Goal: Transaction & Acquisition: Book appointment/travel/reservation

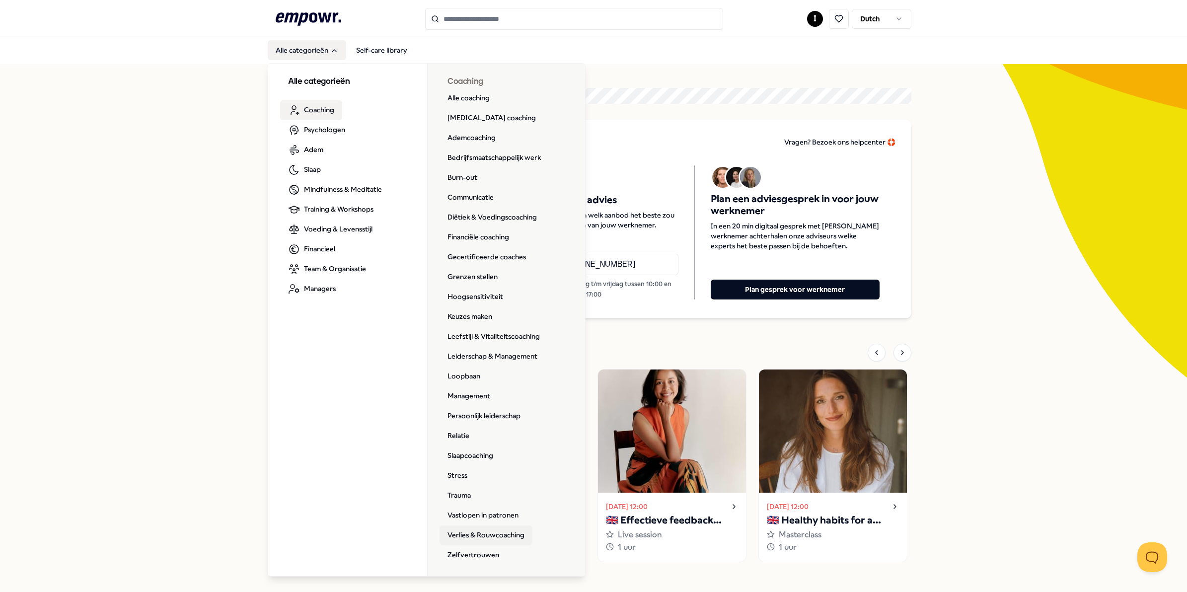
click at [507, 534] on link "Verlies & Rouwcoaching" at bounding box center [486, 536] width 93 height 20
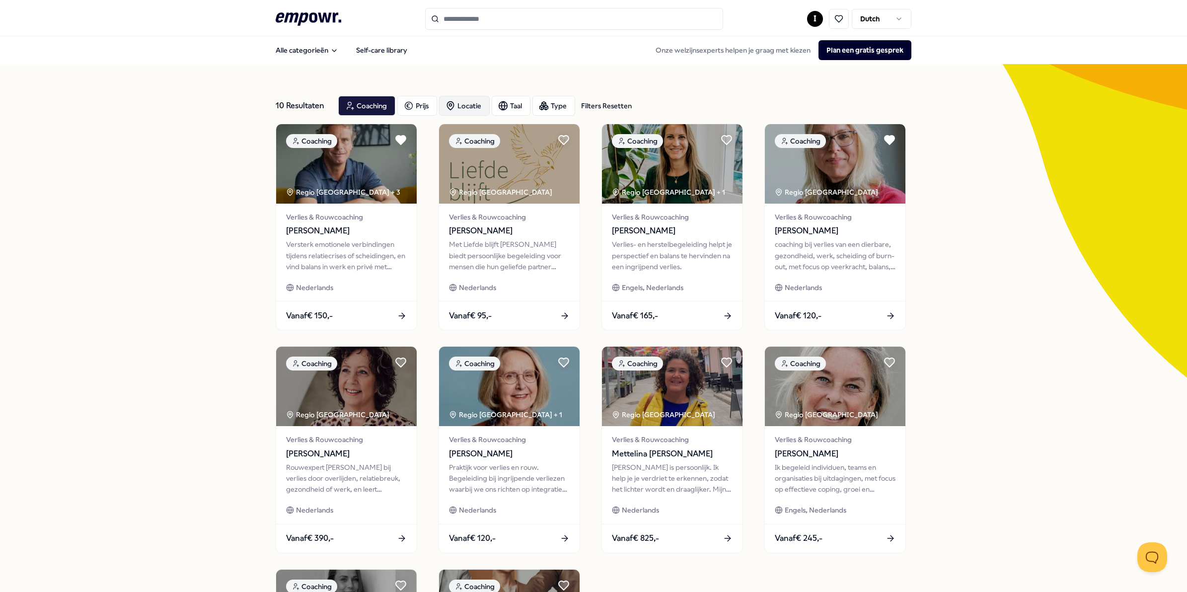
click at [467, 105] on div "Locatie" at bounding box center [464, 106] width 51 height 20
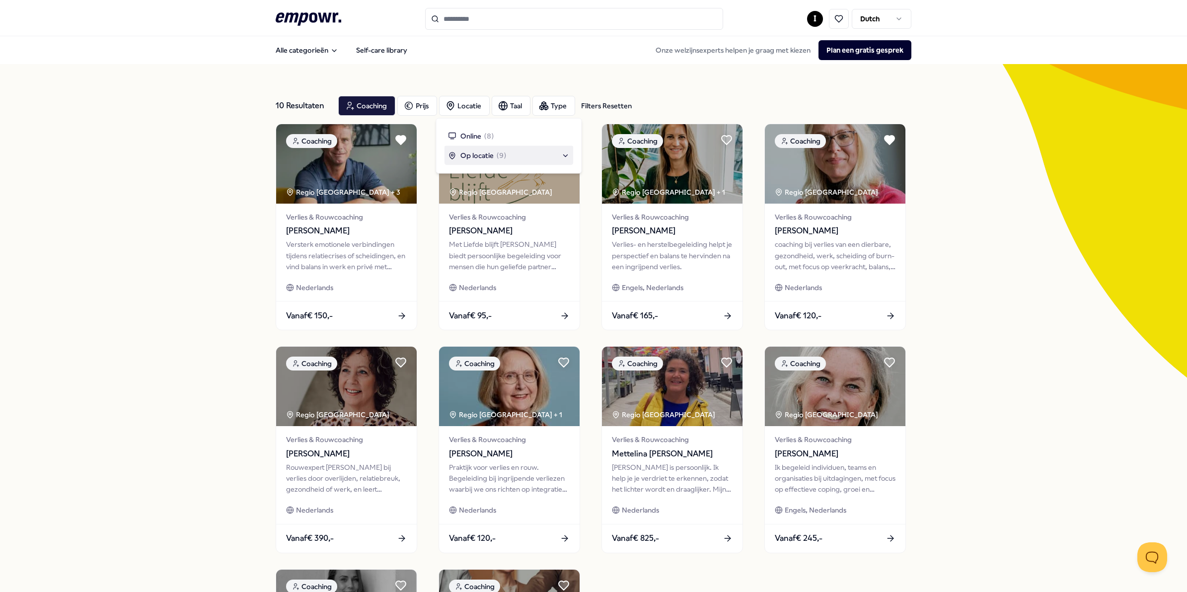
click at [473, 155] on span "Op locatie" at bounding box center [477, 155] width 33 height 11
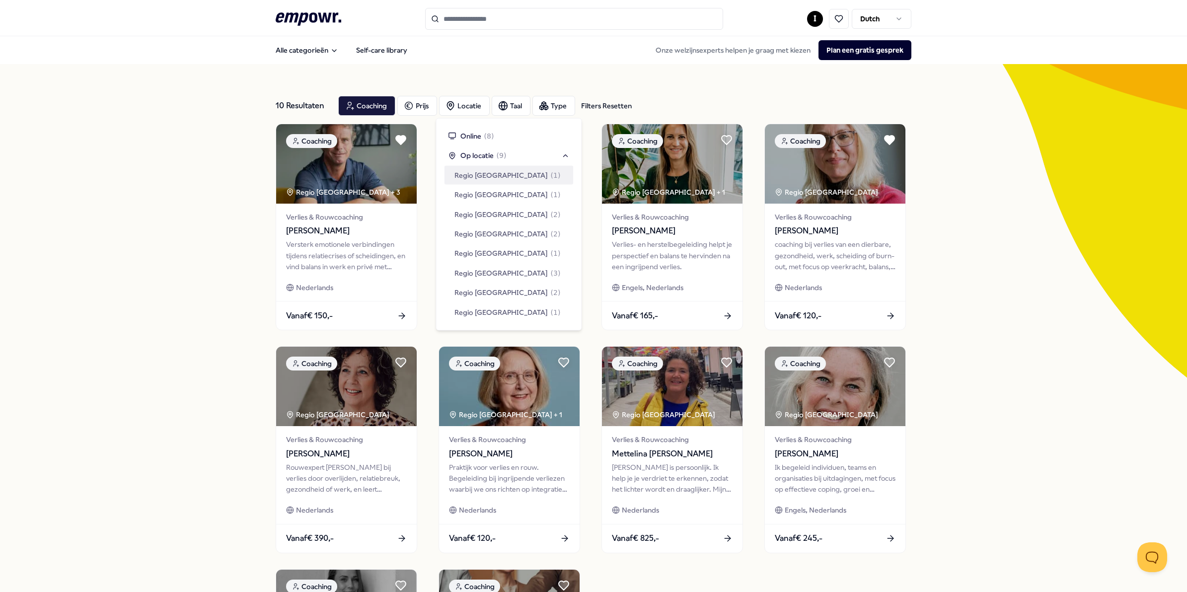
click at [488, 175] on span "Regio [GEOGRAPHIC_DATA]" at bounding box center [501, 174] width 93 height 11
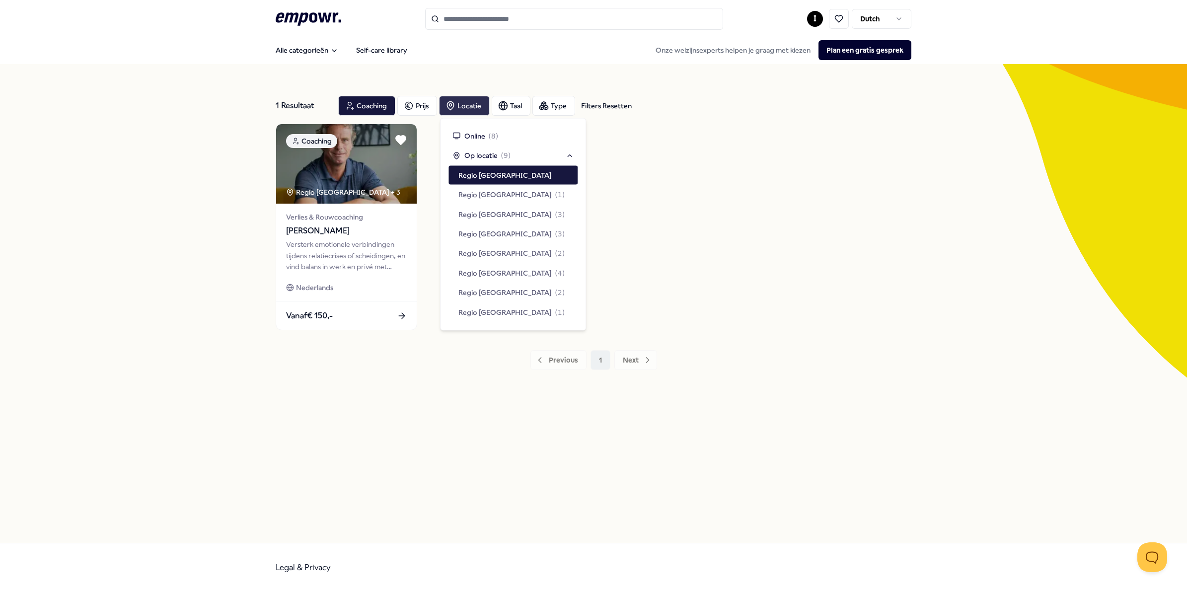
click at [460, 102] on div "Locatie" at bounding box center [464, 106] width 51 height 20
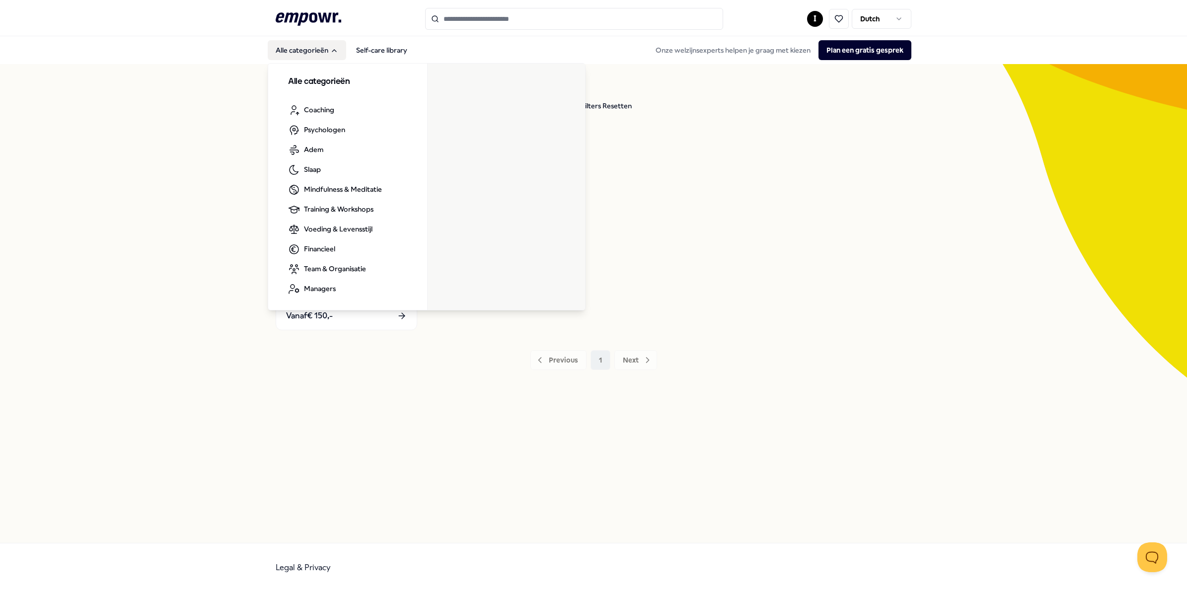
click at [296, 50] on button "Alle categorieën" at bounding box center [307, 50] width 78 height 20
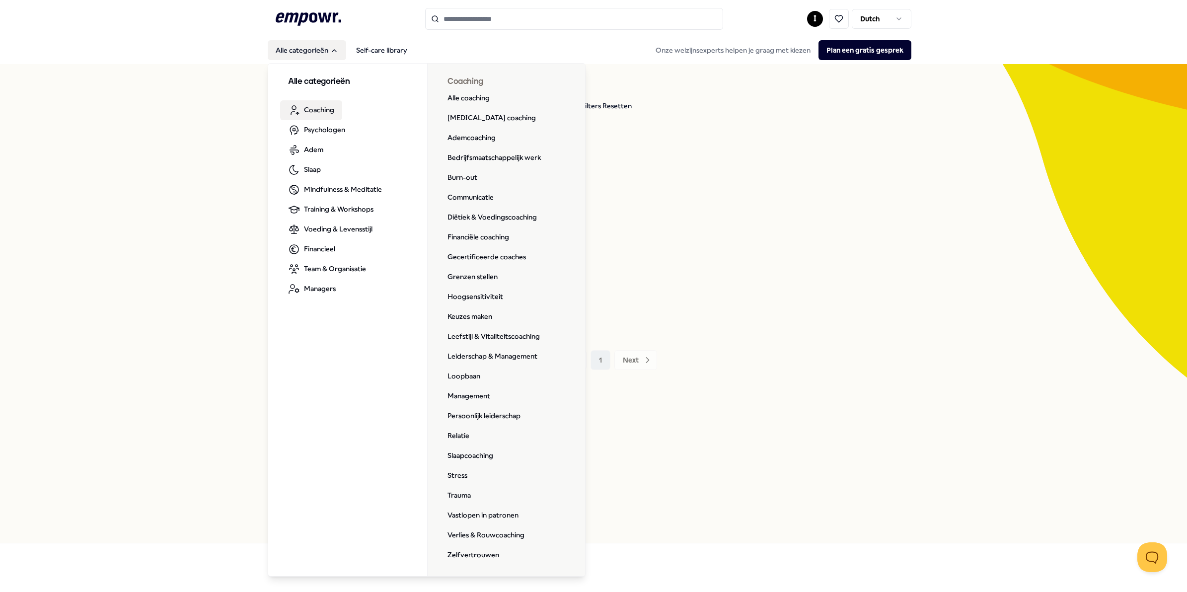
click at [314, 105] on span "Coaching" at bounding box center [319, 109] width 30 height 11
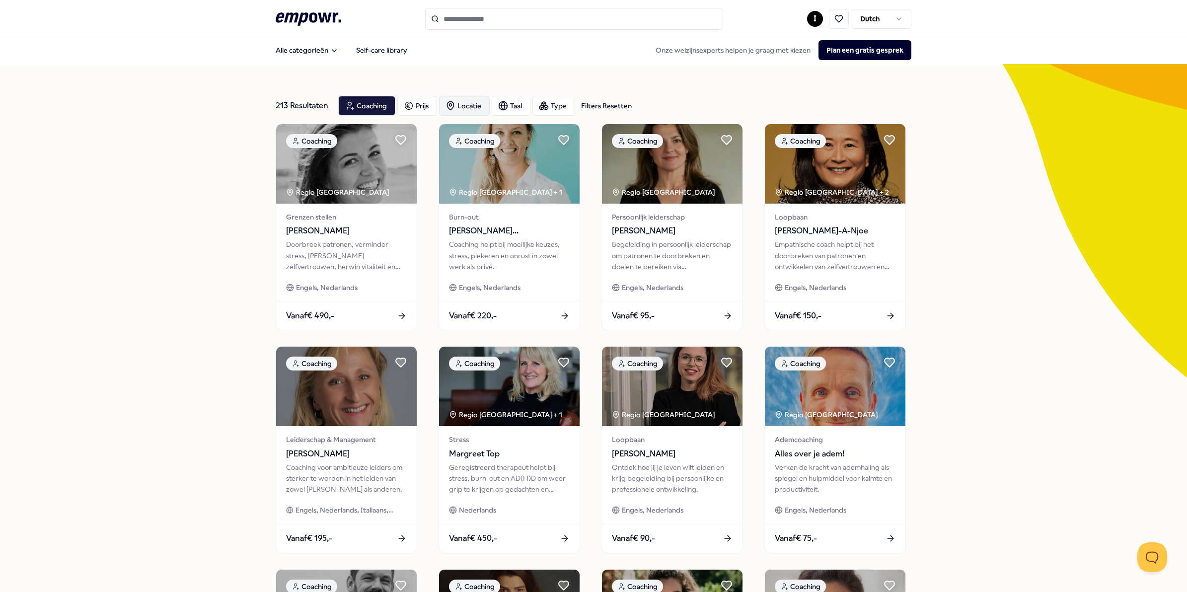
click at [460, 105] on div "Locatie" at bounding box center [464, 106] width 51 height 20
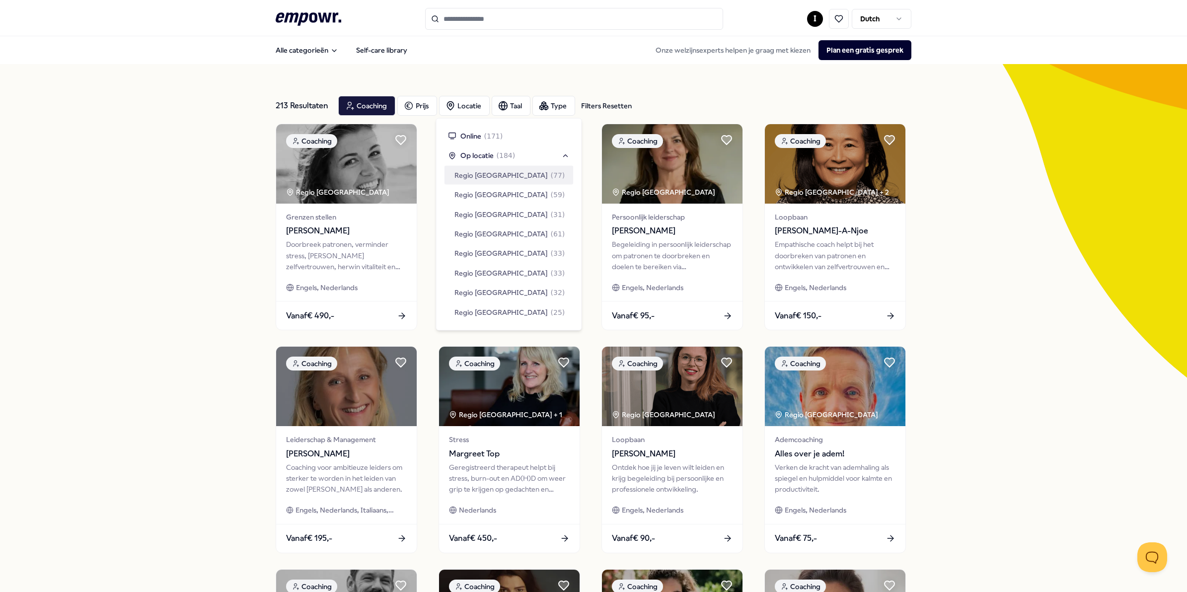
click at [474, 172] on span "Regio [GEOGRAPHIC_DATA]" at bounding box center [501, 174] width 93 height 11
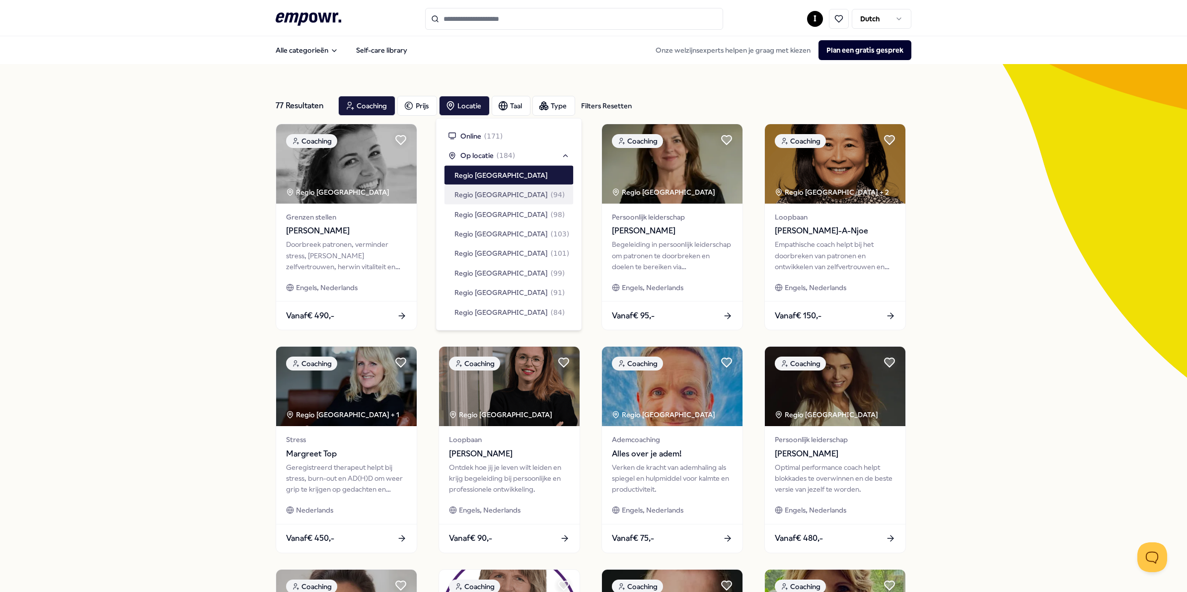
click at [172, 354] on div "77 Resultaten Filters Resetten Coaching Prijs Locatie Taal Type Filters Resette…" at bounding box center [593, 452] width 1187 height 776
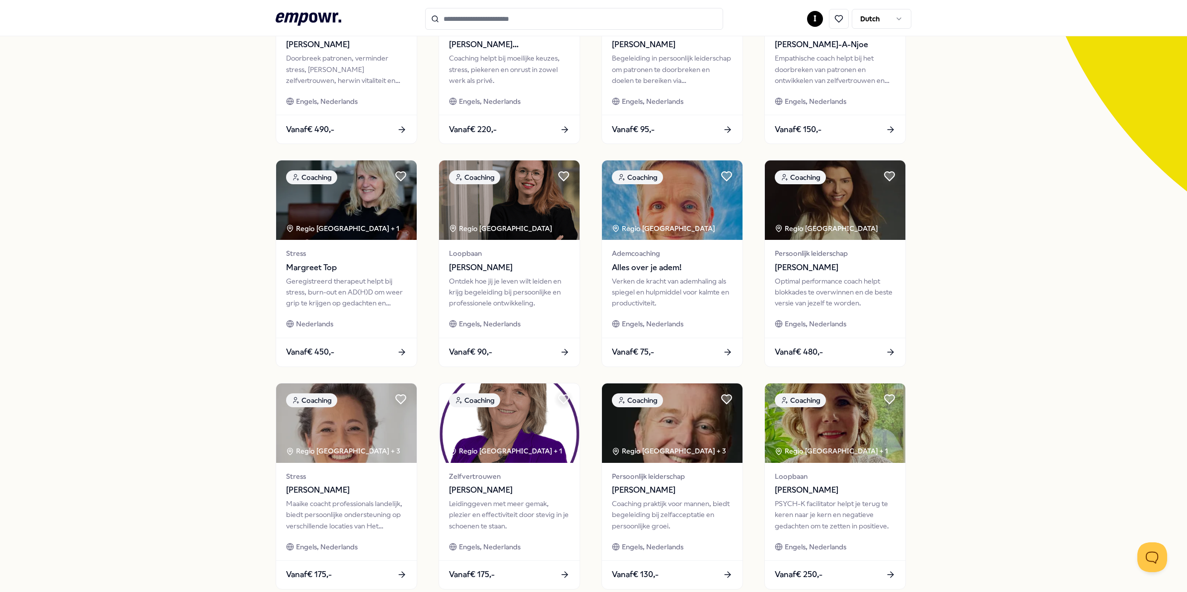
scroll to position [248, 0]
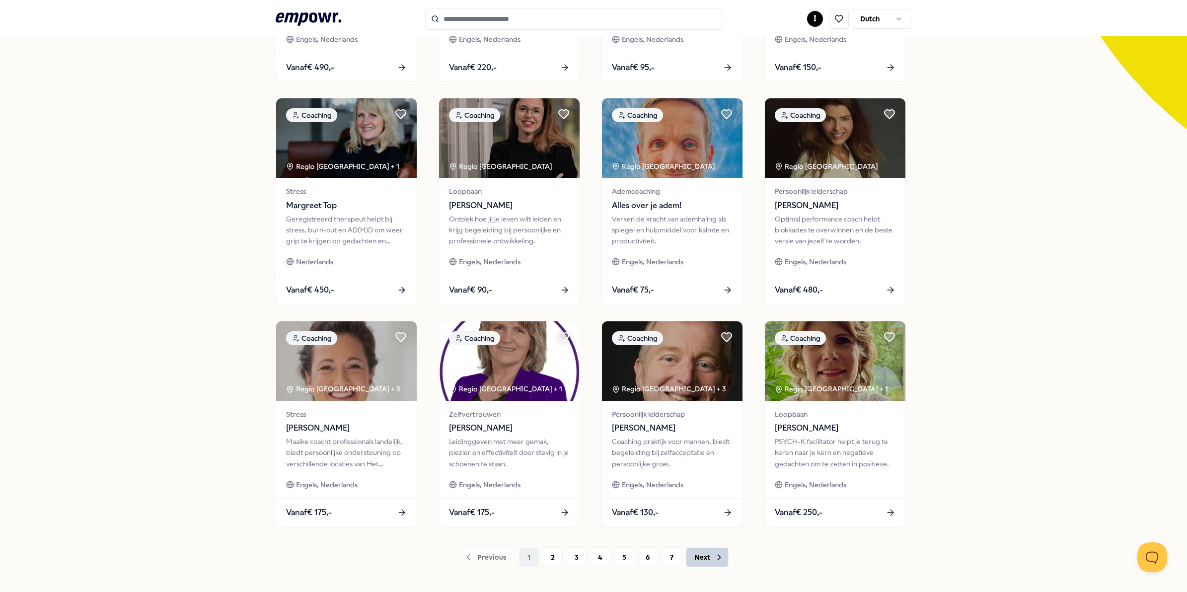
click at [702, 559] on button "Next" at bounding box center [707, 557] width 43 height 20
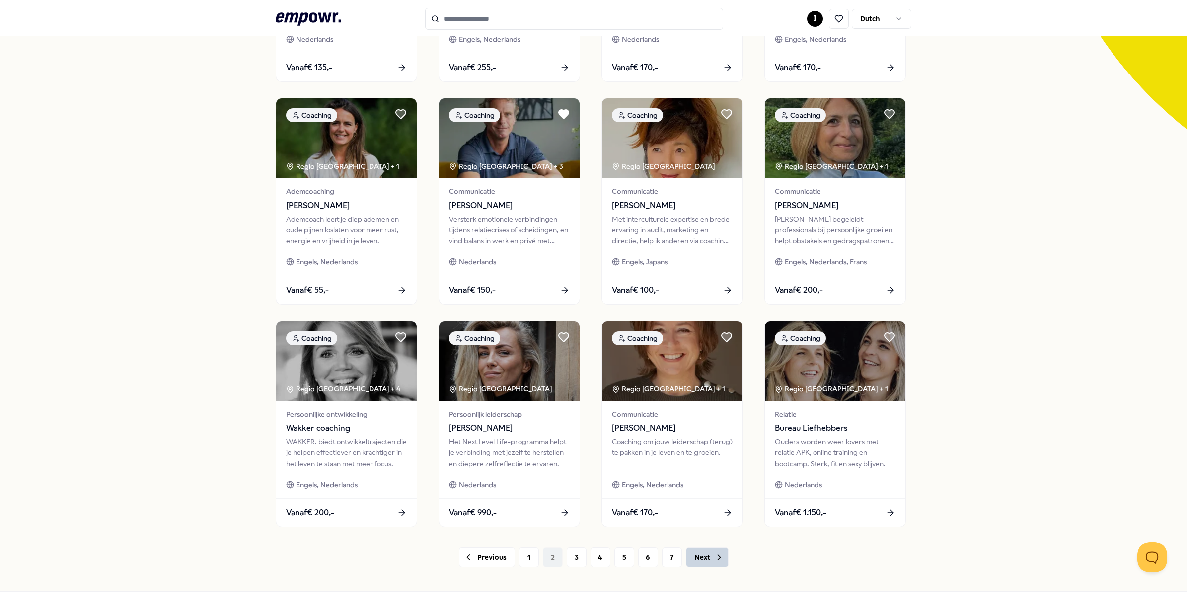
click at [695, 559] on button "Next" at bounding box center [707, 557] width 43 height 20
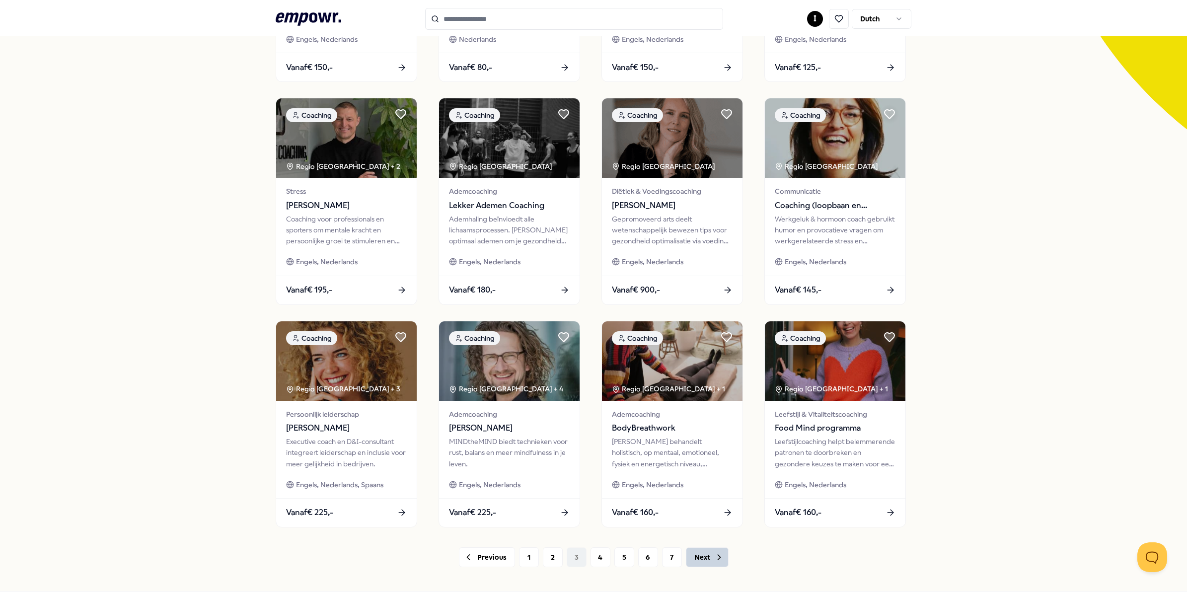
click at [702, 557] on button "Next" at bounding box center [707, 557] width 43 height 20
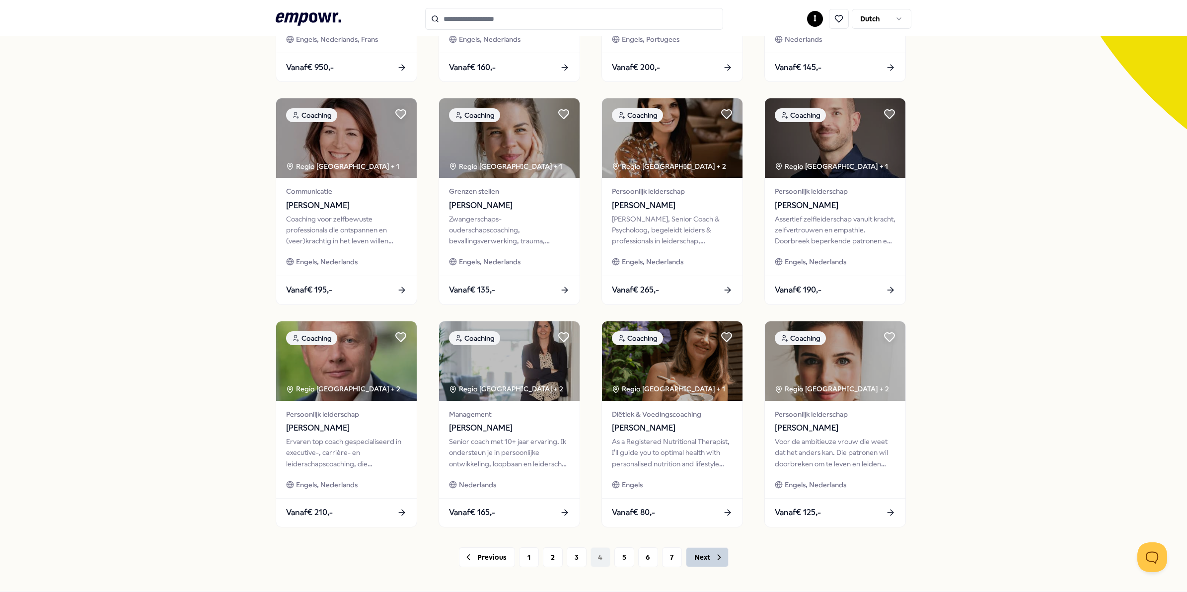
click at [702, 557] on button "Next" at bounding box center [707, 557] width 43 height 20
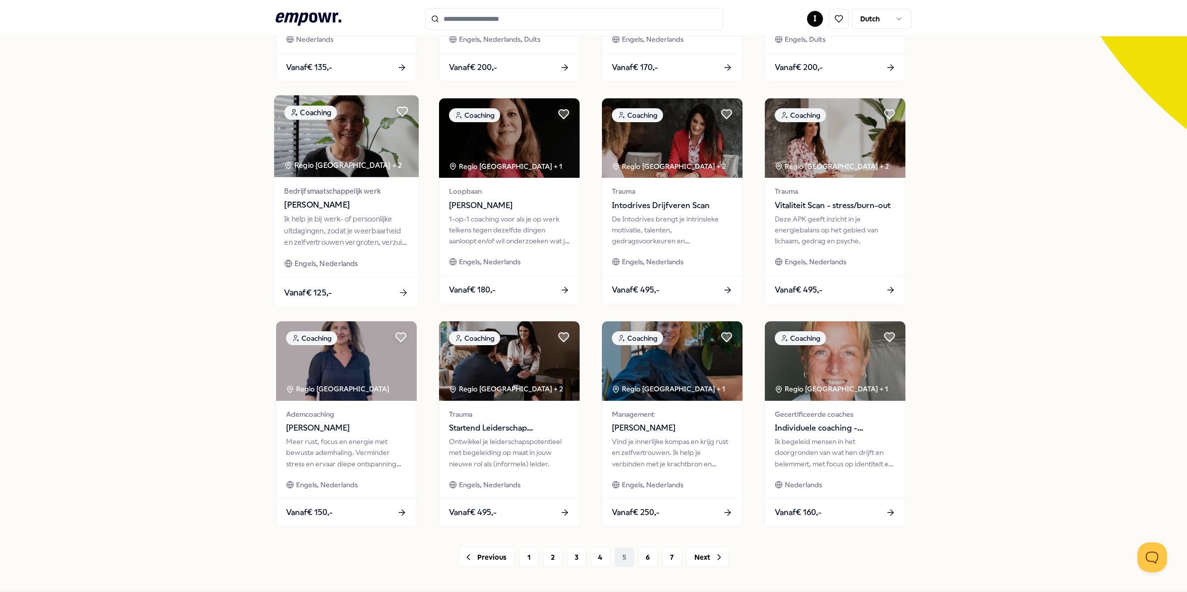
click at [347, 230] on div "Ik help je bij werk- of persoonlijke uitdagingen, zodat je weerbaarheid en zelf…" at bounding box center [346, 231] width 124 height 34
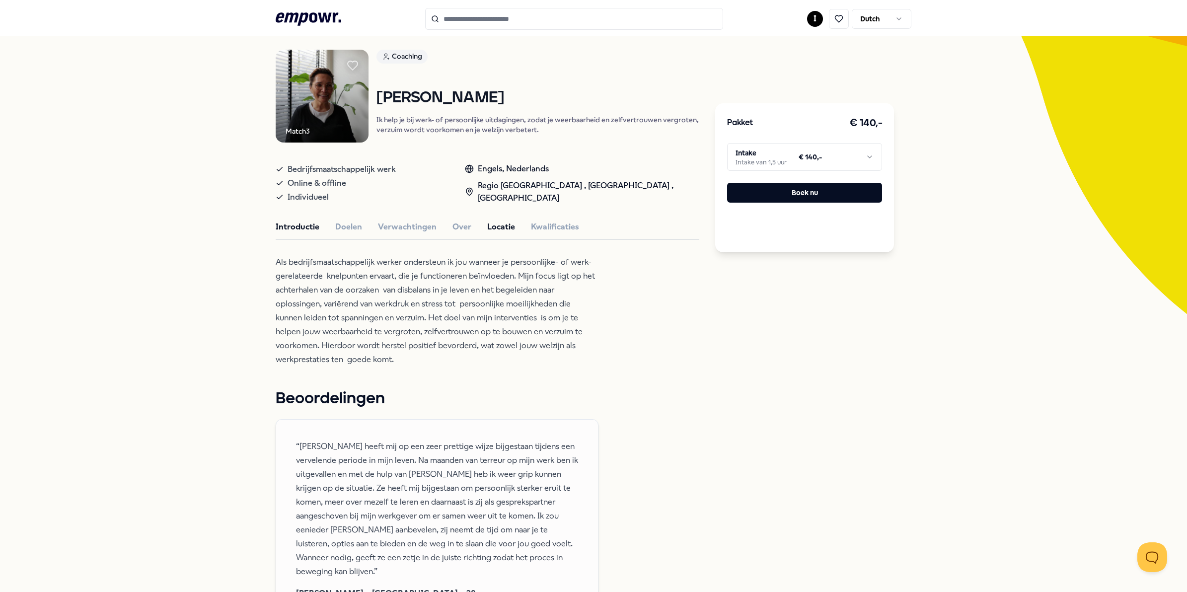
click at [487, 225] on button "Locatie" at bounding box center [501, 227] width 28 height 13
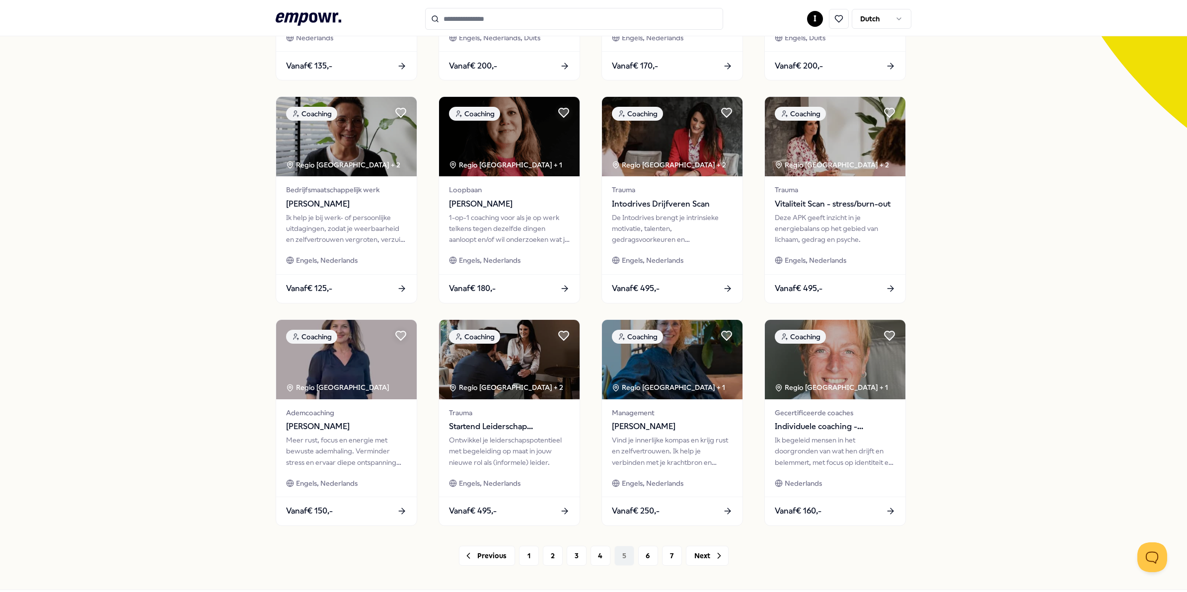
scroll to position [296, 0]
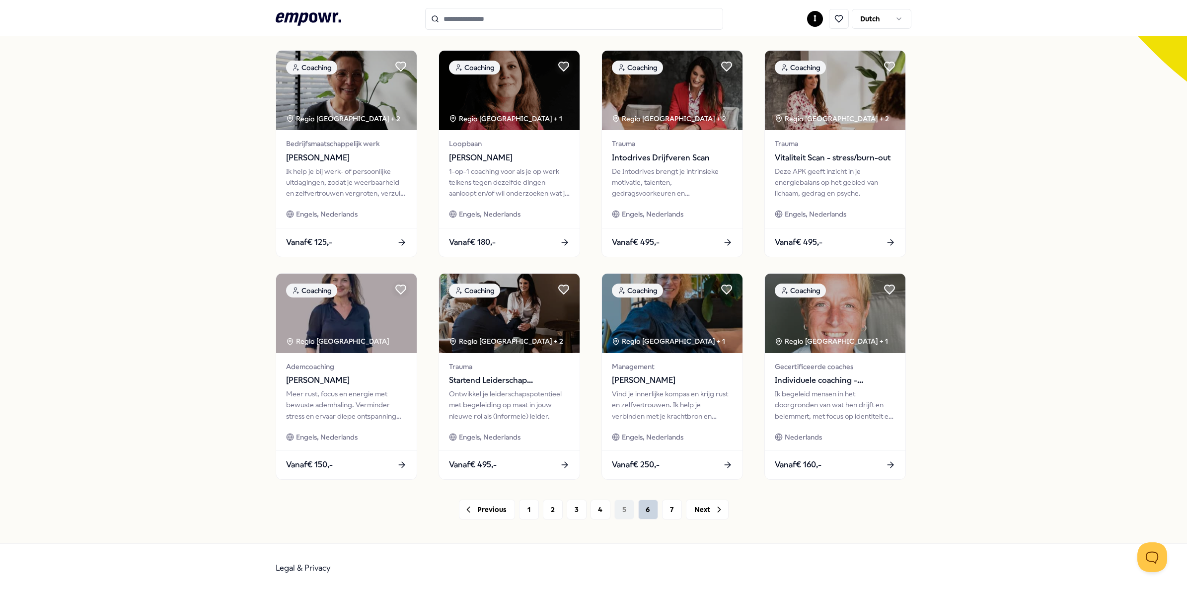
click at [638, 511] on button "6" at bounding box center [648, 510] width 20 height 20
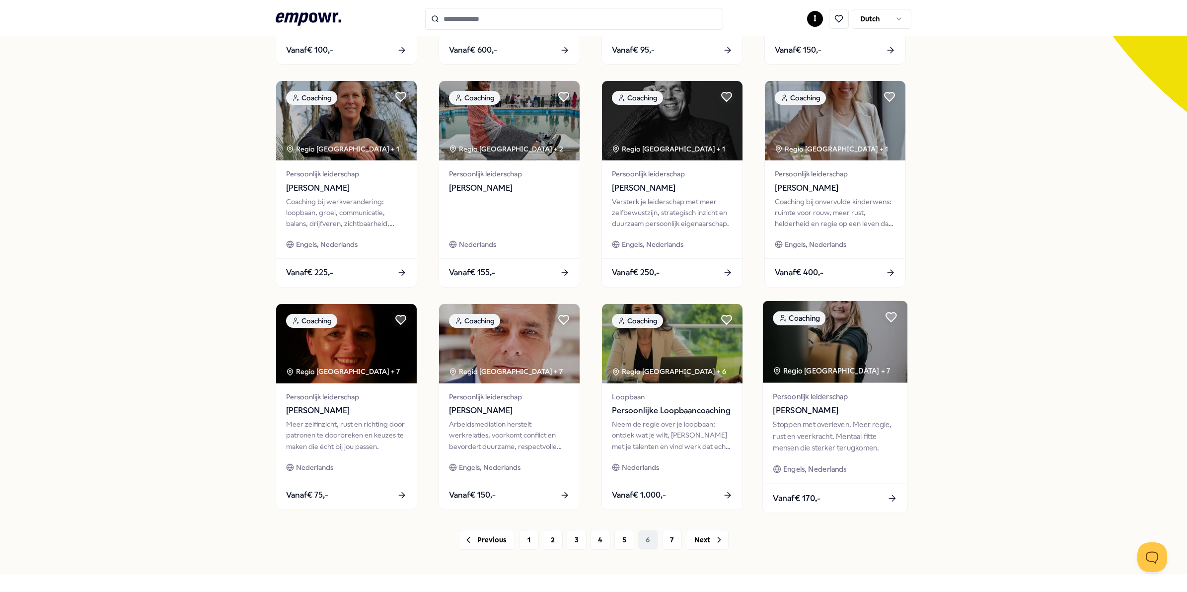
scroll to position [296, 0]
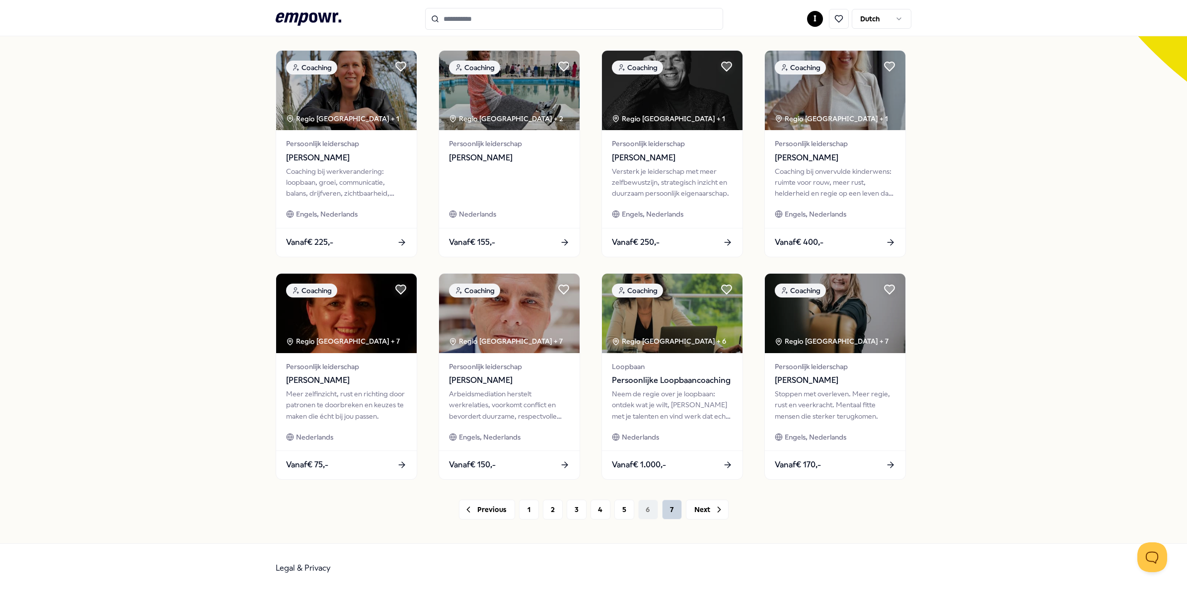
click at [664, 508] on button "7" at bounding box center [672, 510] width 20 height 20
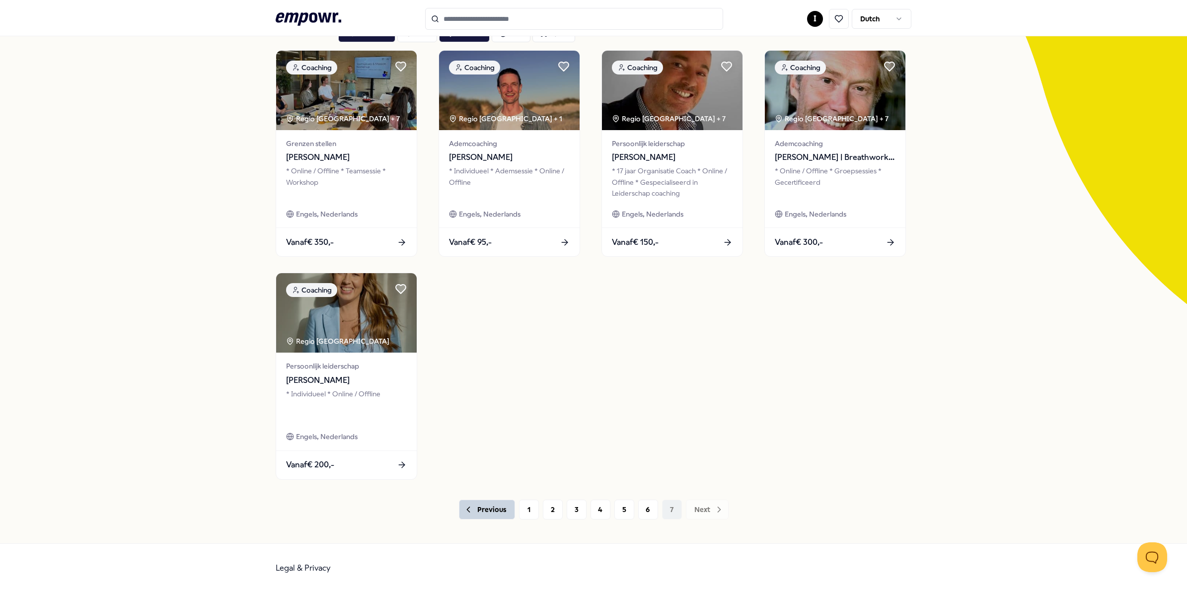
click at [473, 506] on button "Previous" at bounding box center [487, 510] width 56 height 20
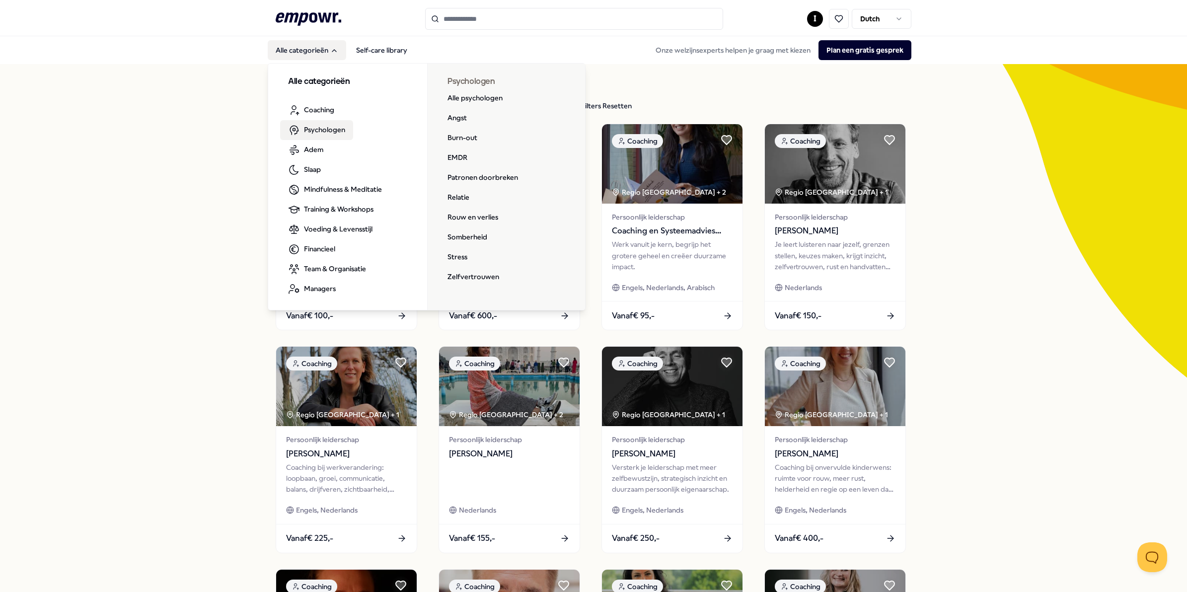
click at [313, 129] on span "Psychologen" at bounding box center [324, 129] width 41 height 11
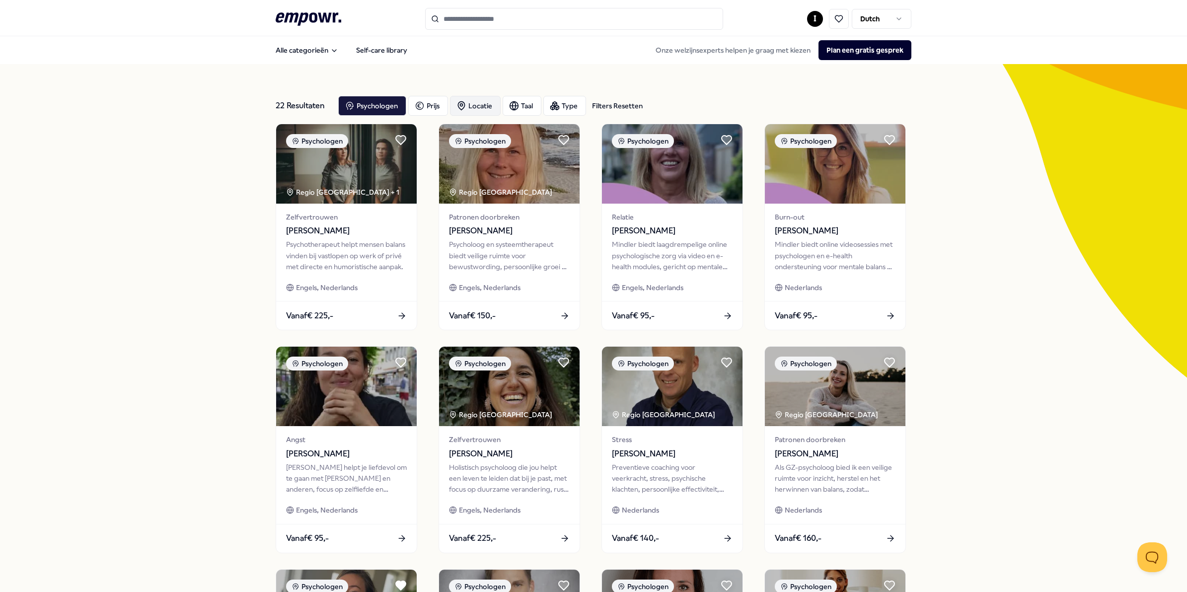
click at [478, 104] on div "Locatie" at bounding box center [475, 106] width 51 height 20
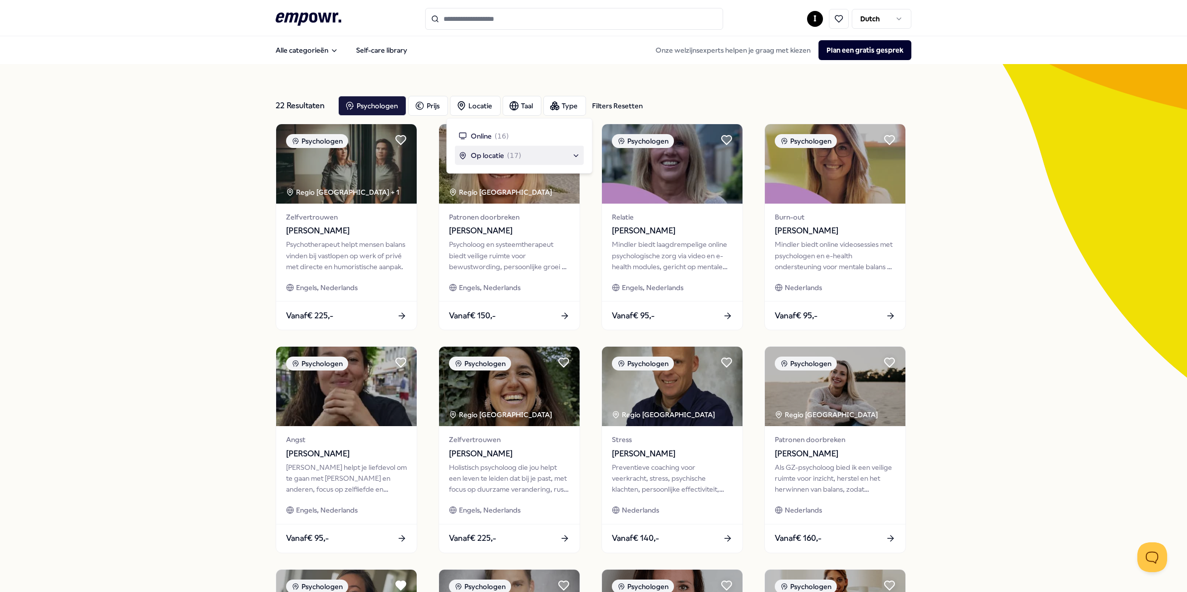
click at [484, 154] on span "Op locatie" at bounding box center [487, 155] width 33 height 11
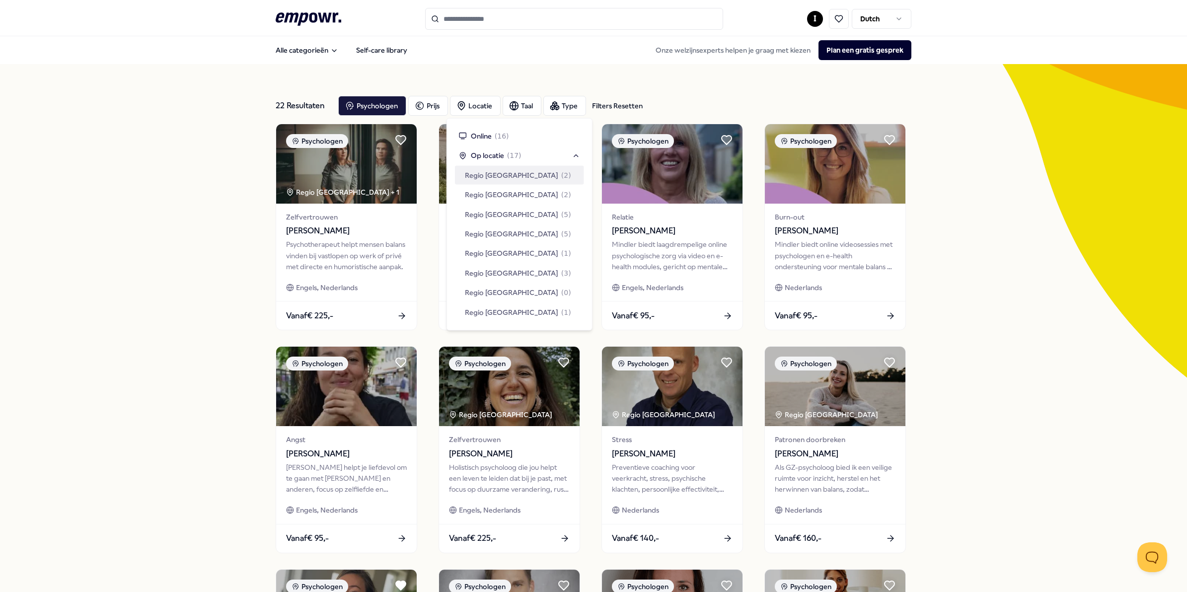
click at [493, 173] on span "Regio [GEOGRAPHIC_DATA]" at bounding box center [511, 174] width 93 height 11
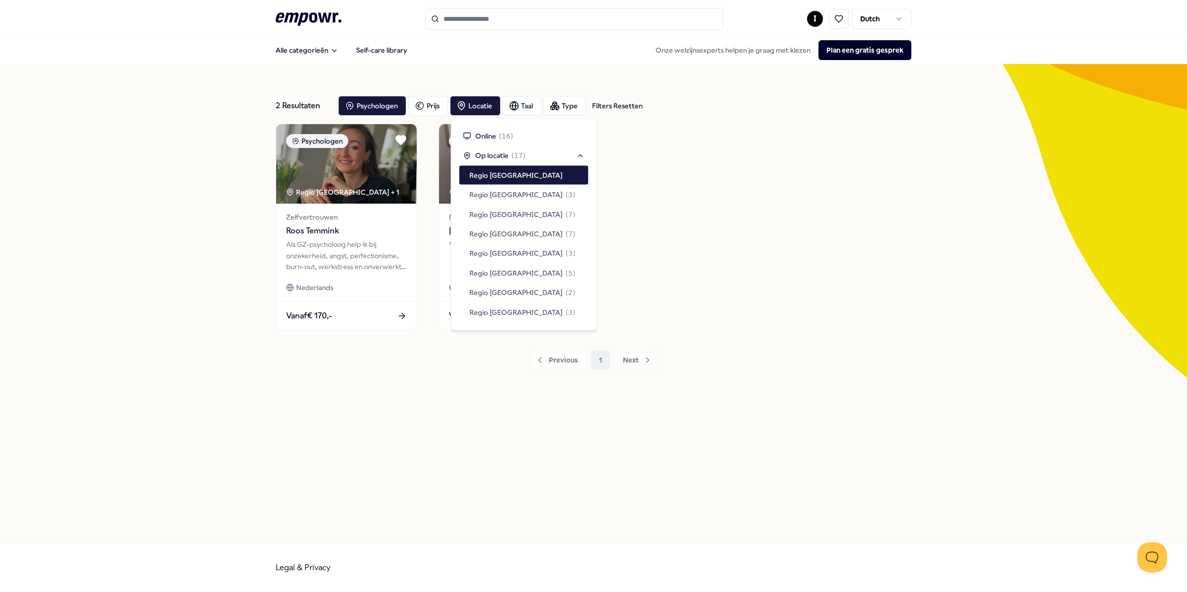
click at [390, 373] on div "2 Resultaten Filters Resetten Psychologen [PERSON_NAME] Type Filters Resetten P…" at bounding box center [594, 303] width 636 height 431
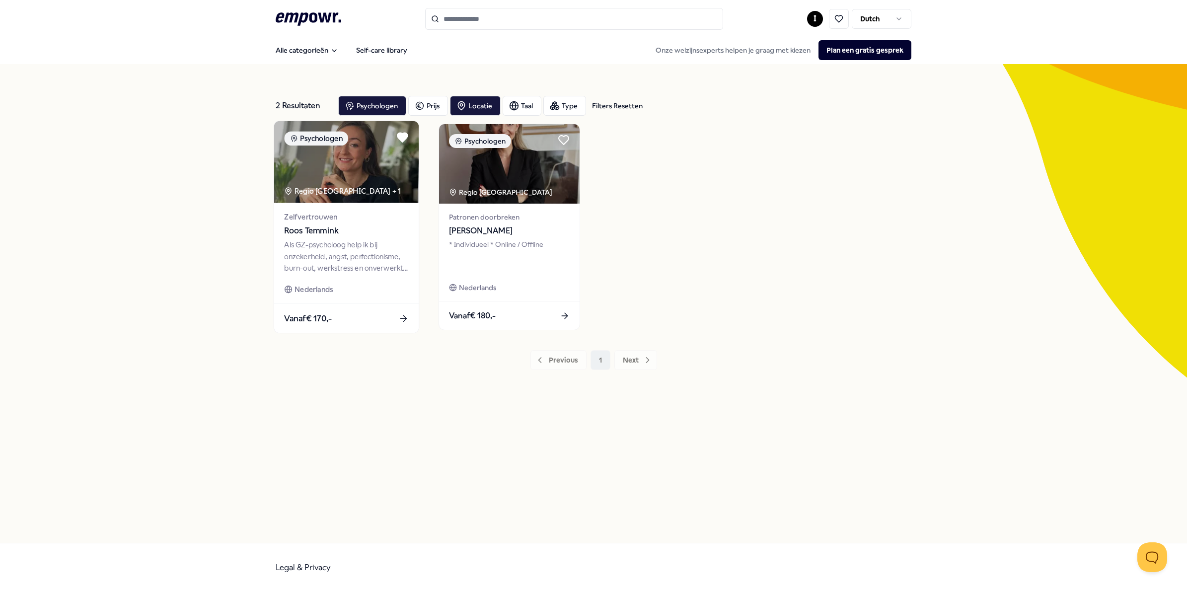
click at [338, 160] on img at bounding box center [346, 162] width 145 height 82
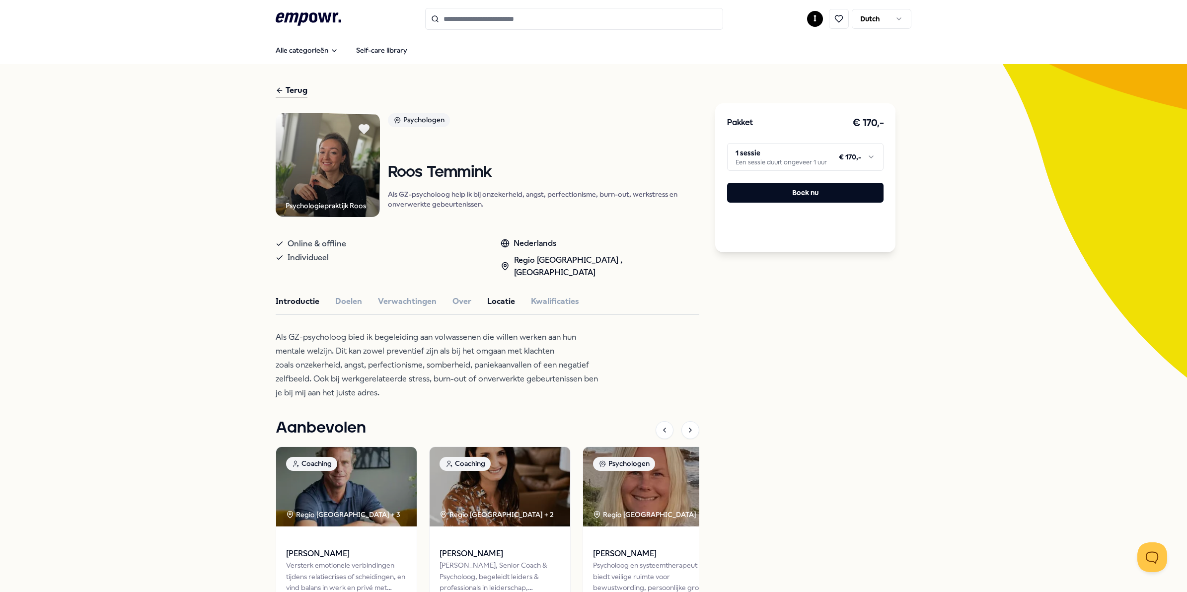
click at [497, 295] on button "Locatie" at bounding box center [501, 301] width 28 height 13
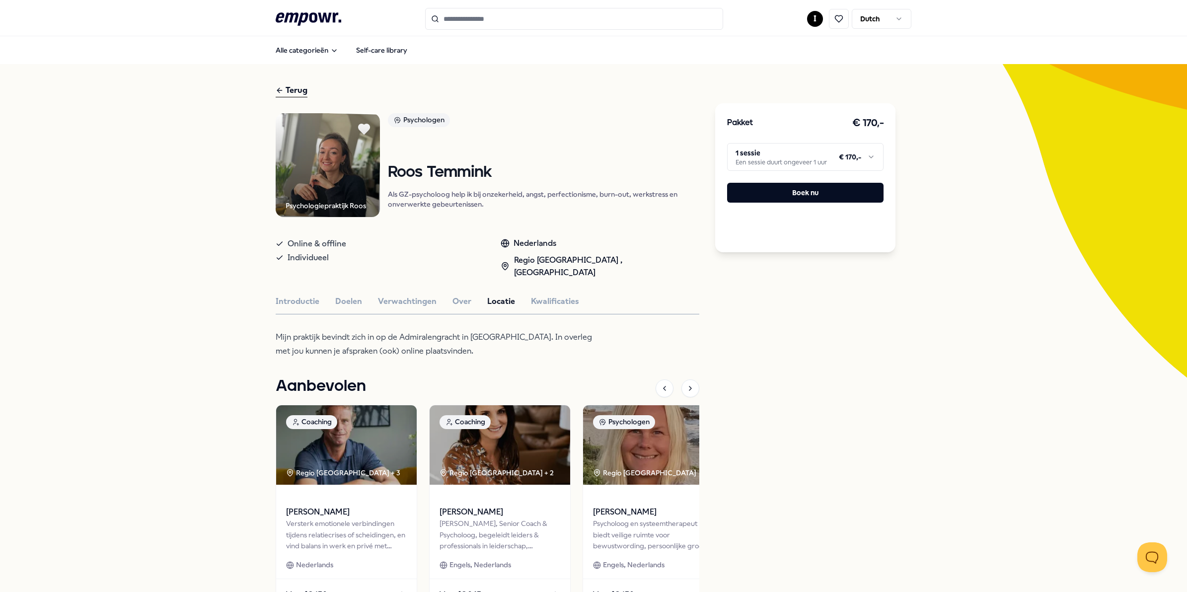
click at [359, 129] on icon at bounding box center [364, 129] width 11 height 10
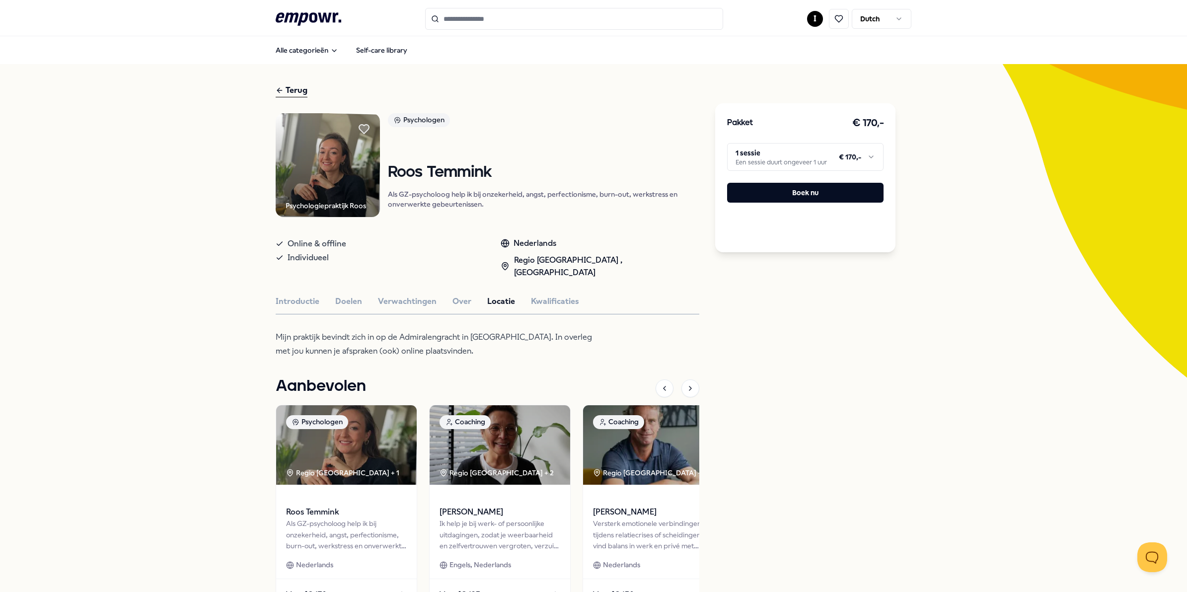
click at [294, 92] on div "Terug" at bounding box center [292, 90] width 32 height 13
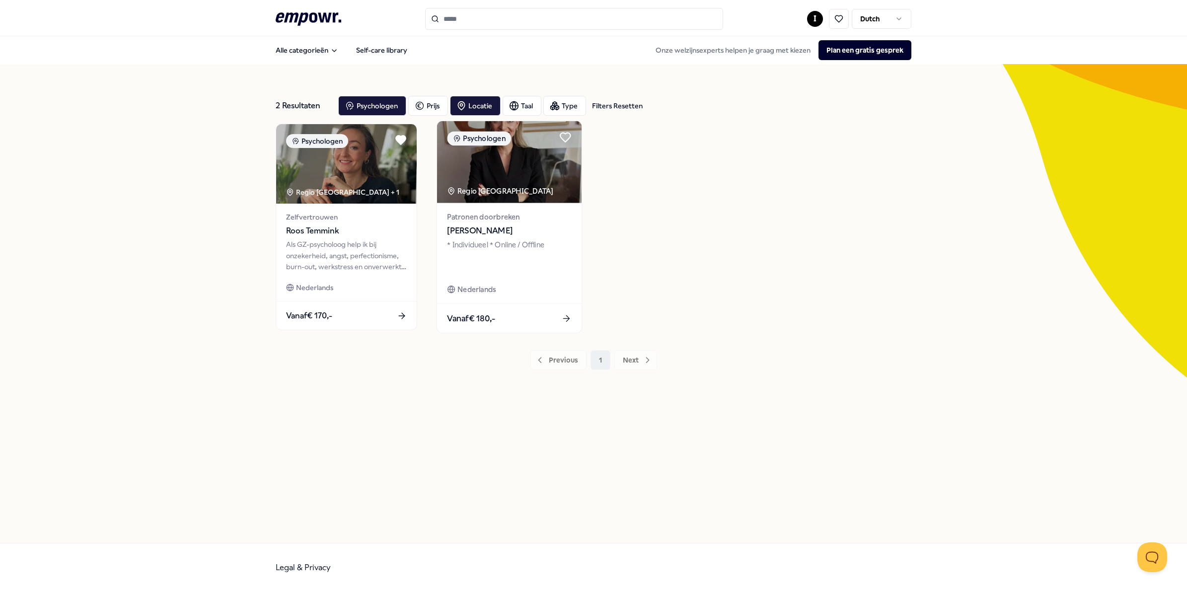
click at [494, 183] on img at bounding box center [509, 162] width 145 height 82
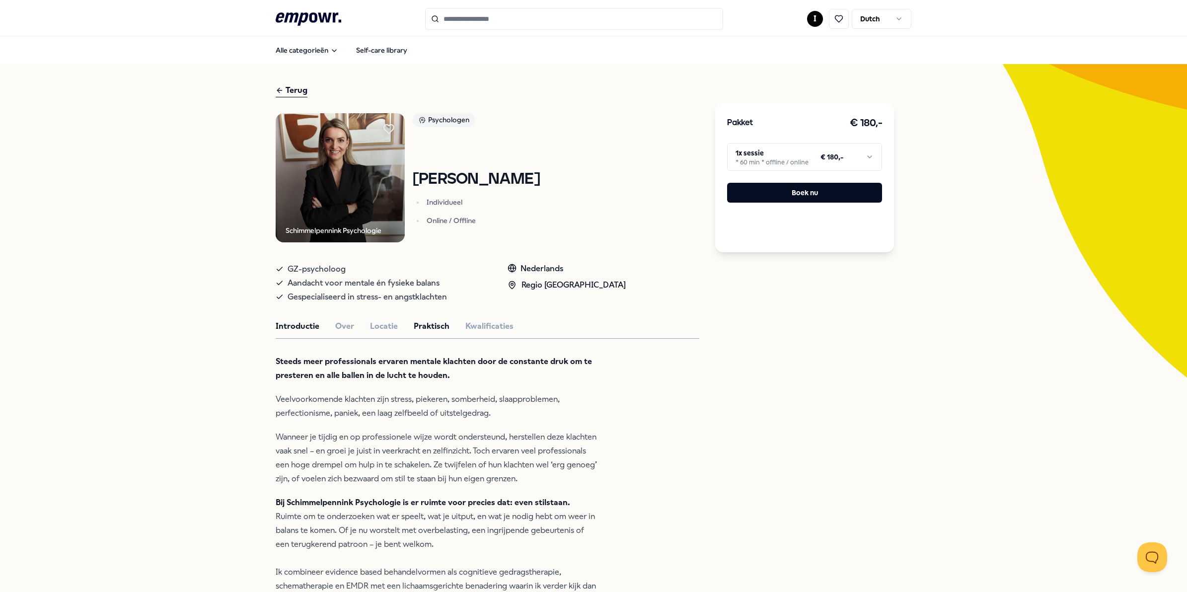
click at [423, 324] on button "Praktisch" at bounding box center [432, 326] width 36 height 13
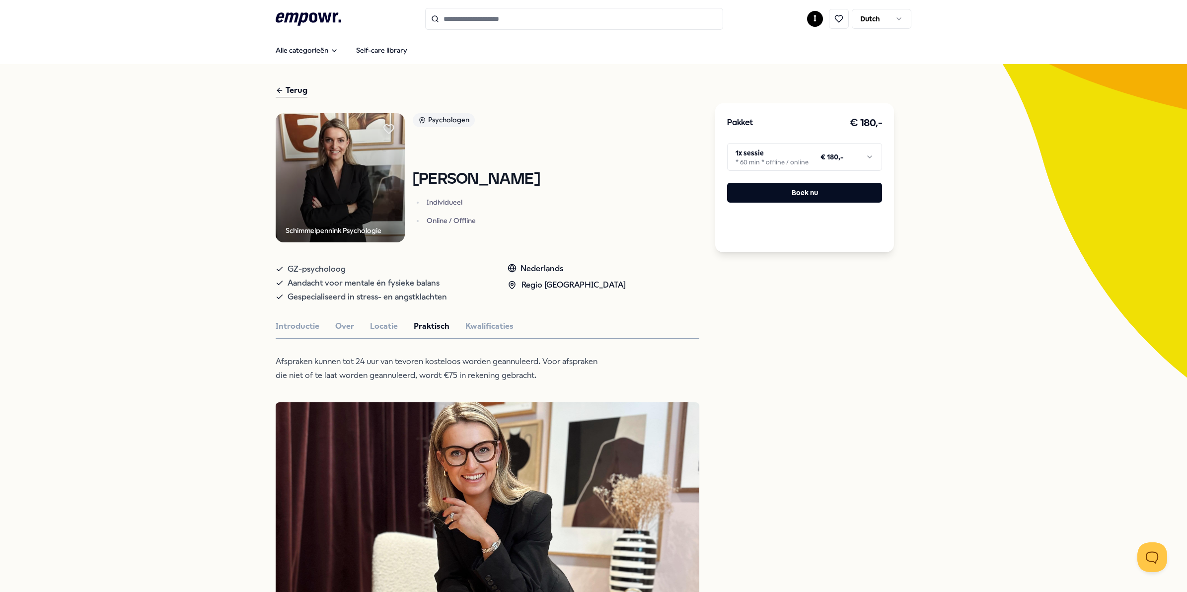
click at [428, 324] on button "Praktisch" at bounding box center [432, 326] width 36 height 13
click at [379, 326] on button "Locatie" at bounding box center [384, 326] width 28 height 13
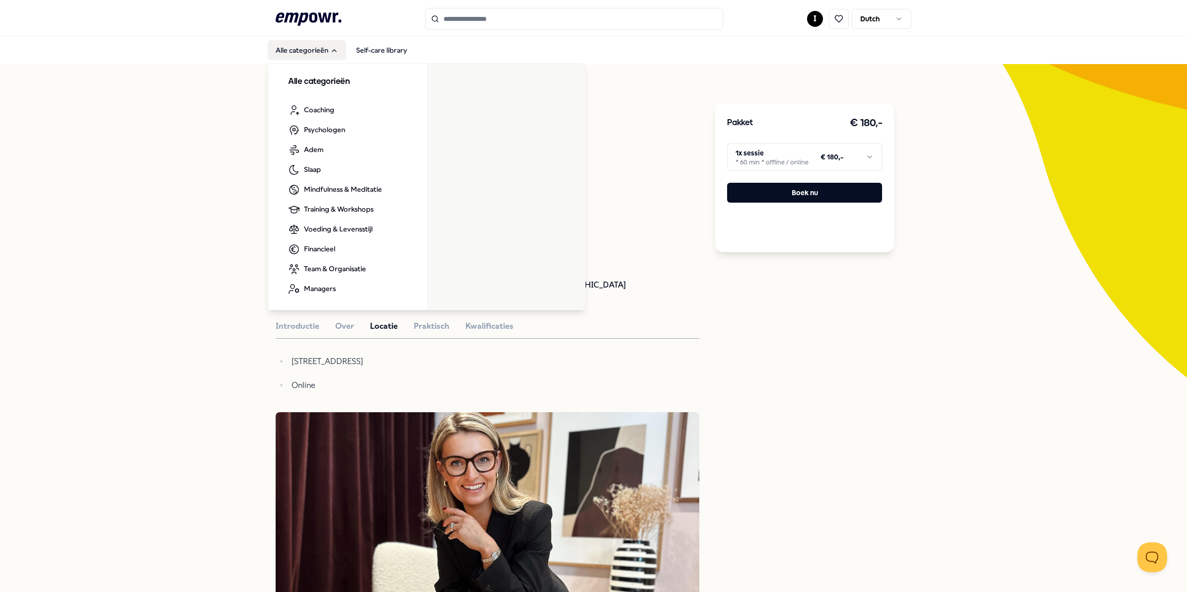
click at [298, 46] on button "Alle categorieën" at bounding box center [307, 50] width 78 height 20
click at [304, 133] on span "Psychologen" at bounding box center [324, 129] width 41 height 11
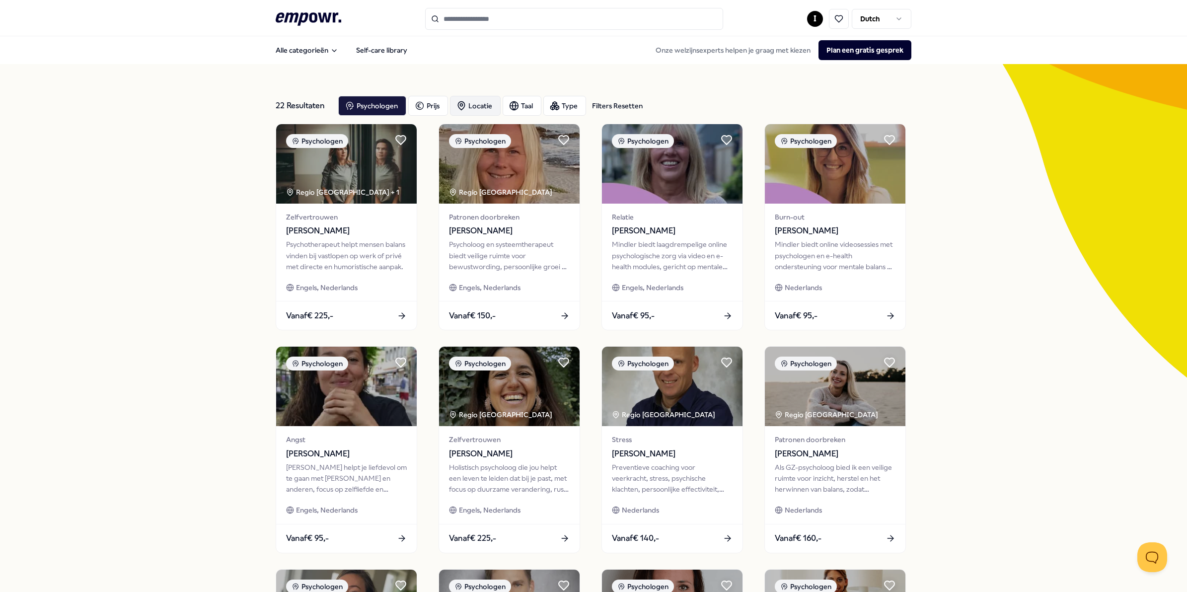
click at [482, 106] on div "Locatie" at bounding box center [475, 106] width 51 height 20
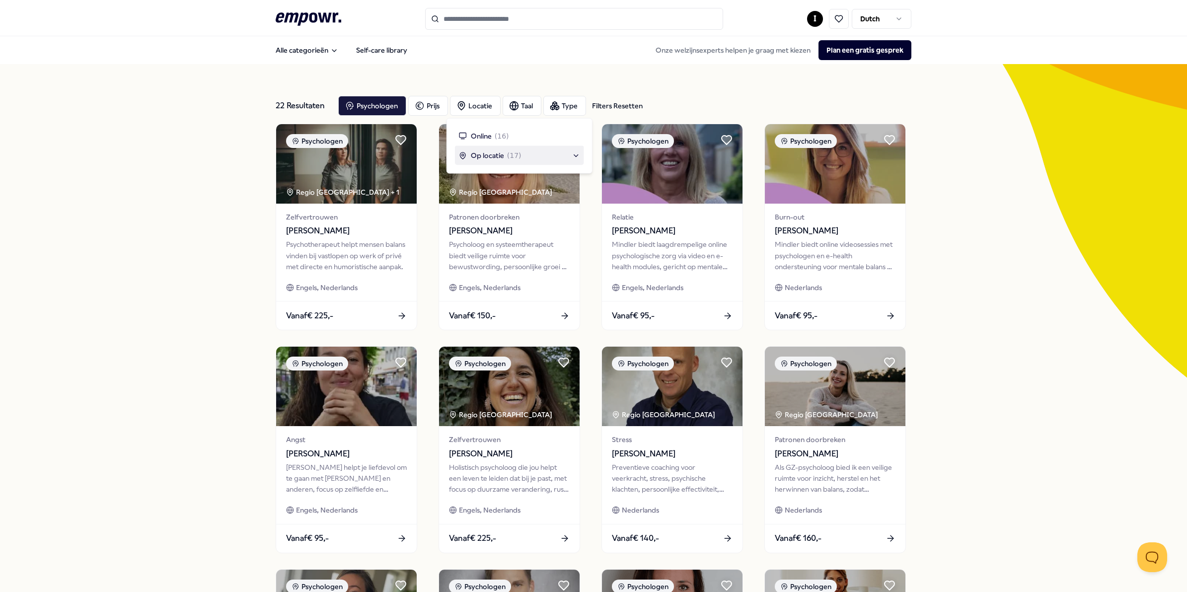
click at [483, 154] on span "Op locatie" at bounding box center [487, 155] width 33 height 11
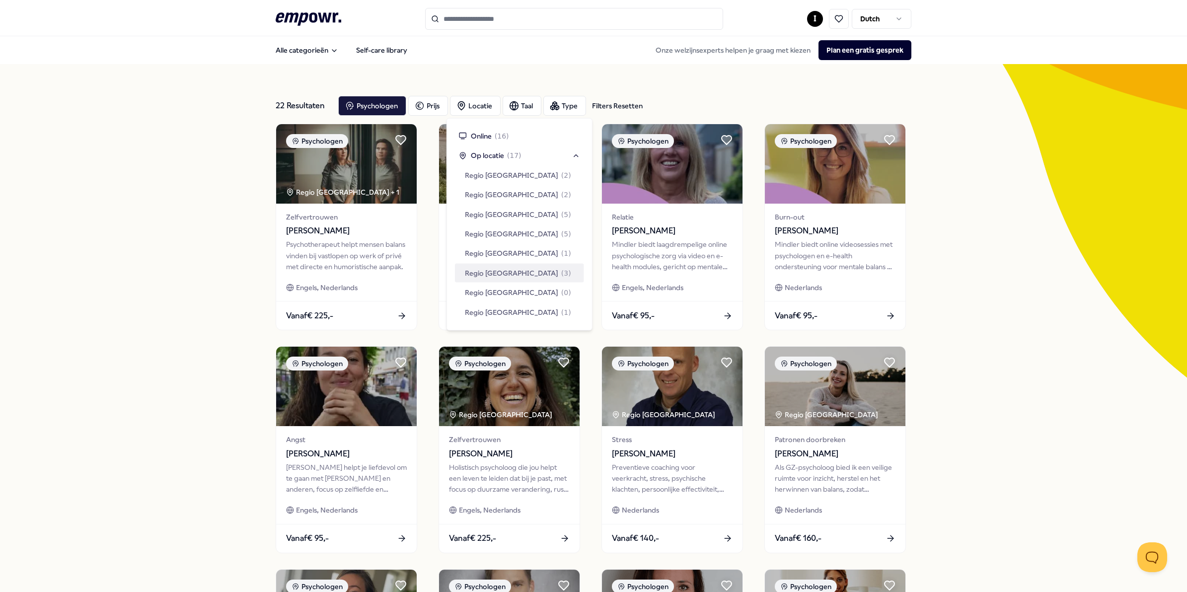
click at [507, 272] on span "Regio [GEOGRAPHIC_DATA]" at bounding box center [511, 272] width 93 height 11
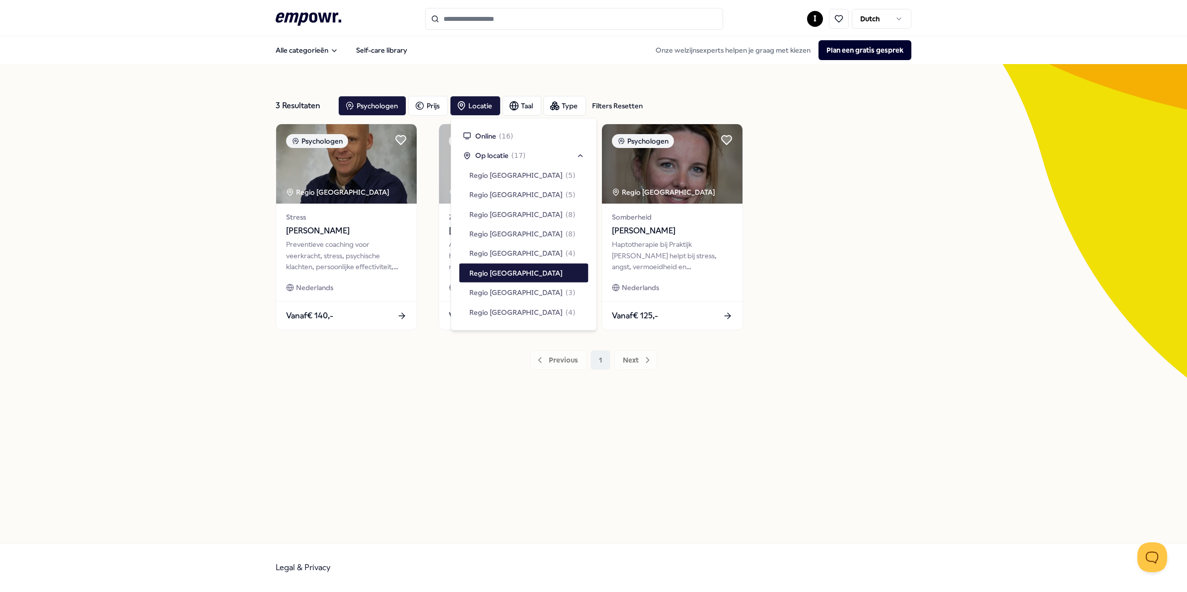
click at [321, 356] on div "Previous 1 Next" at bounding box center [594, 360] width 636 height 20
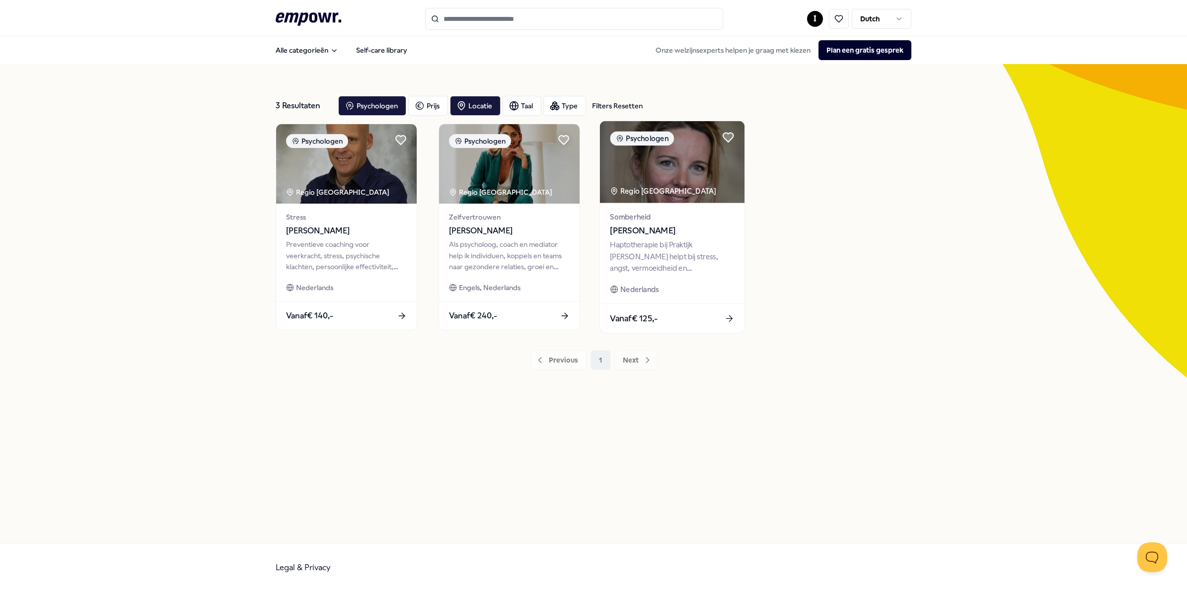
click at [642, 162] on img at bounding box center [672, 162] width 145 height 82
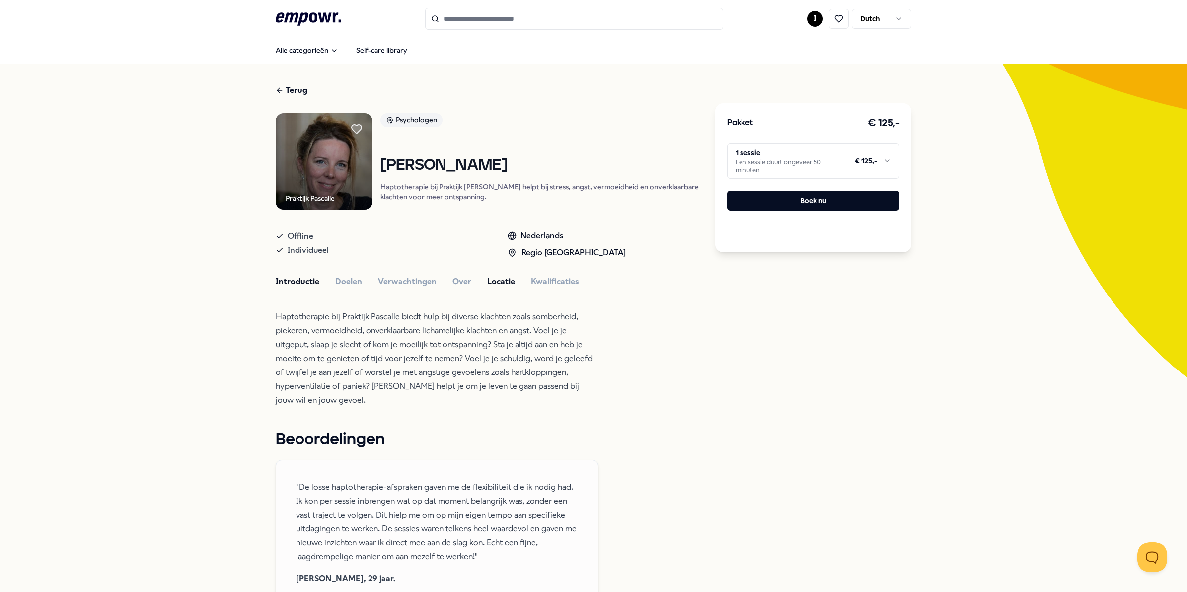
click at [497, 288] on button "Locatie" at bounding box center [501, 281] width 28 height 13
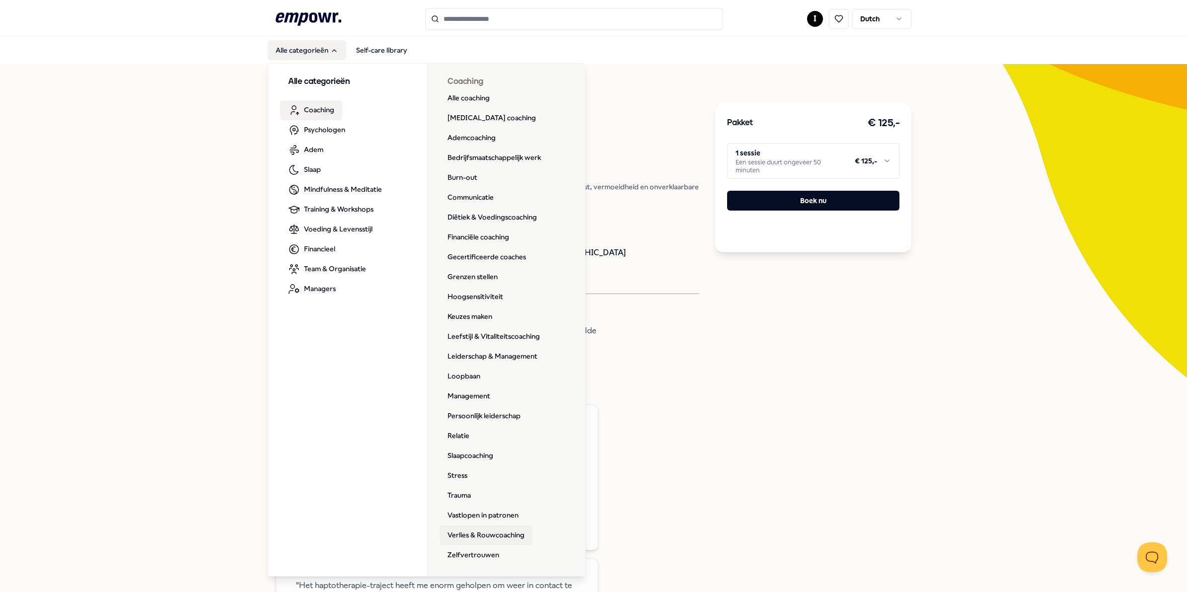
click at [515, 531] on link "Verlies & Rouwcoaching" at bounding box center [486, 536] width 93 height 20
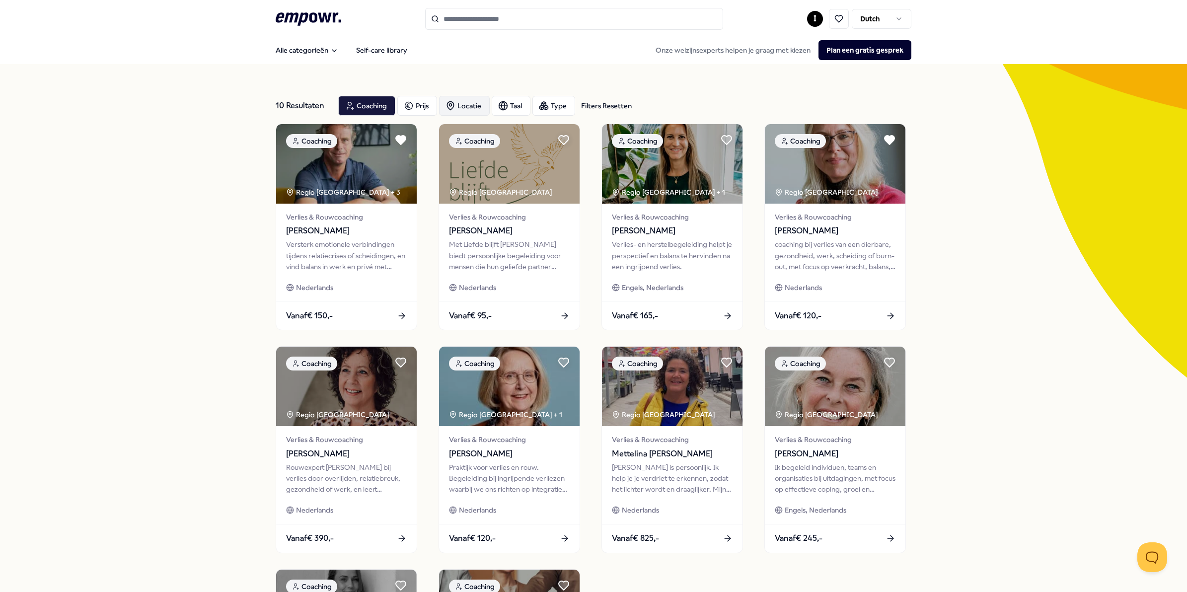
click at [467, 101] on div "Locatie" at bounding box center [464, 106] width 51 height 20
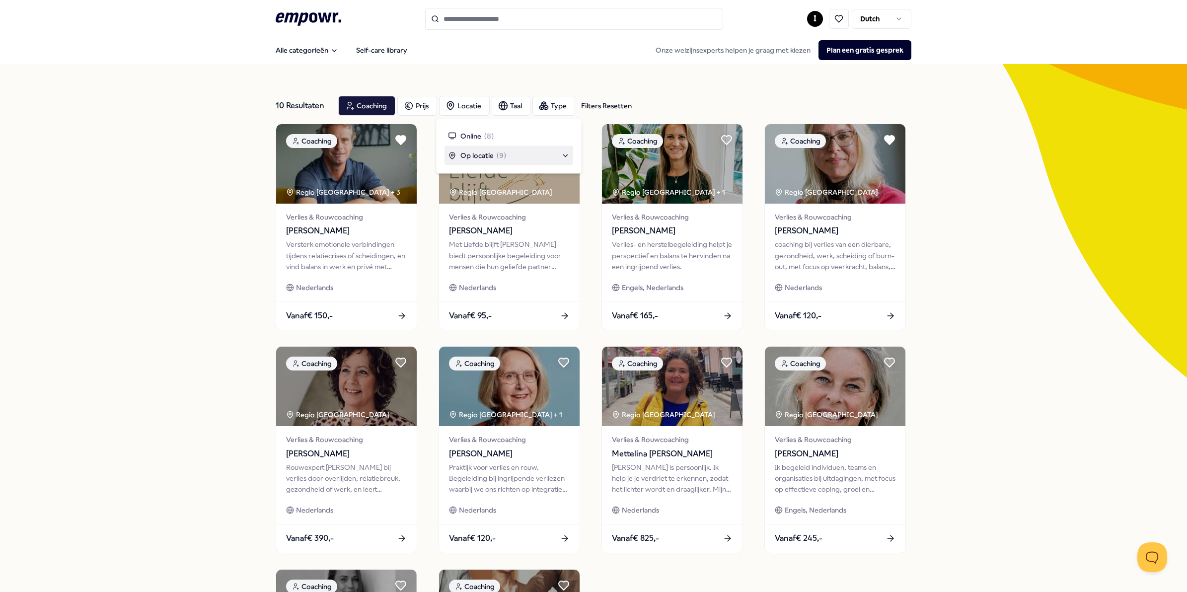
click at [475, 152] on span "Op locatie" at bounding box center [477, 155] width 33 height 11
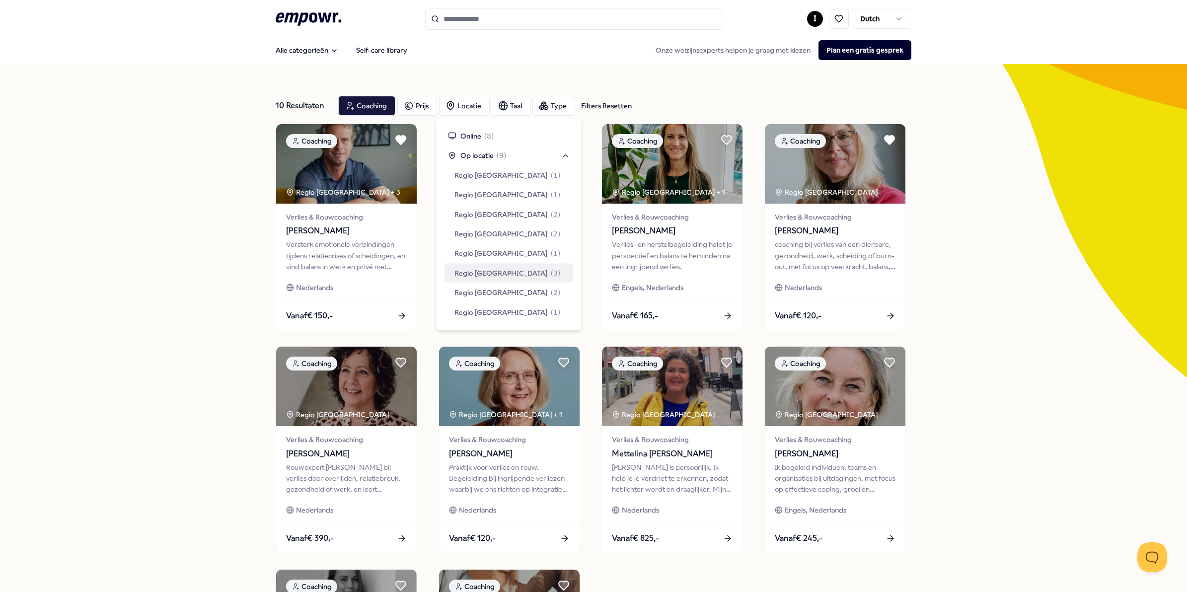
click at [490, 274] on span "Regio [GEOGRAPHIC_DATA]" at bounding box center [501, 272] width 93 height 11
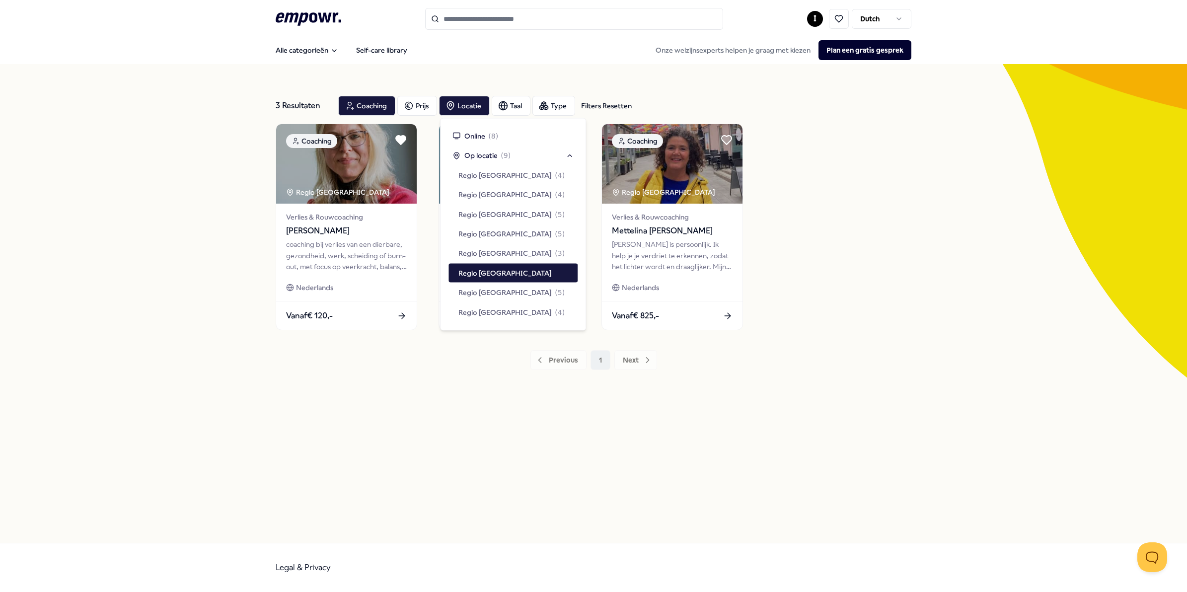
click at [399, 392] on div "3 Resultaten Filters Resetten Coaching Prijs Locatie Taal Type Filters Resetten…" at bounding box center [594, 303] width 636 height 431
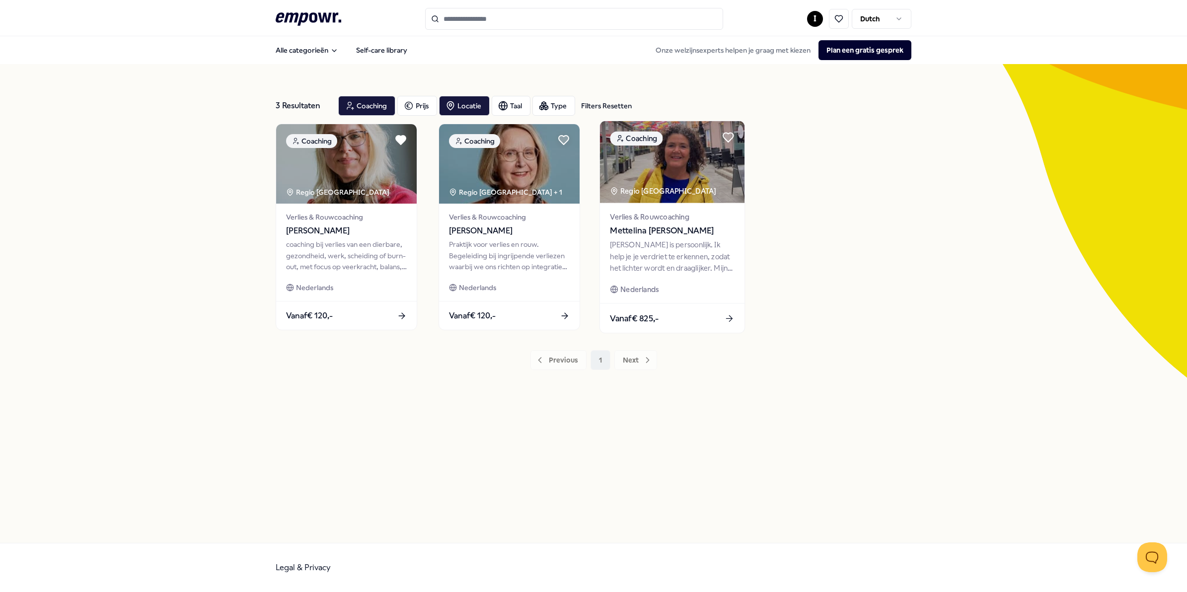
click at [681, 234] on span "Mettelina [PERSON_NAME]" at bounding box center [672, 231] width 124 height 13
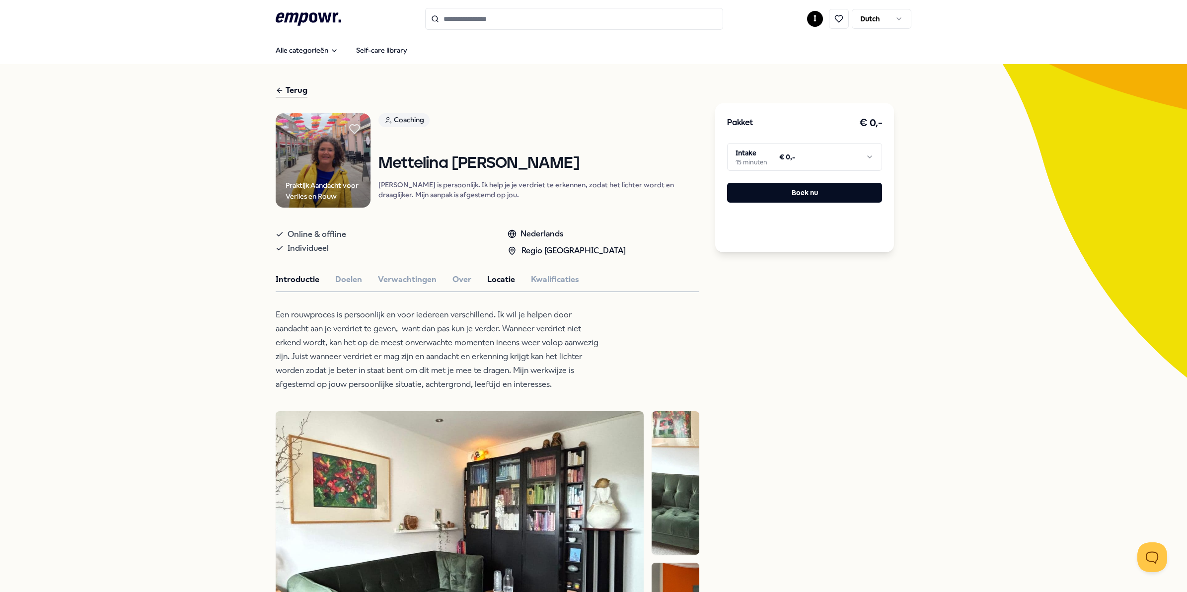
click at [497, 284] on button "Locatie" at bounding box center [501, 279] width 28 height 13
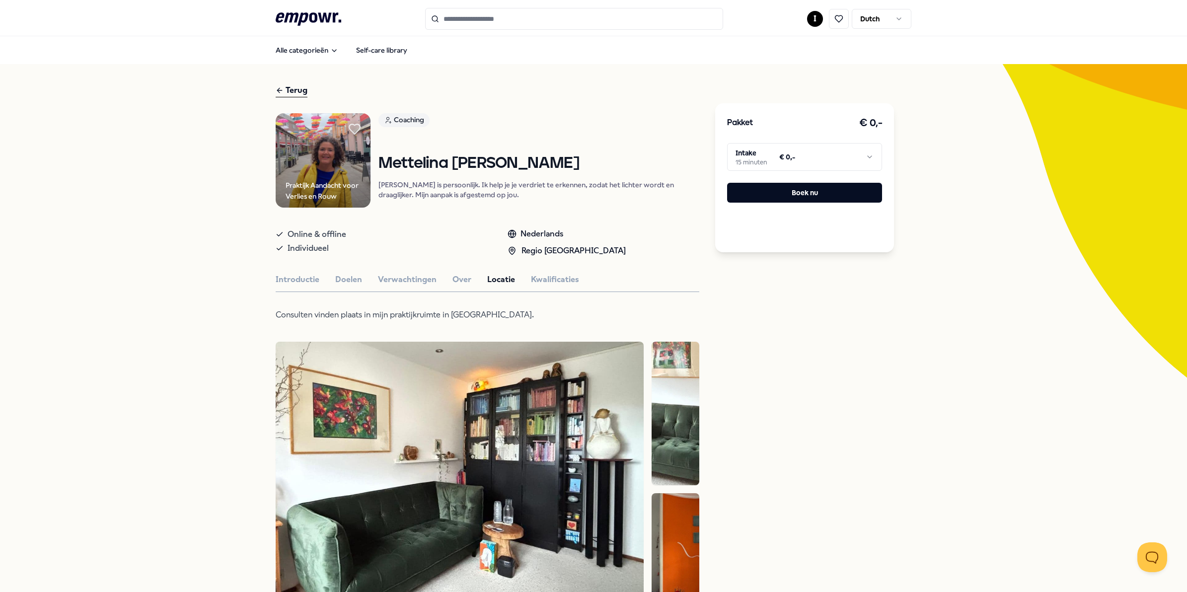
click at [359, 127] on icon at bounding box center [354, 129] width 11 height 10
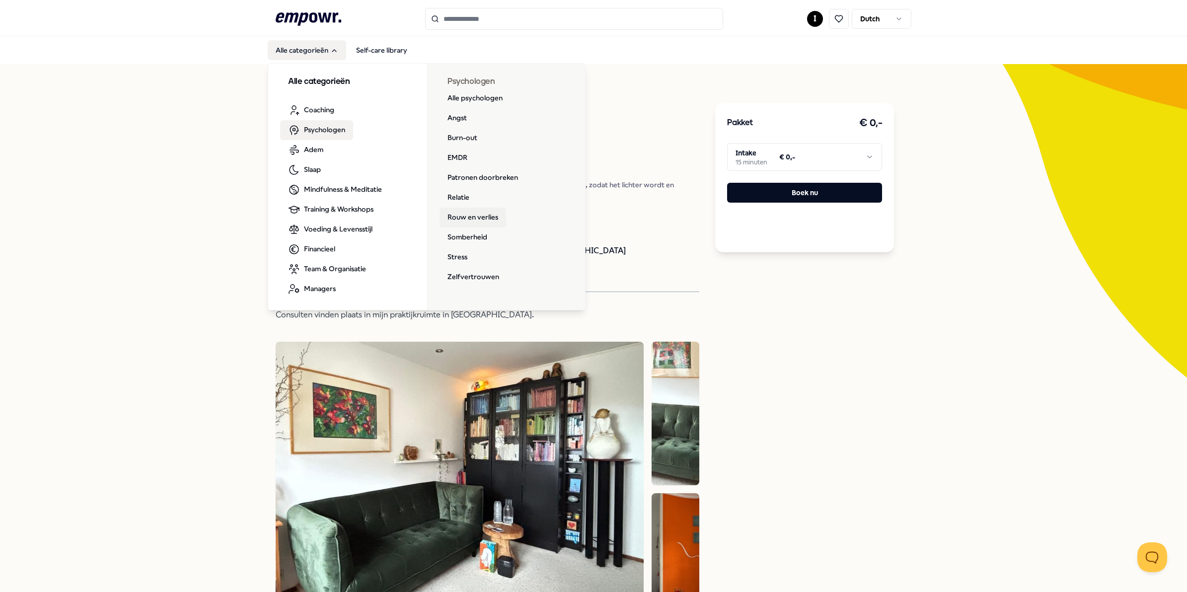
click at [454, 216] on link "Rouw en verlies" at bounding box center [473, 218] width 67 height 20
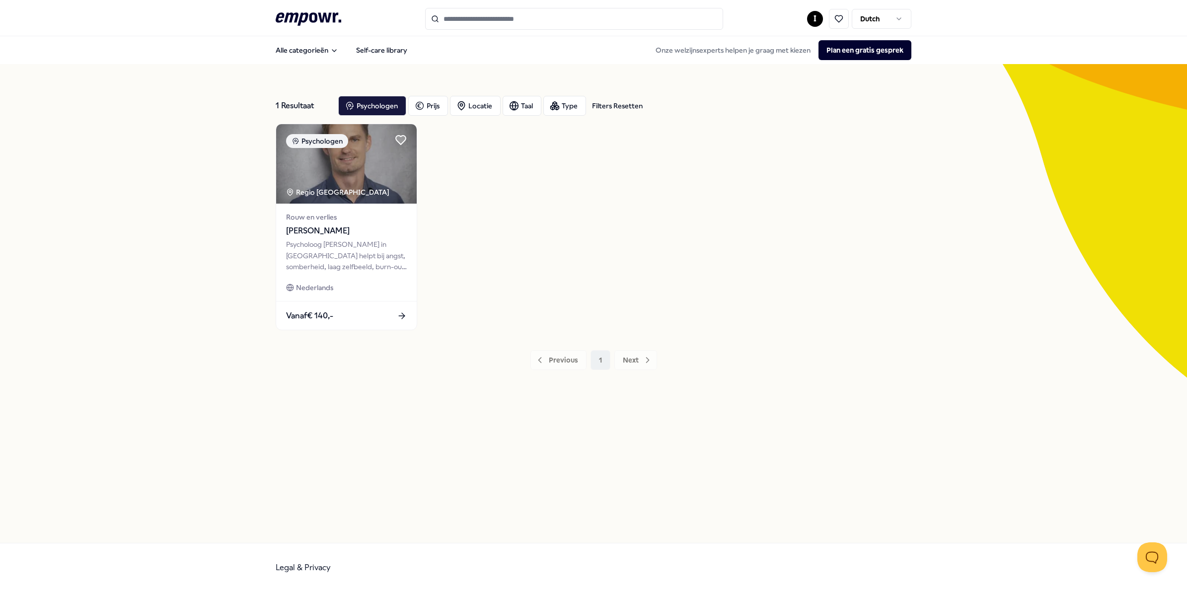
click at [773, 208] on div "Psychologen [GEOGRAPHIC_DATA] Rouw en verlies [PERSON_NAME] Psycholoog [PERSON_…" at bounding box center [594, 227] width 636 height 207
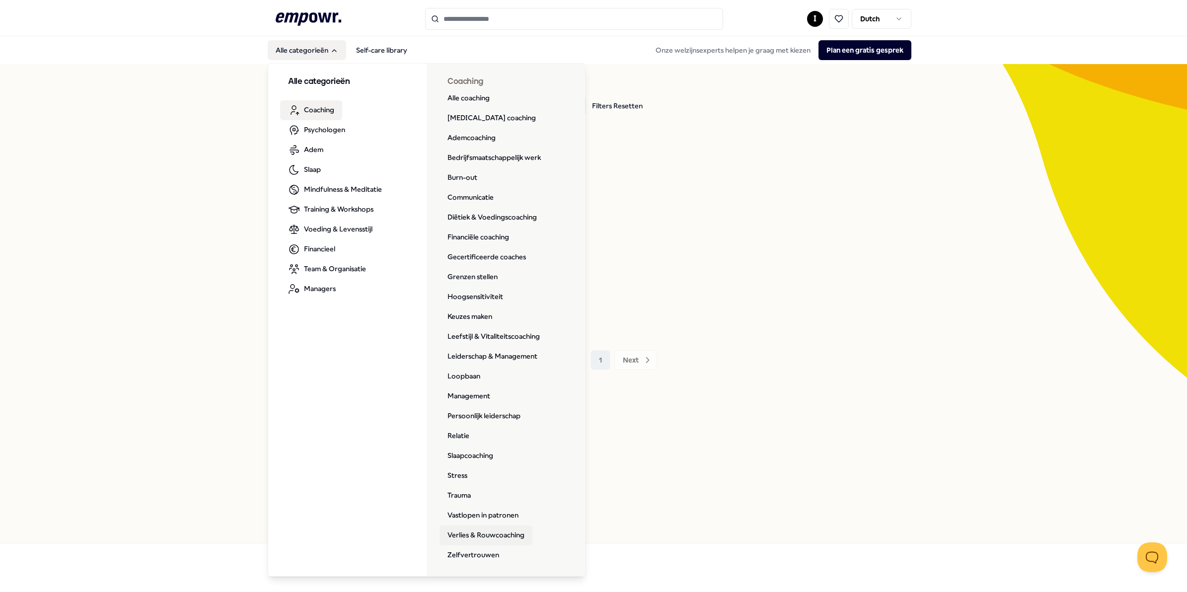
click at [487, 534] on link "Verlies & Rouwcoaching" at bounding box center [486, 536] width 93 height 20
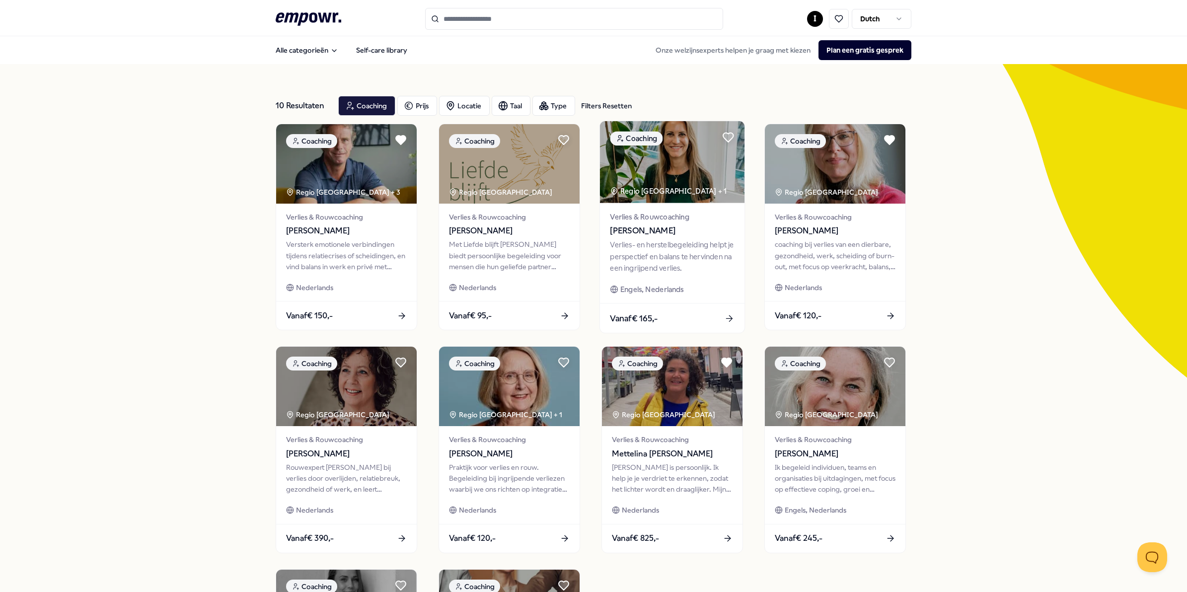
click at [674, 165] on img at bounding box center [672, 162] width 145 height 82
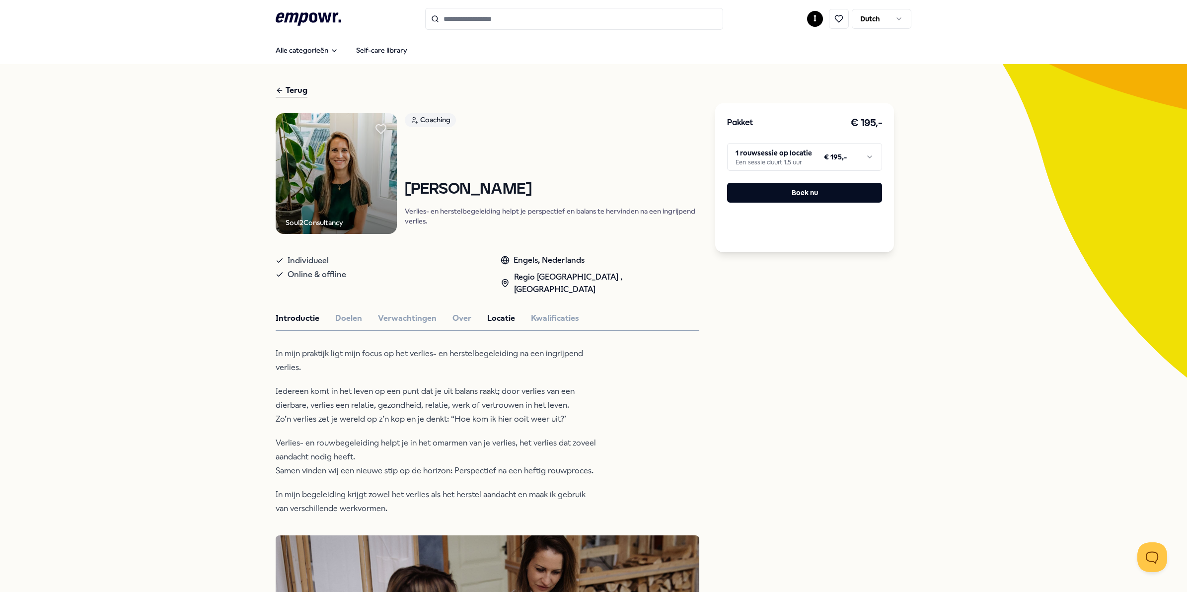
click at [490, 312] on button "Locatie" at bounding box center [501, 318] width 28 height 13
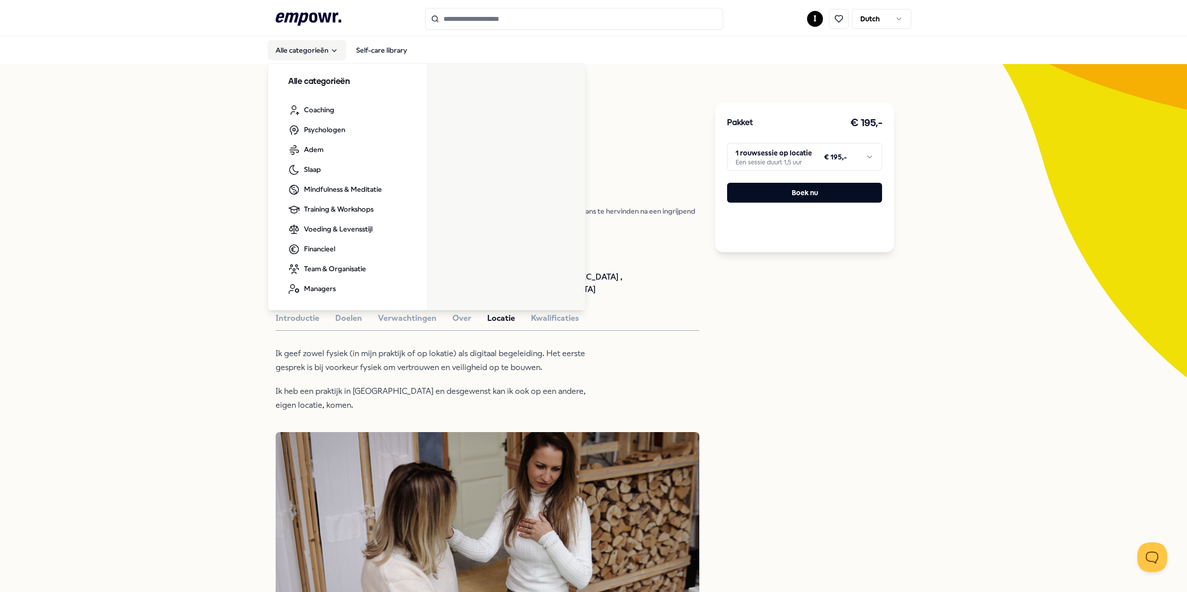
click at [304, 53] on button "Alle categorieën" at bounding box center [307, 50] width 78 height 20
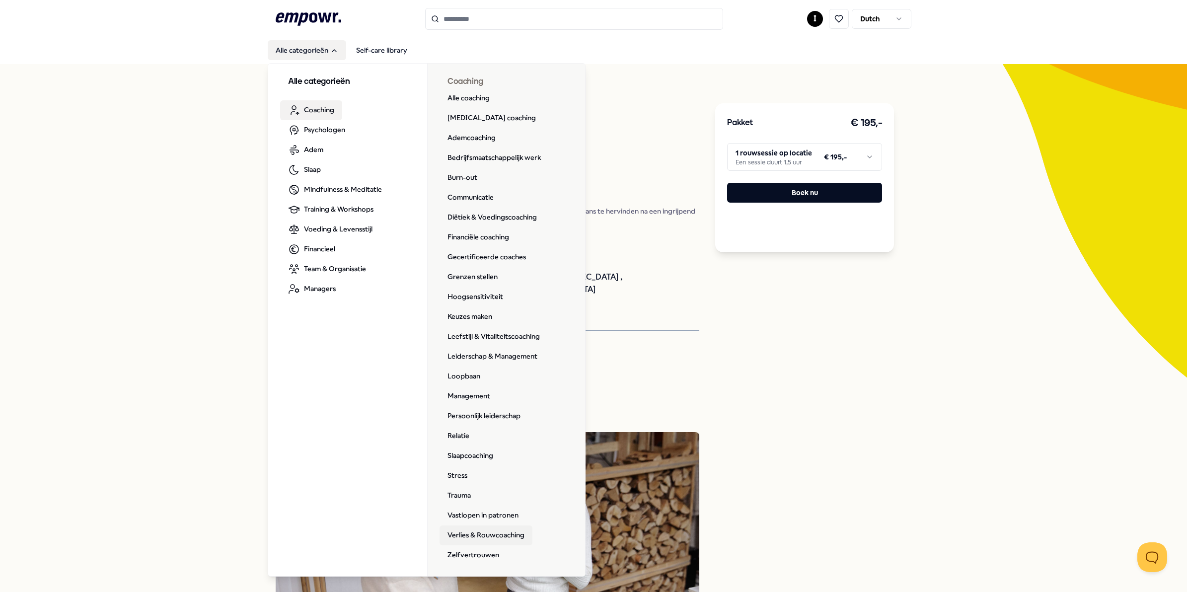
click at [497, 534] on link "Verlies & Rouwcoaching" at bounding box center [486, 536] width 93 height 20
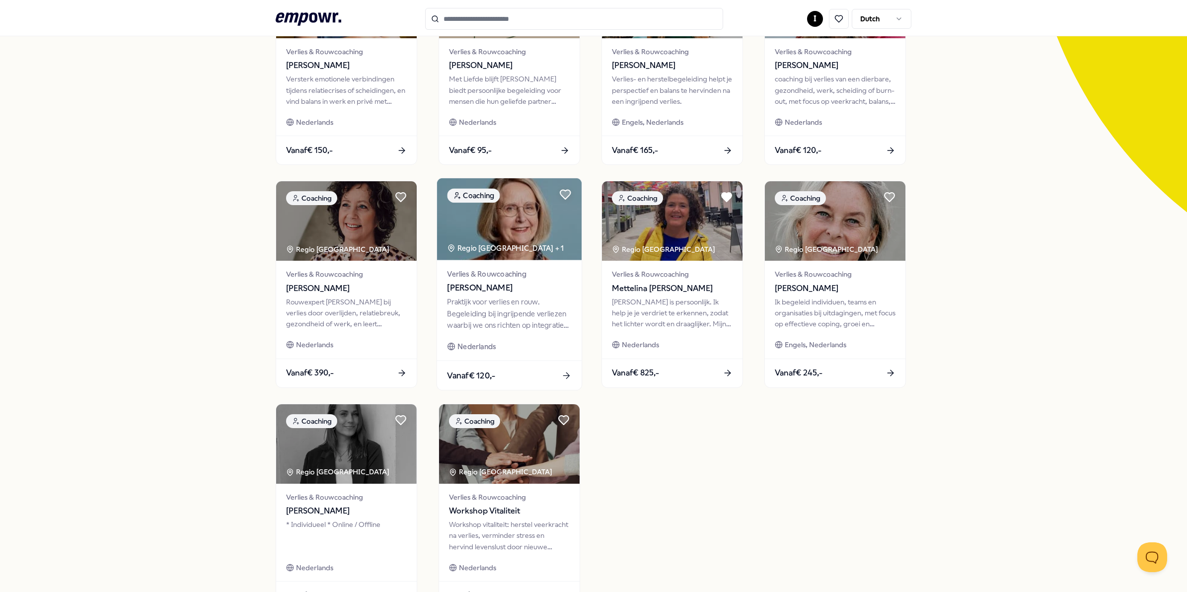
scroll to position [248, 0]
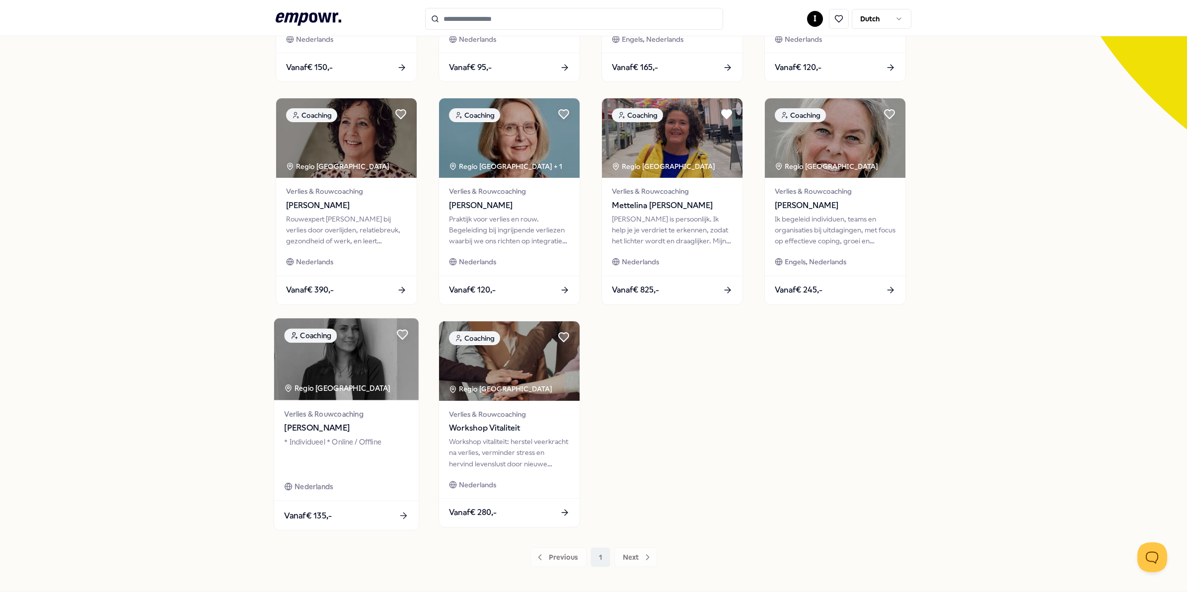
click at [368, 366] on img at bounding box center [346, 359] width 145 height 82
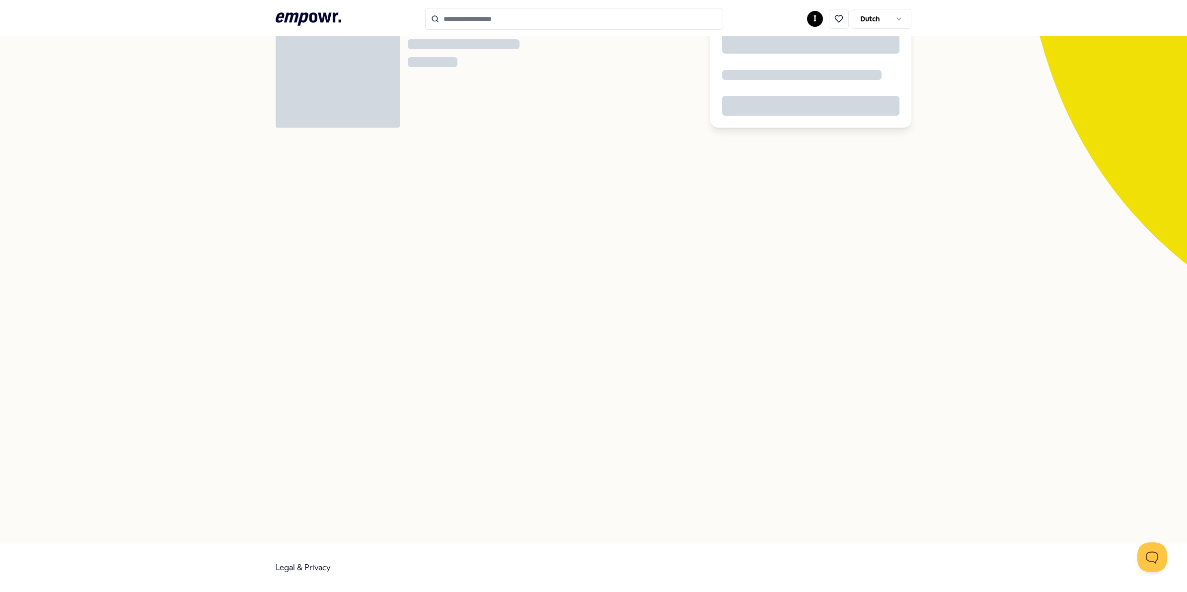
scroll to position [64, 0]
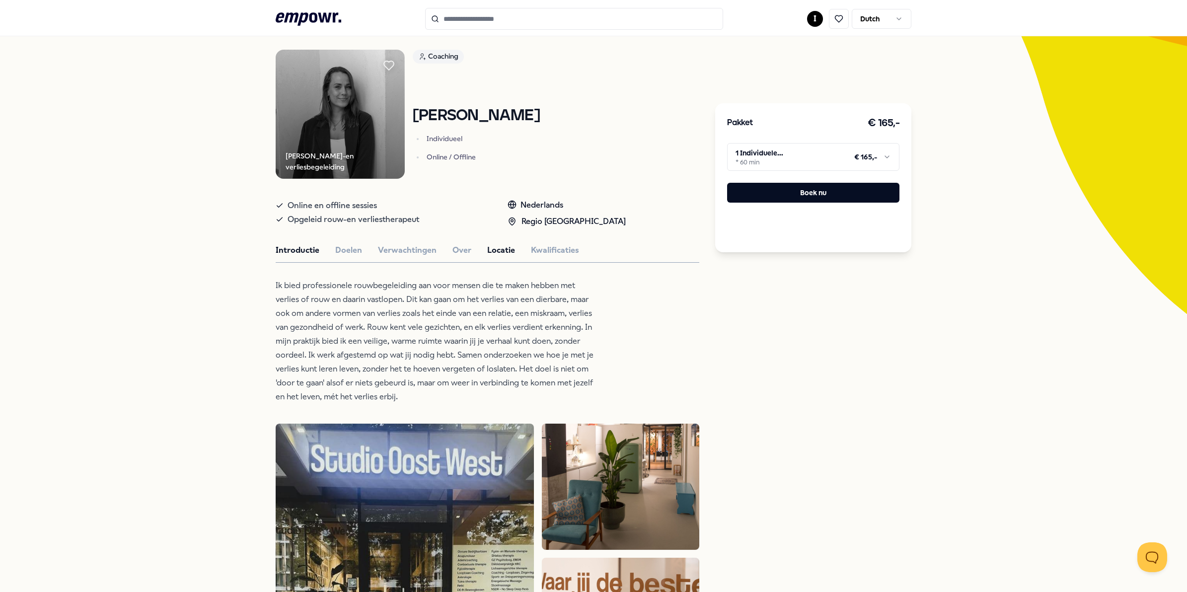
click at [487, 249] on button "Locatie" at bounding box center [501, 250] width 28 height 13
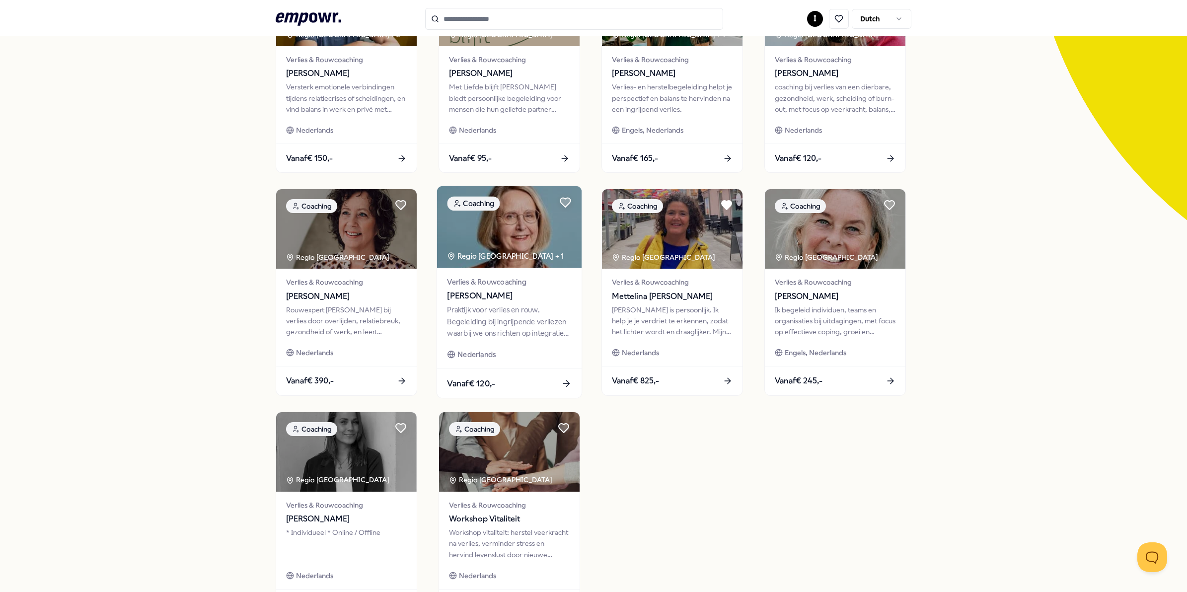
scroll to position [188, 0]
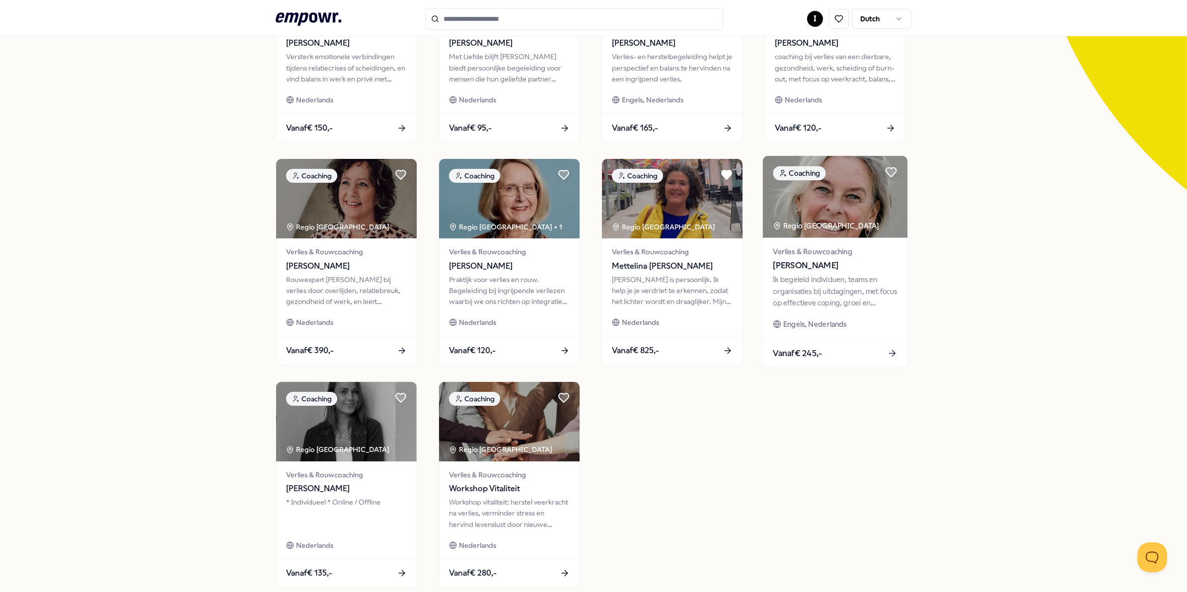
click at [847, 202] on img at bounding box center [835, 197] width 145 height 82
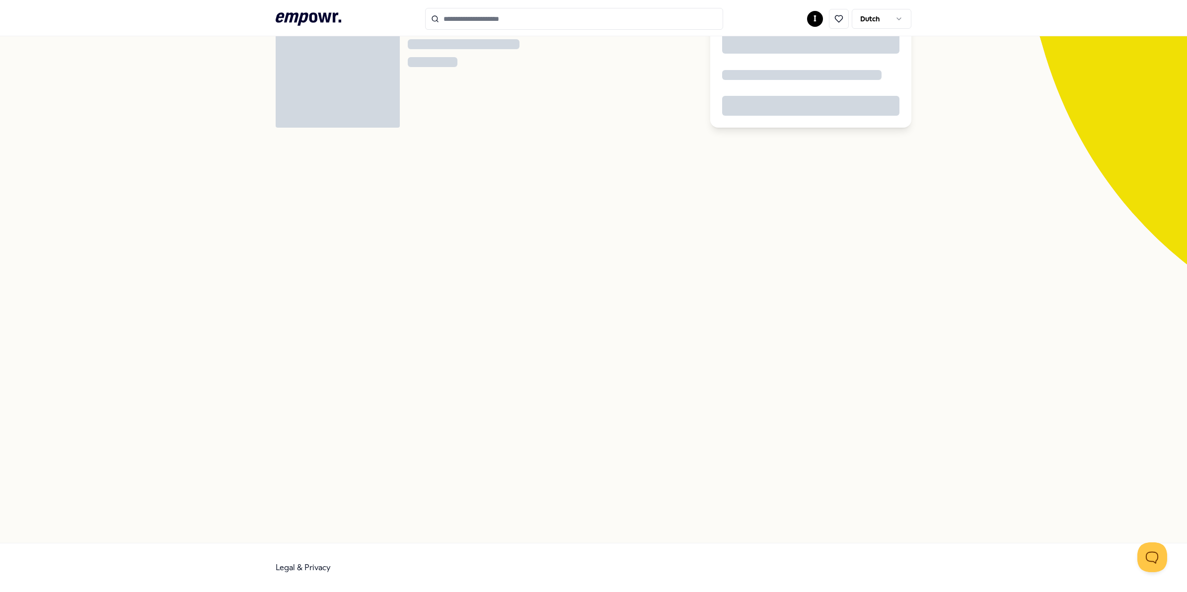
scroll to position [64, 0]
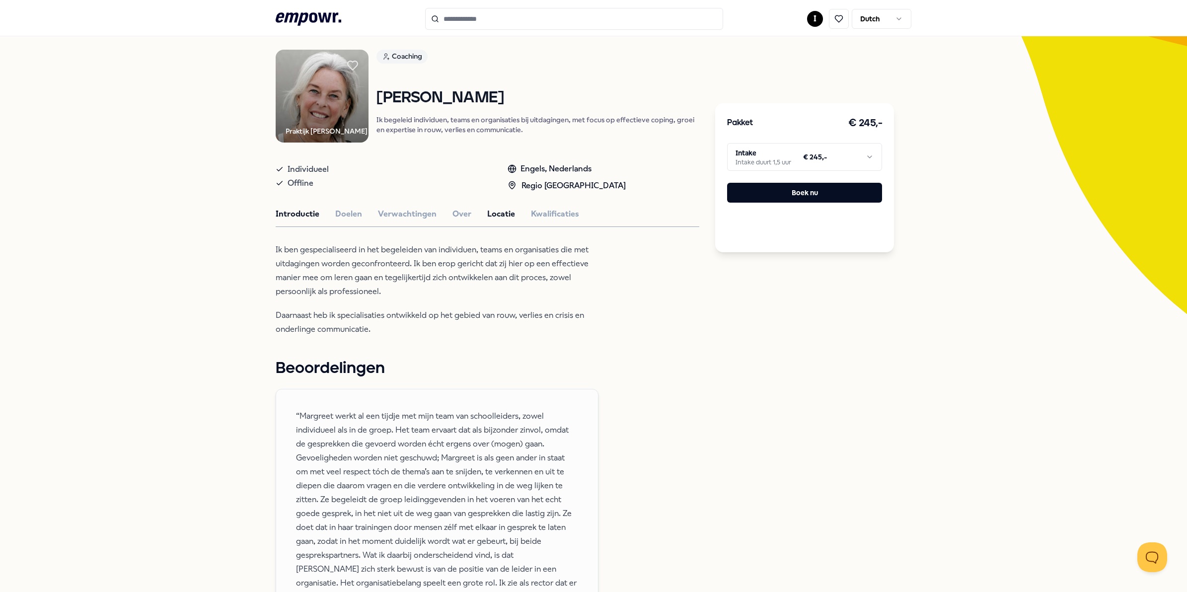
click at [490, 212] on button "Locatie" at bounding box center [501, 214] width 28 height 13
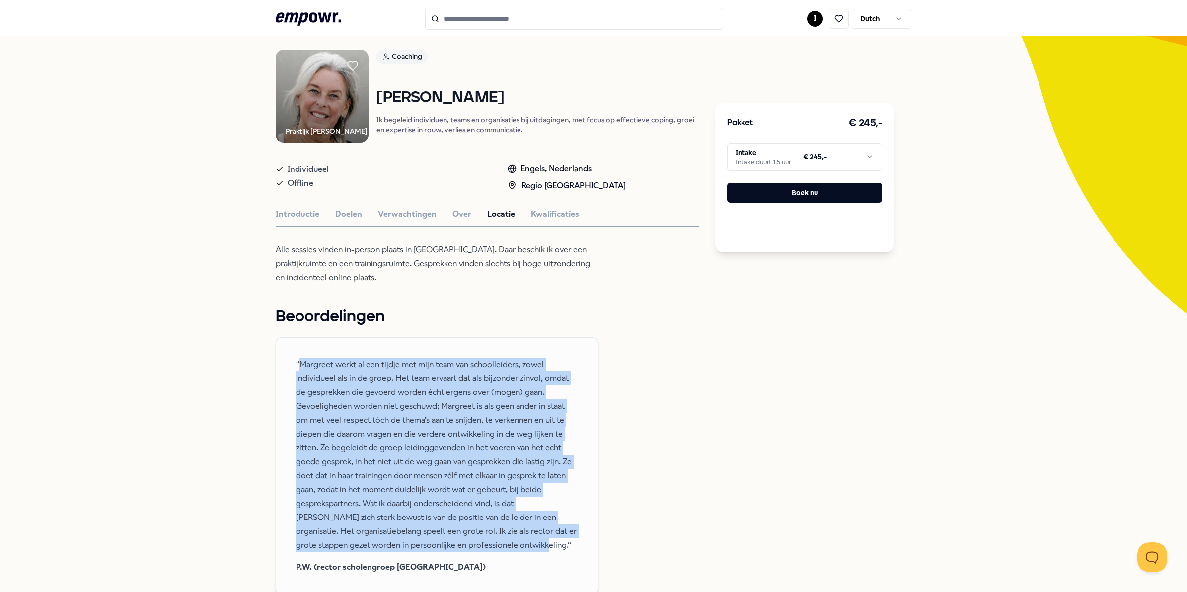
drag, startPoint x: 295, startPoint y: 363, endPoint x: 506, endPoint y: 542, distance: 276.7
click at [506, 542] on span "“Margreet werkt al een tijdje met mijn team van schoolleiders, zowel individuee…" at bounding box center [437, 455] width 282 height 195
click at [309, 19] on icon ".empowr-logo_svg__cls-1{fill:#03032f}" at bounding box center [309, 19] width 66 height 18
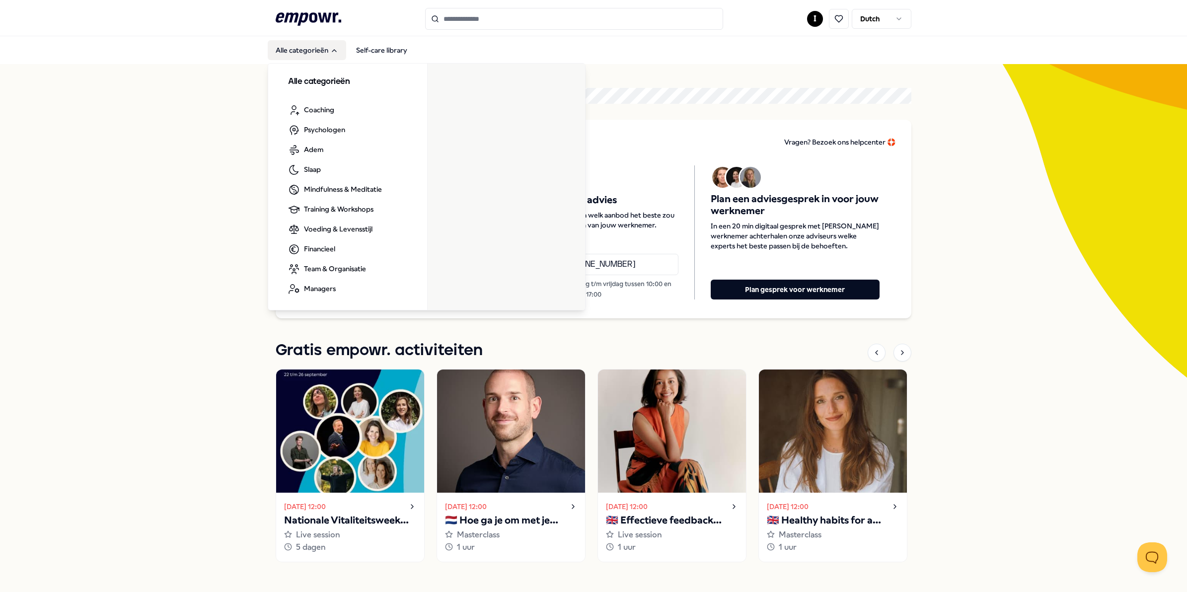
click at [303, 50] on button "Alle categorieën" at bounding box center [307, 50] width 78 height 20
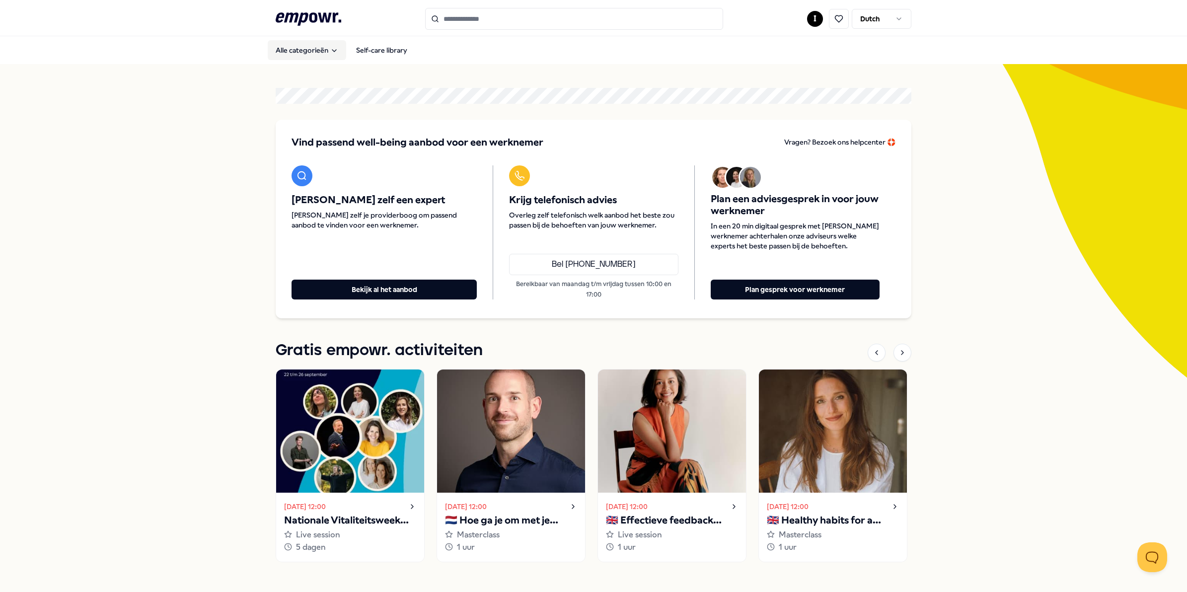
click at [303, 50] on button "Alle categorieën" at bounding box center [307, 50] width 78 height 20
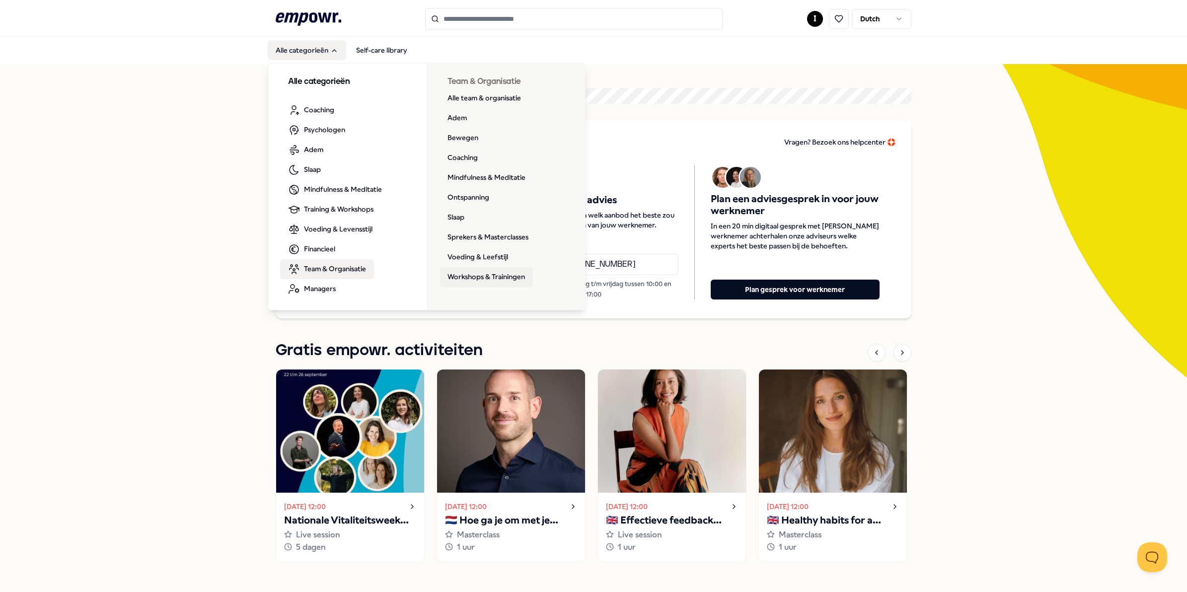
click at [477, 276] on link "Workshops & Trainingen" at bounding box center [486, 277] width 93 height 20
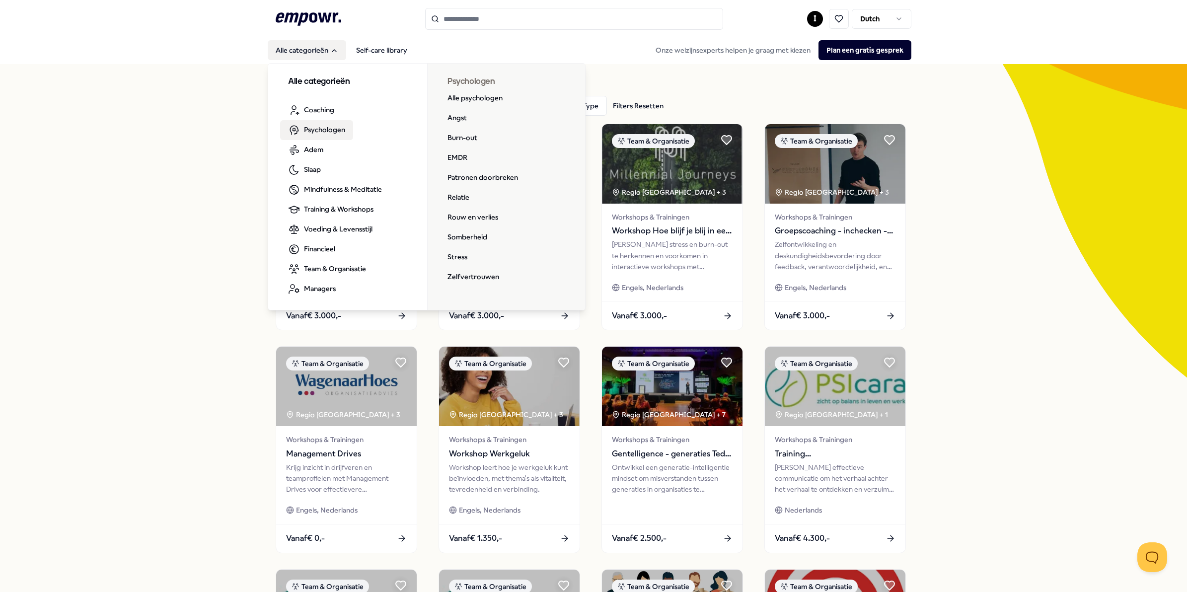
click at [316, 127] on span "Psychologen" at bounding box center [324, 129] width 41 height 11
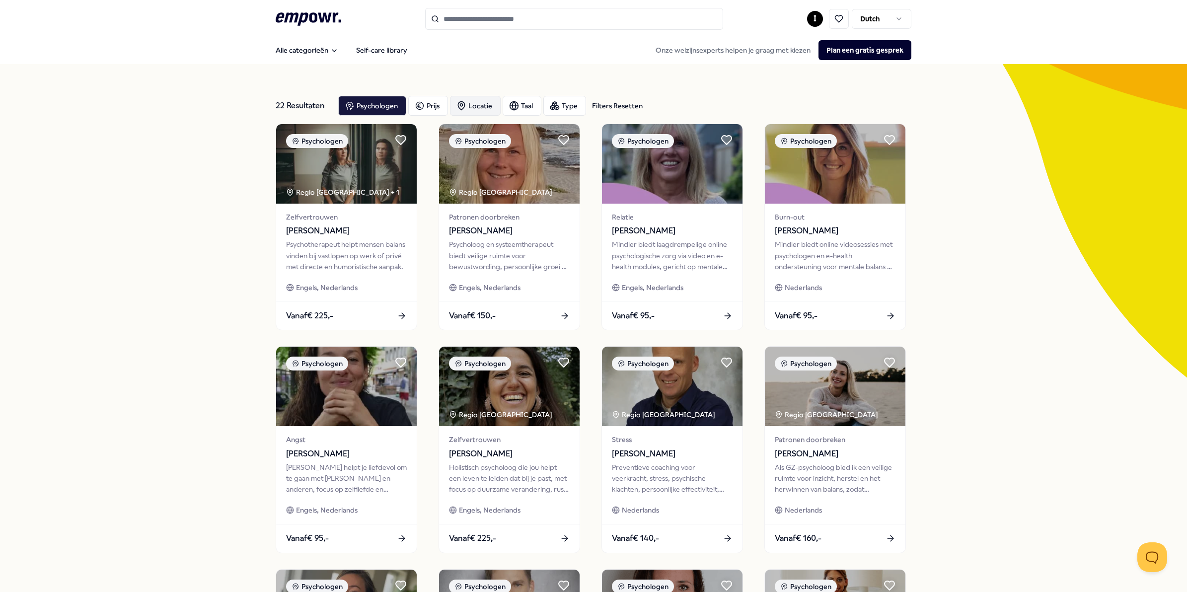
click at [482, 107] on div "Locatie" at bounding box center [475, 106] width 51 height 20
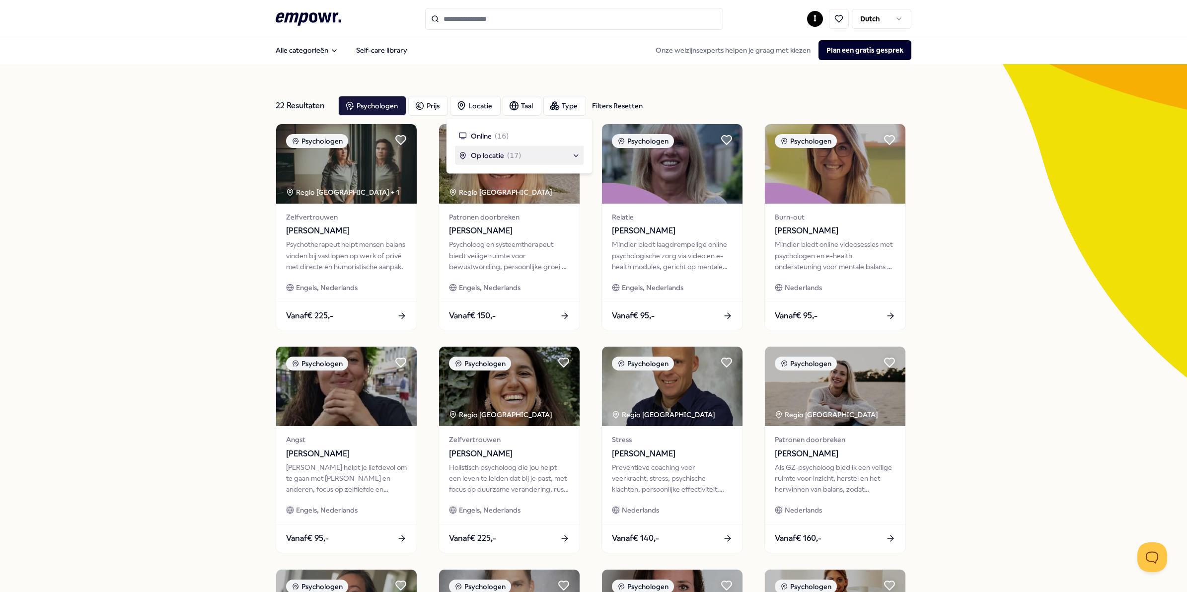
click at [482, 152] on span "Op locatie" at bounding box center [487, 155] width 33 height 11
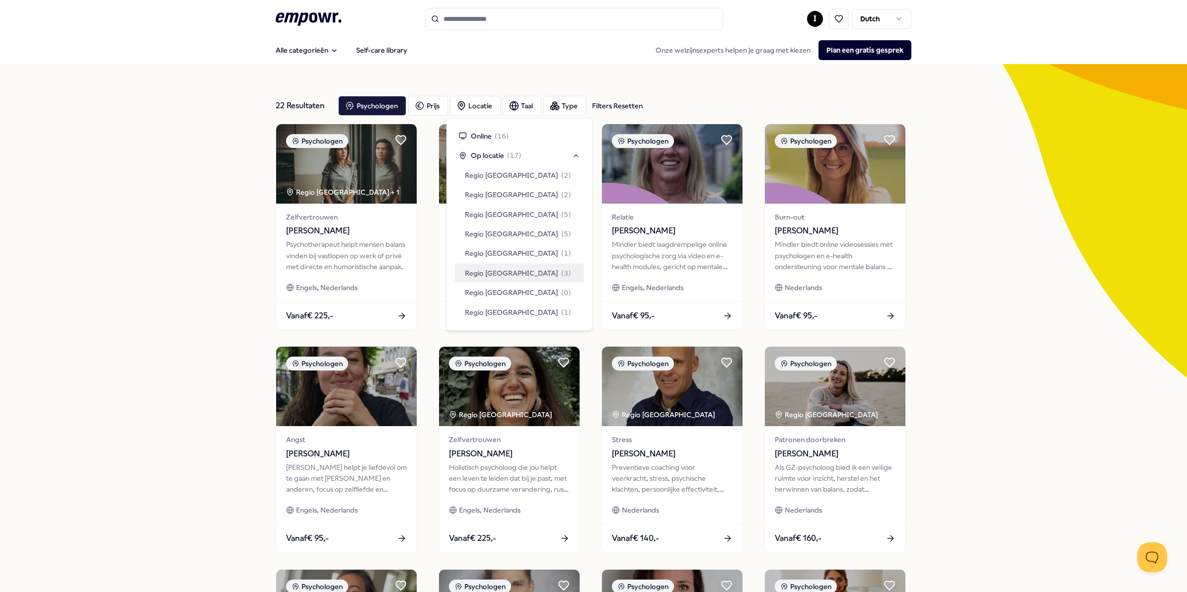
click at [492, 275] on span "Regio [GEOGRAPHIC_DATA]" at bounding box center [511, 272] width 93 height 11
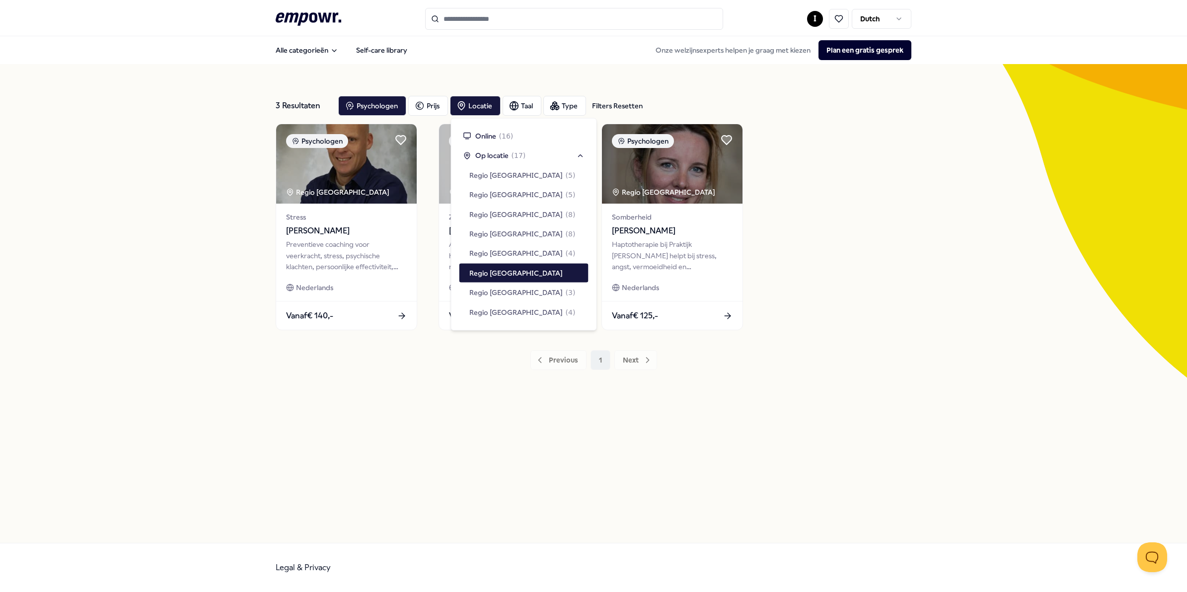
click at [734, 403] on div "3 Resultaten Filters Resetten Psychologen [PERSON_NAME] Type Filters Resetten P…" at bounding box center [594, 303] width 636 height 431
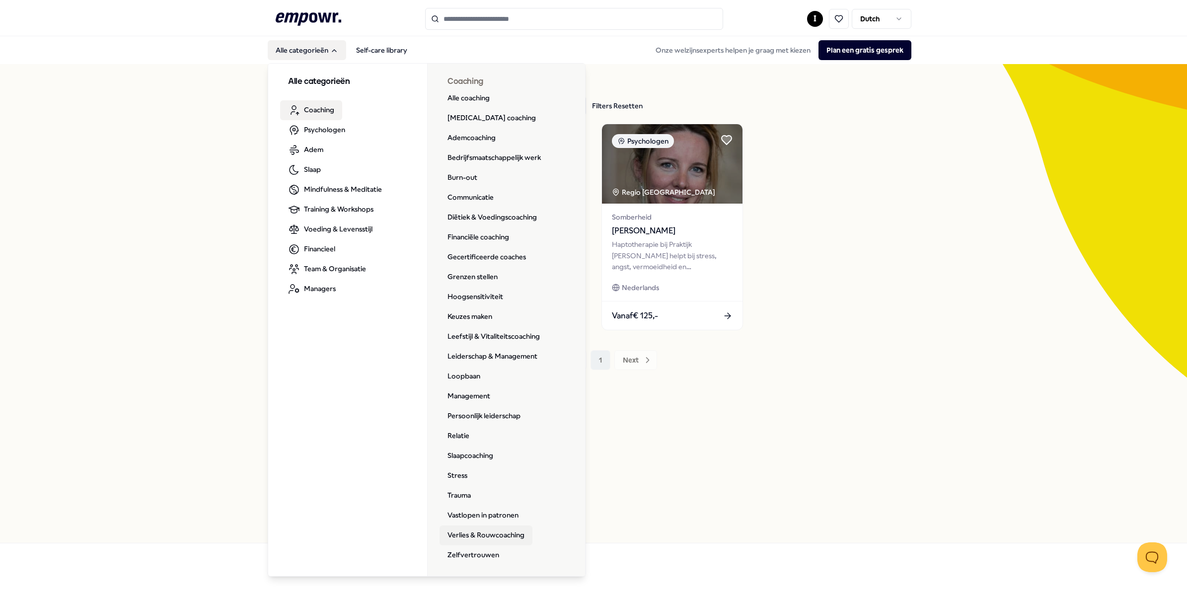
click at [487, 538] on link "Verlies & Rouwcoaching" at bounding box center [486, 536] width 93 height 20
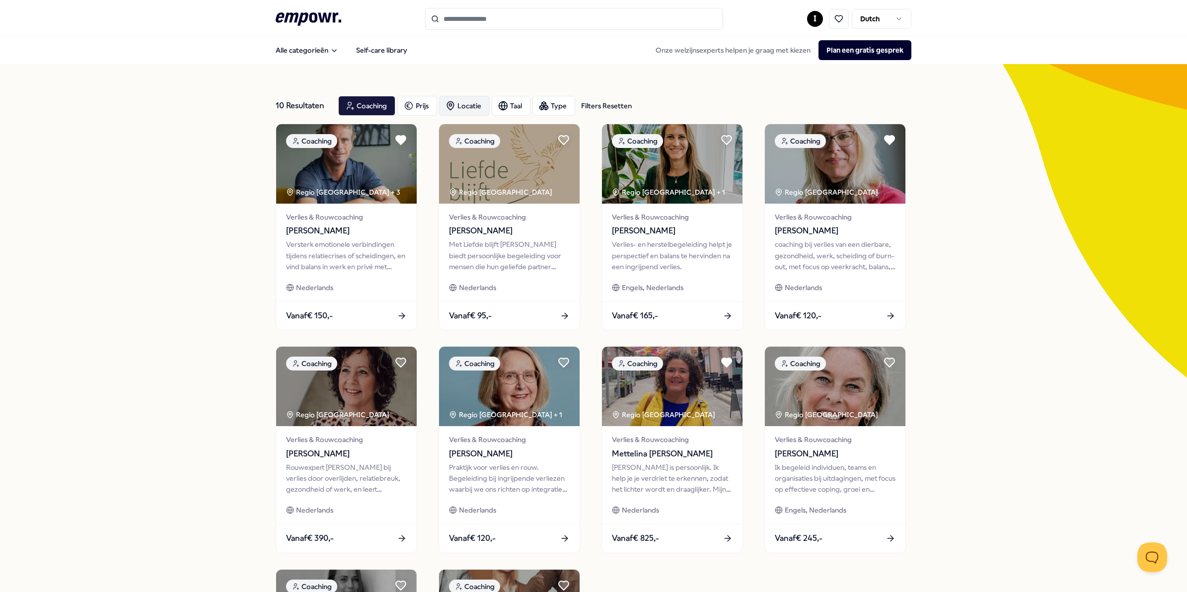
click at [452, 96] on div "Locatie" at bounding box center [464, 106] width 51 height 20
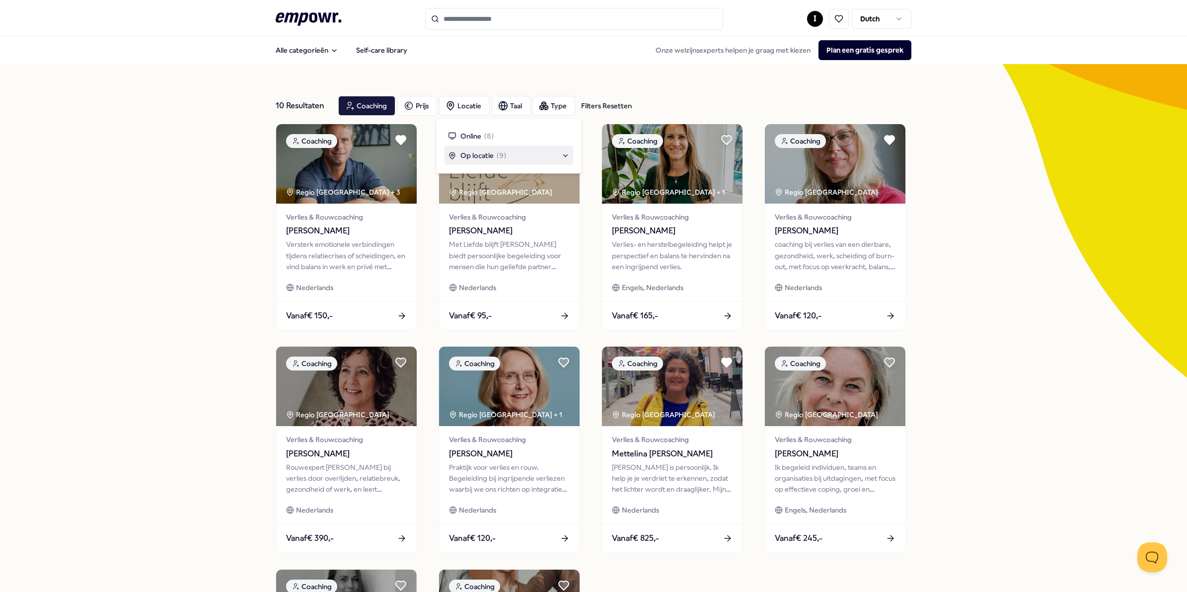
click at [477, 156] on span "Op locatie" at bounding box center [477, 155] width 33 height 11
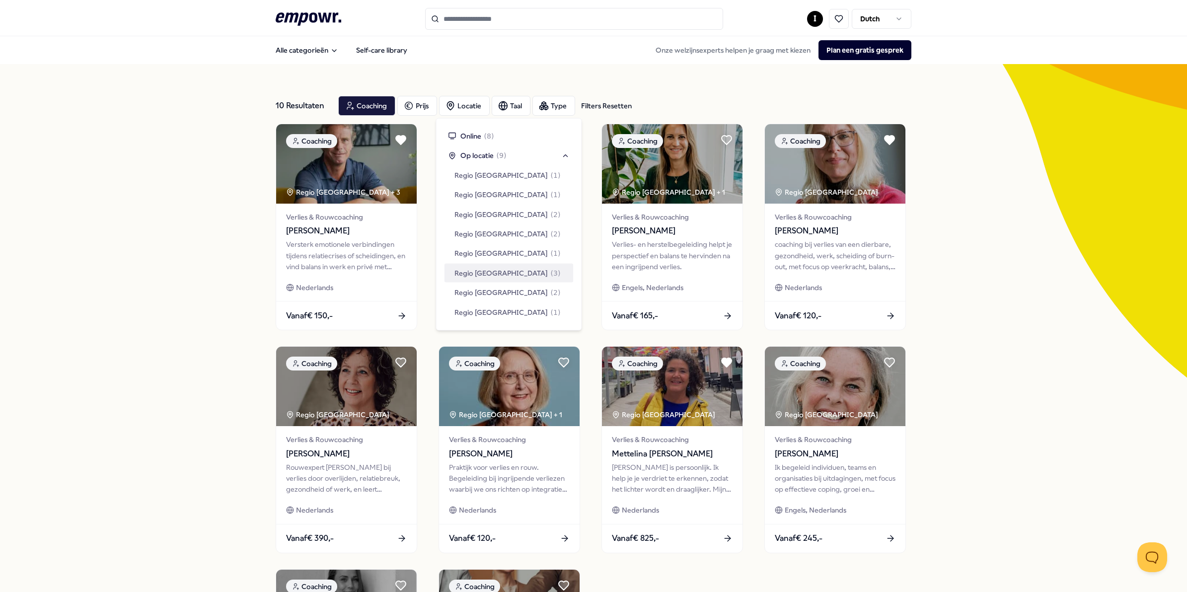
click at [490, 271] on span "Regio [GEOGRAPHIC_DATA]" at bounding box center [501, 272] width 93 height 11
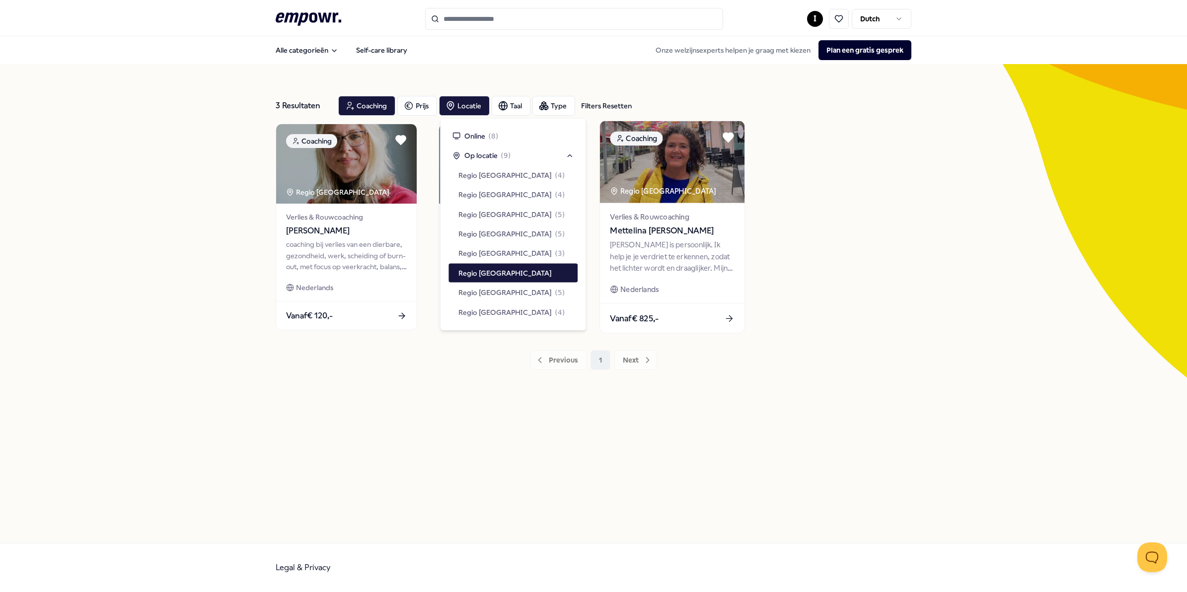
click at [697, 170] on img at bounding box center [672, 162] width 145 height 82
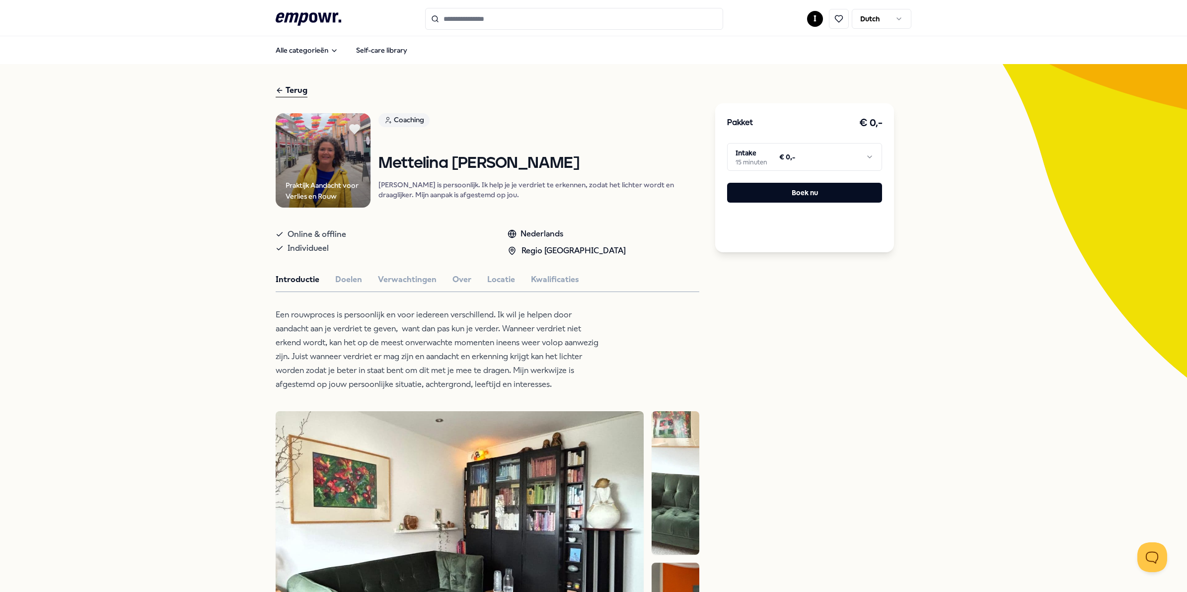
click at [780, 153] on html ".empowr-logo_svg__cls-1{fill:#03032f} I Dutch Alle categorieën Self-care librar…" at bounding box center [593, 296] width 1187 height 592
click at [797, 189] on button "Boek nu" at bounding box center [804, 193] width 155 height 20
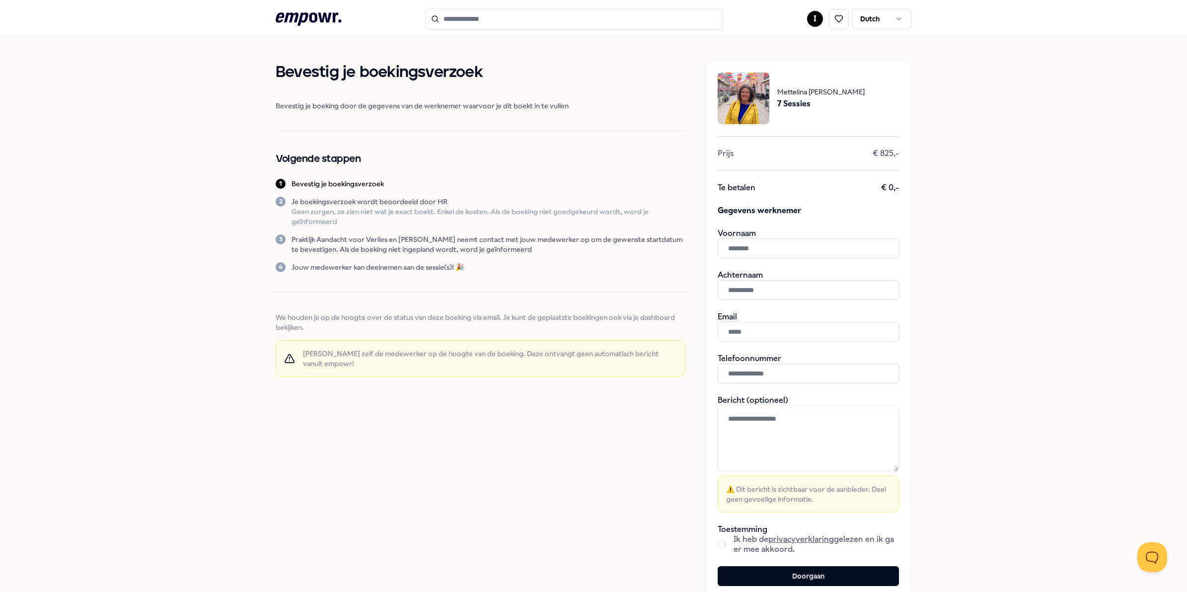
click at [782, 238] on input "text" at bounding box center [808, 248] width 181 height 20
type input "****"
type input "********"
click at [744, 325] on input "text" at bounding box center [808, 332] width 181 height 20
click at [733, 328] on input "text" at bounding box center [808, 332] width 181 height 20
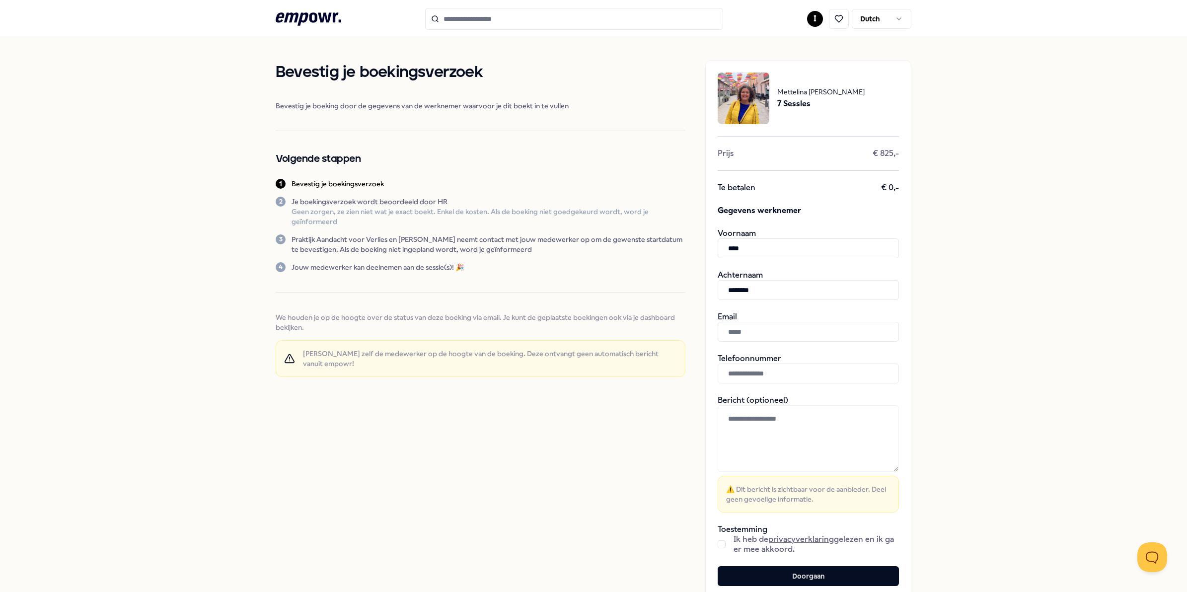
paste input "**********"
click at [723, 333] on input "**********" at bounding box center [808, 332] width 181 height 20
type input "**********"
click at [718, 566] on button "Doorgaan" at bounding box center [808, 576] width 181 height 20
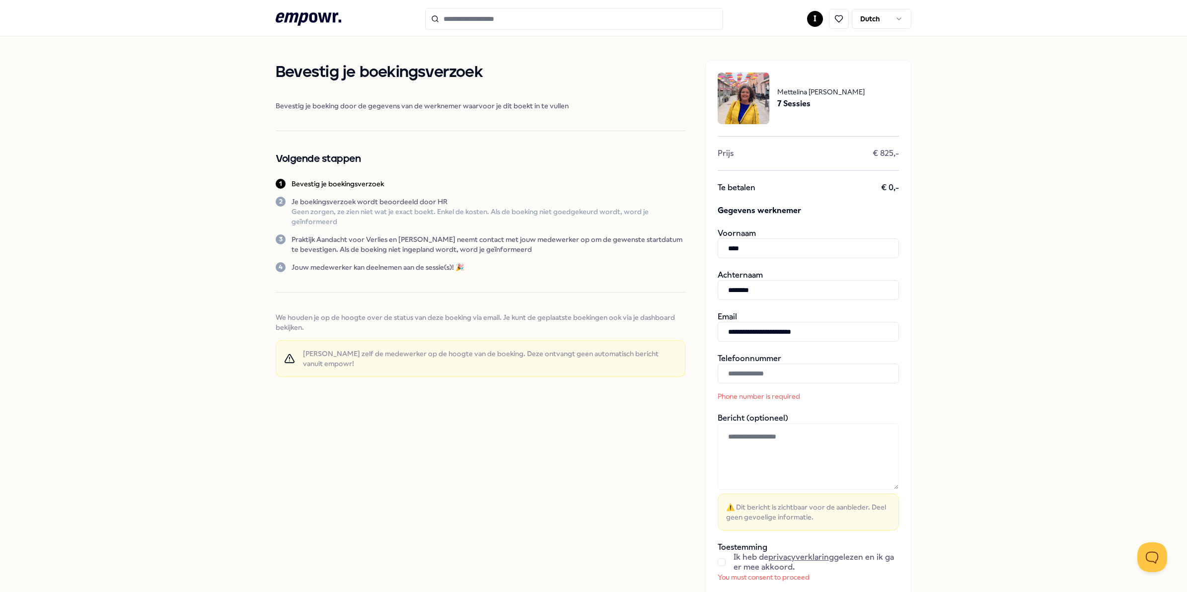
click at [818, 368] on input "text" at bounding box center [808, 374] width 181 height 20
click at [811, 372] on input "text" at bounding box center [808, 374] width 181 height 20
paste input "**********"
click at [734, 374] on input "**********" at bounding box center [808, 374] width 181 height 20
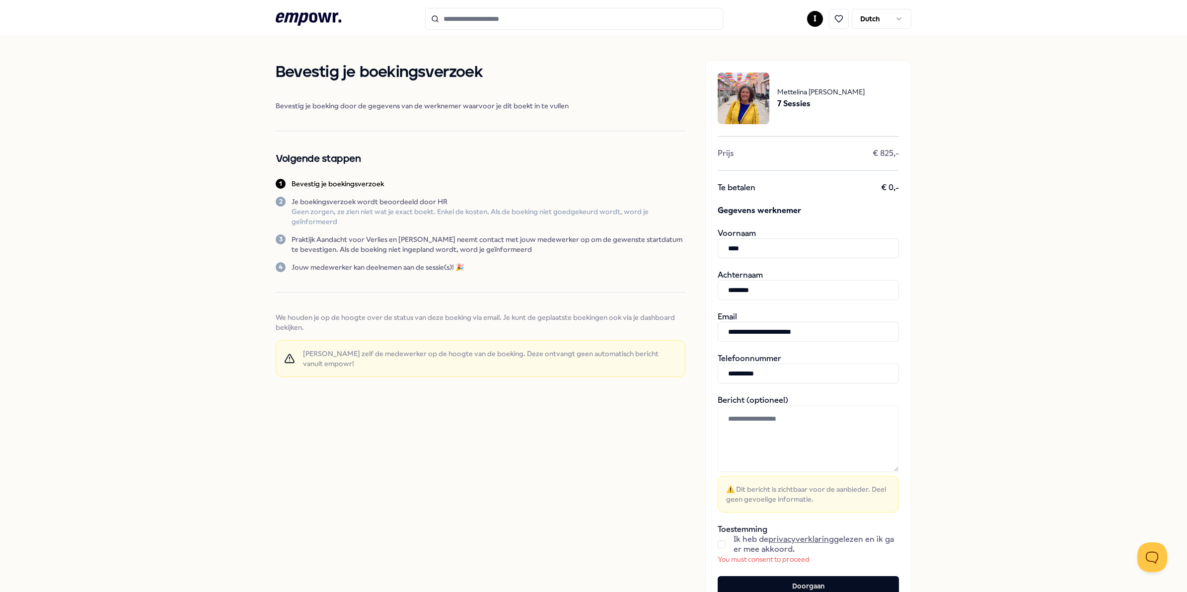
type input "**********"
click at [718, 576] on button "Doorgaan" at bounding box center [808, 586] width 181 height 20
click at [718, 545] on button "button" at bounding box center [722, 545] width 8 height 8
click at [754, 574] on button "Doorgaan" at bounding box center [808, 576] width 181 height 20
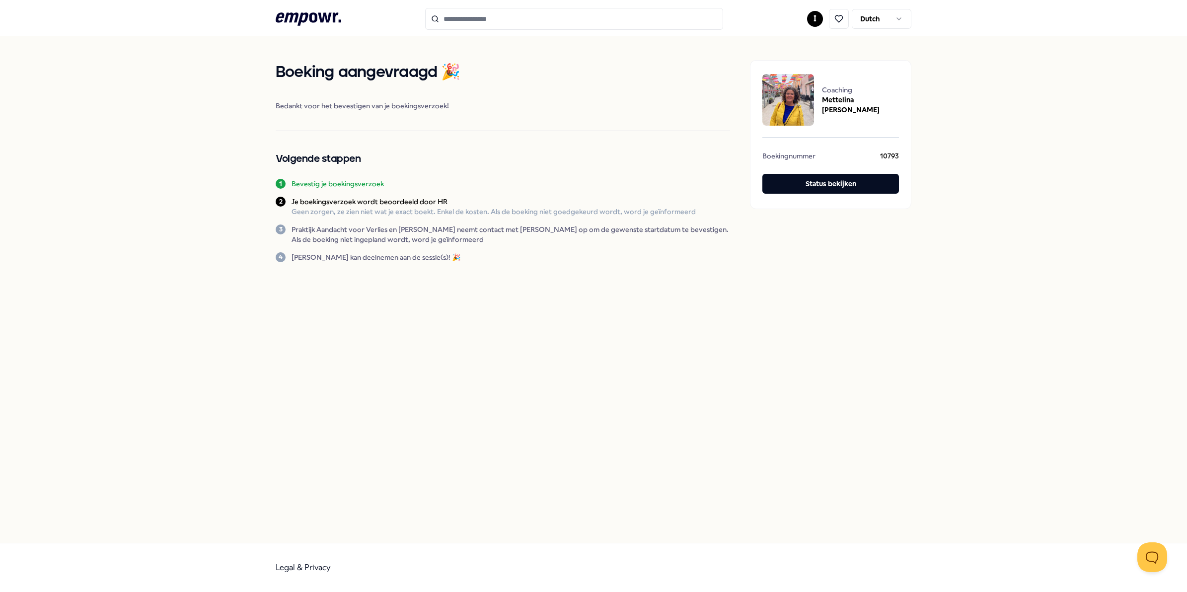
click at [321, 17] on icon at bounding box center [309, 18] width 66 height 13
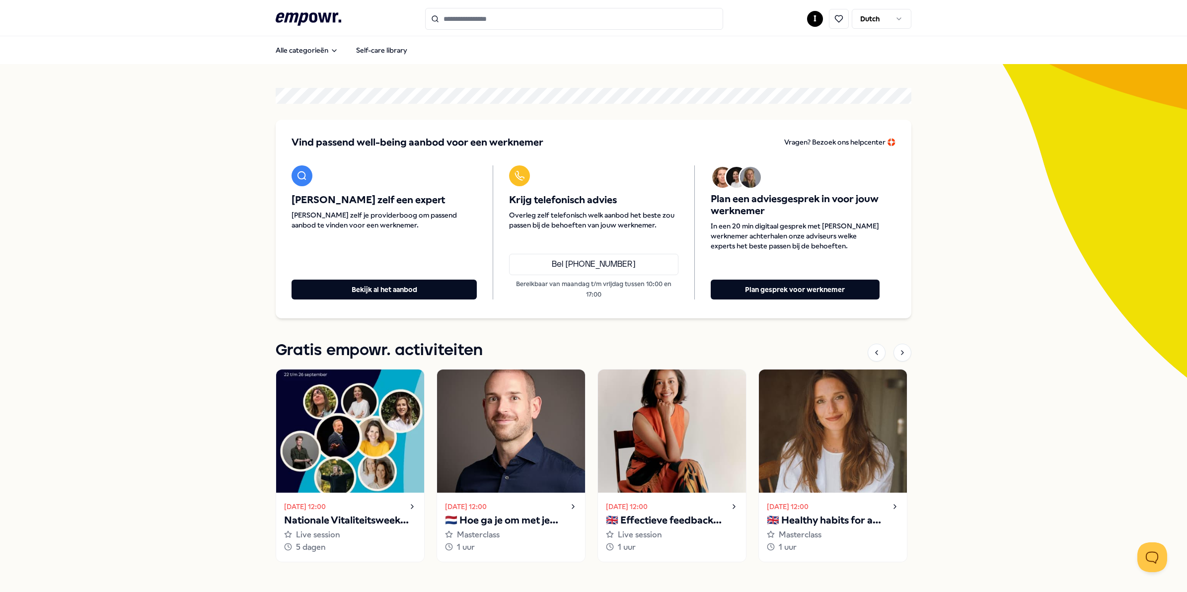
click at [451, 13] on input "Search for products, categories or subcategories" at bounding box center [574, 19] width 298 height 22
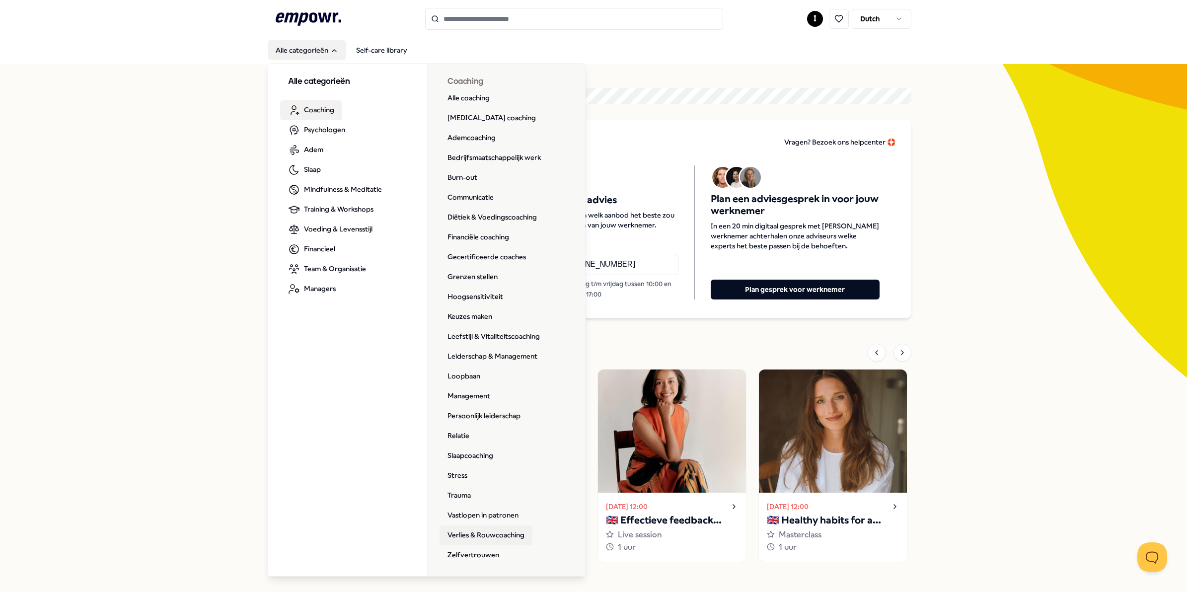
click at [480, 532] on link "Verlies & Rouwcoaching" at bounding box center [486, 536] width 93 height 20
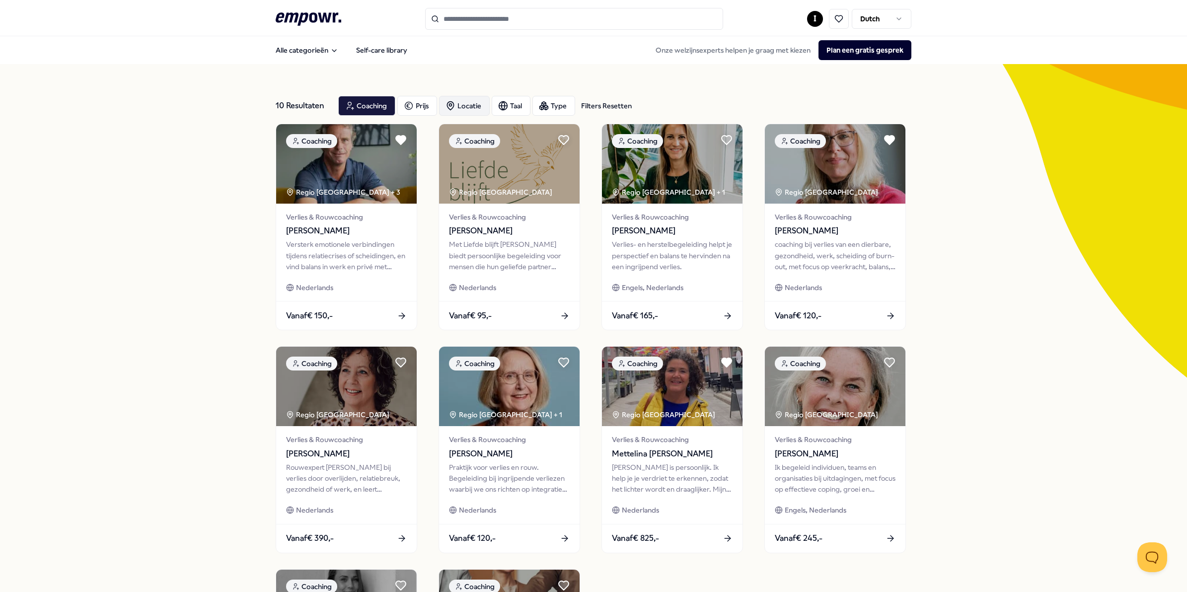
click at [467, 105] on div "Locatie" at bounding box center [464, 106] width 51 height 20
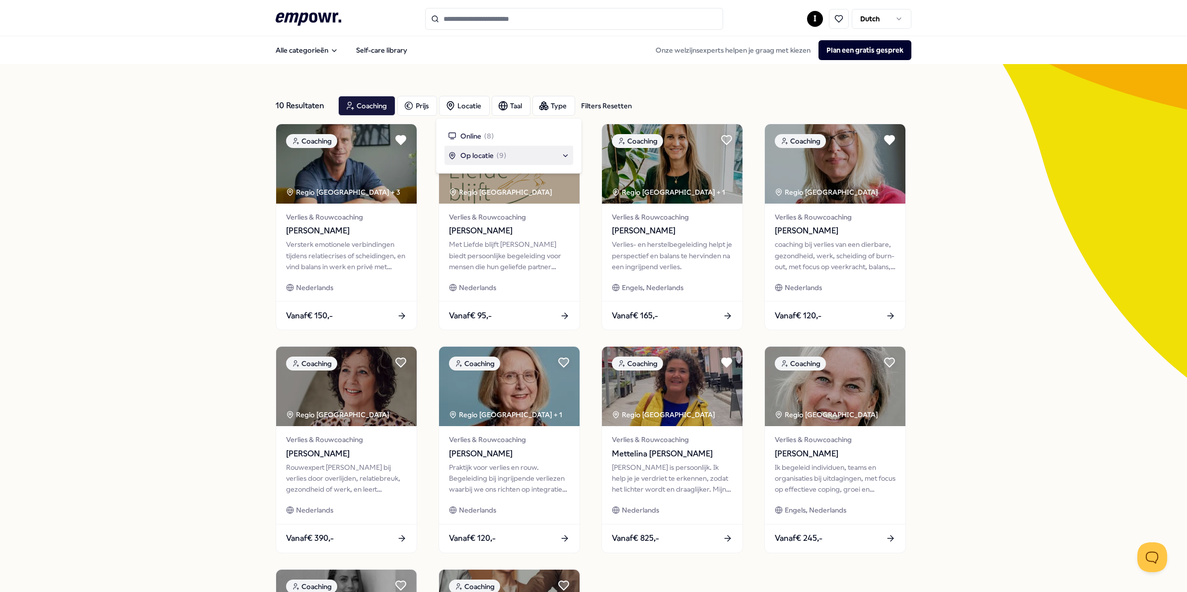
click at [461, 155] on span "Op locatie" at bounding box center [477, 155] width 33 height 11
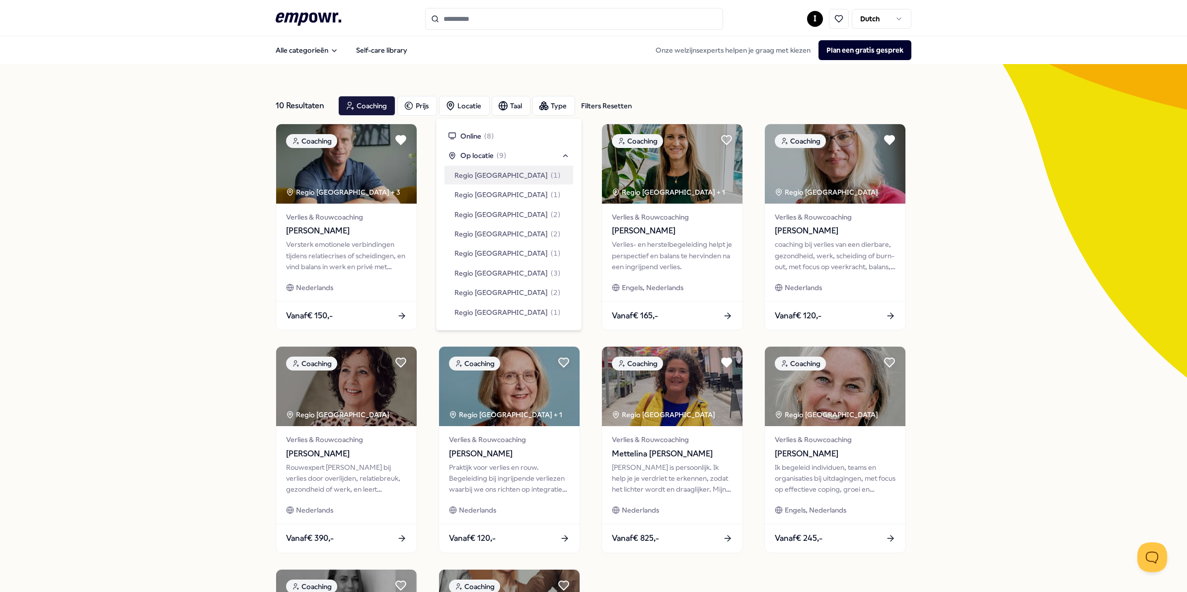
click at [477, 172] on span "Regio [GEOGRAPHIC_DATA]" at bounding box center [501, 174] width 93 height 11
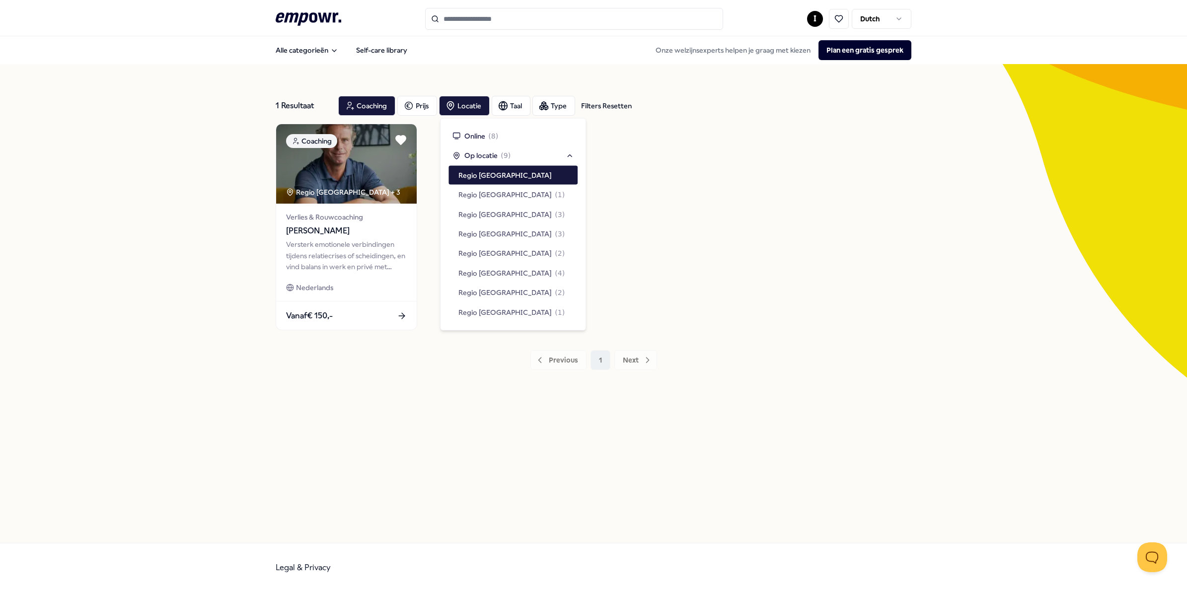
click at [763, 167] on div "Coaching Regio [GEOGRAPHIC_DATA] + 3 Verlies & Rouwcoaching [PERSON_NAME] Verst…" at bounding box center [594, 227] width 636 height 207
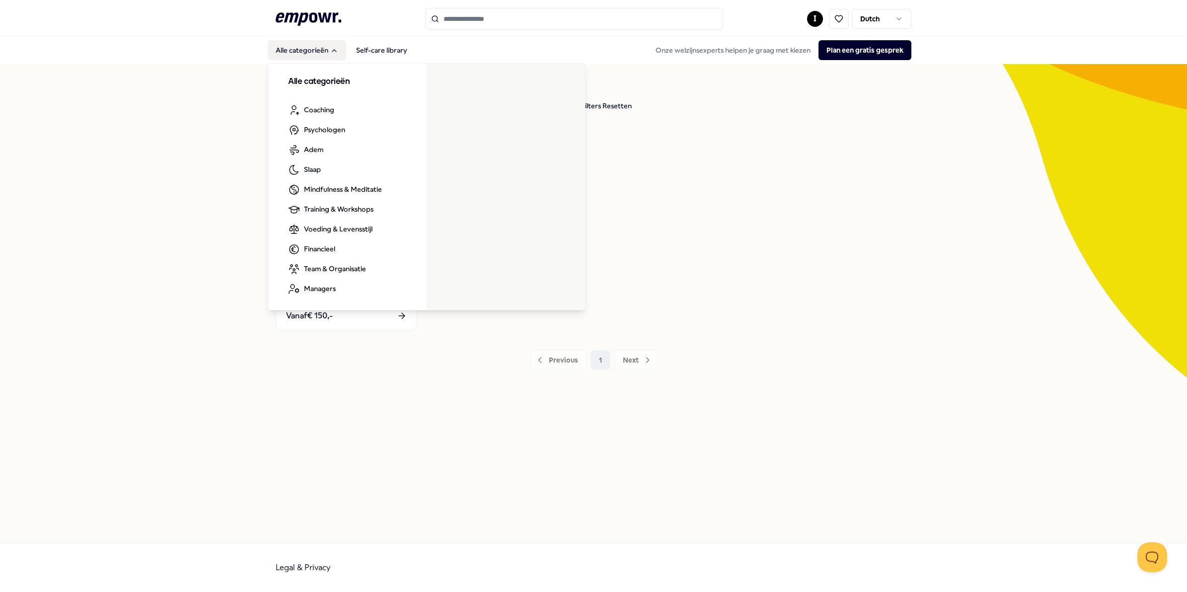
click at [302, 46] on button "Alle categorieën" at bounding box center [307, 50] width 78 height 20
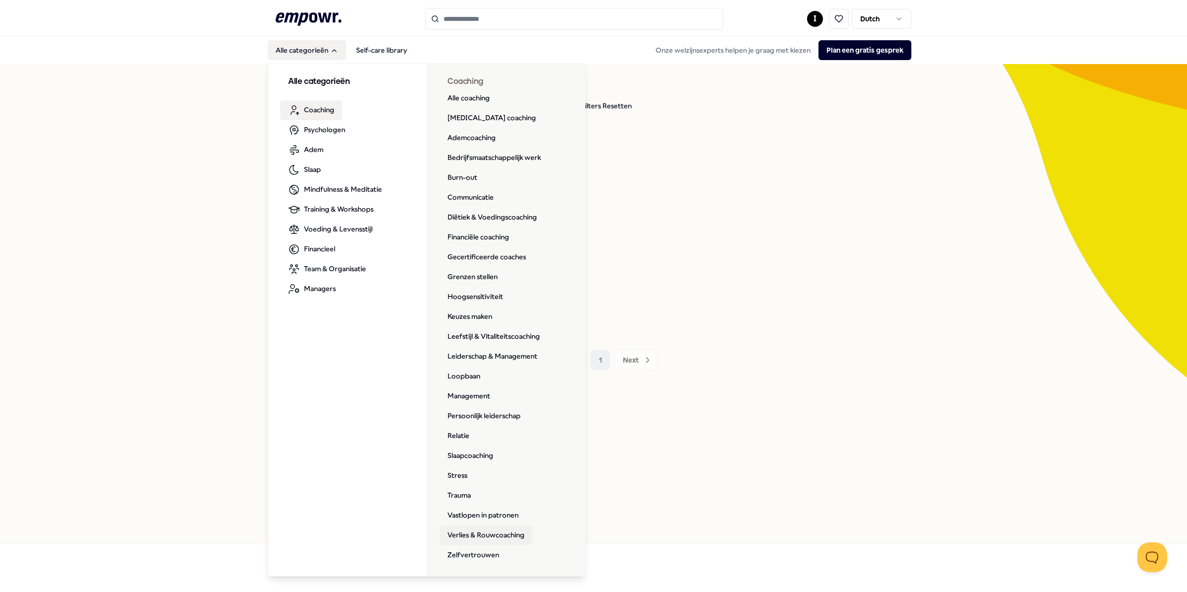
click at [502, 530] on link "Verlies & Rouwcoaching" at bounding box center [486, 536] width 93 height 20
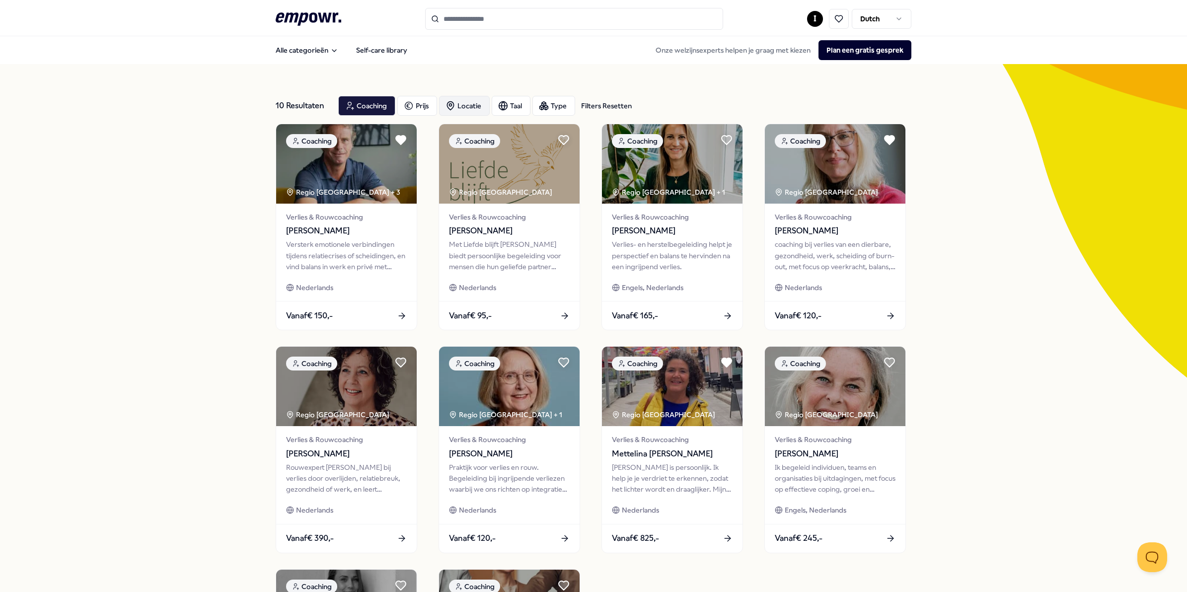
click at [470, 103] on div "Locatie" at bounding box center [464, 106] width 51 height 20
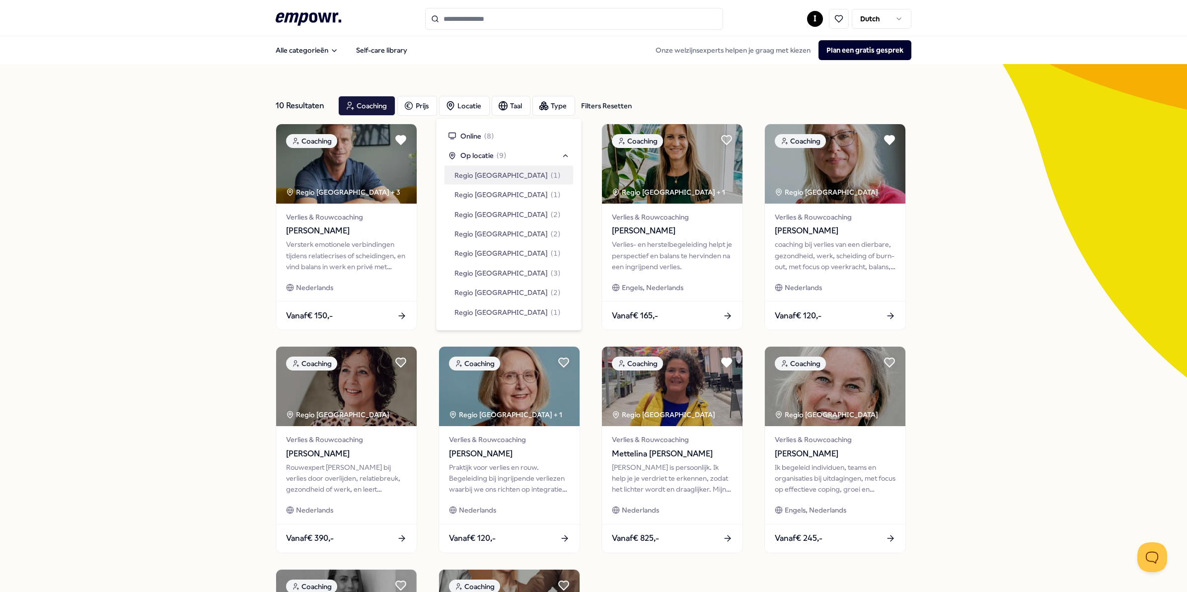
click at [484, 174] on span "Regio [GEOGRAPHIC_DATA]" at bounding box center [501, 174] width 93 height 11
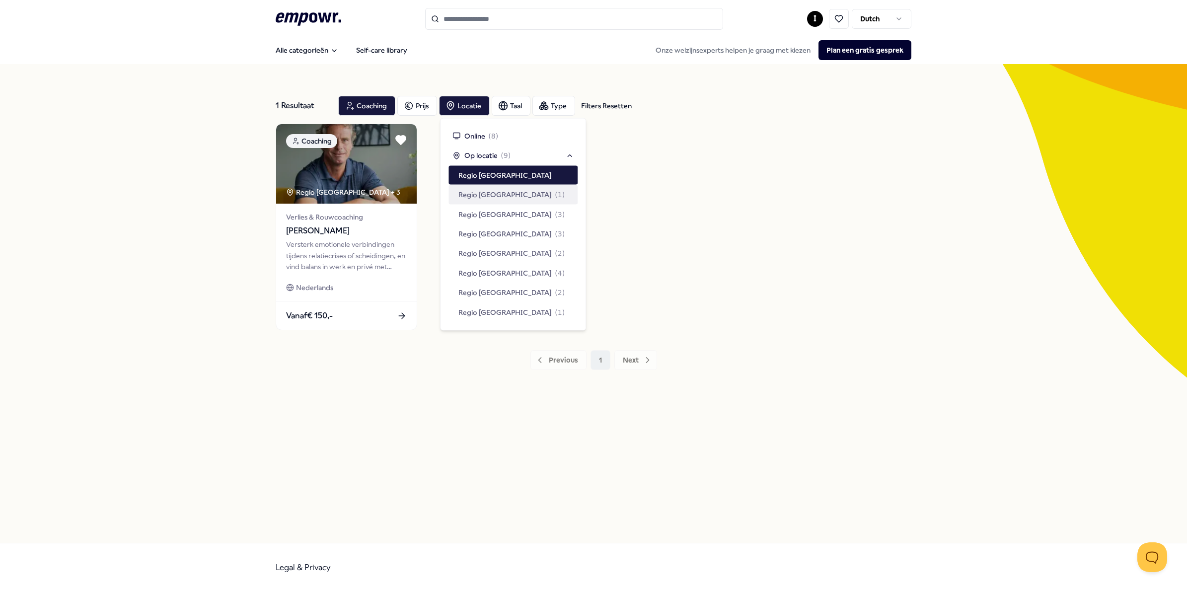
click at [758, 160] on div "Coaching Regio [GEOGRAPHIC_DATA] + 3 Verlies & Rouwcoaching [PERSON_NAME] Verst…" at bounding box center [594, 227] width 636 height 207
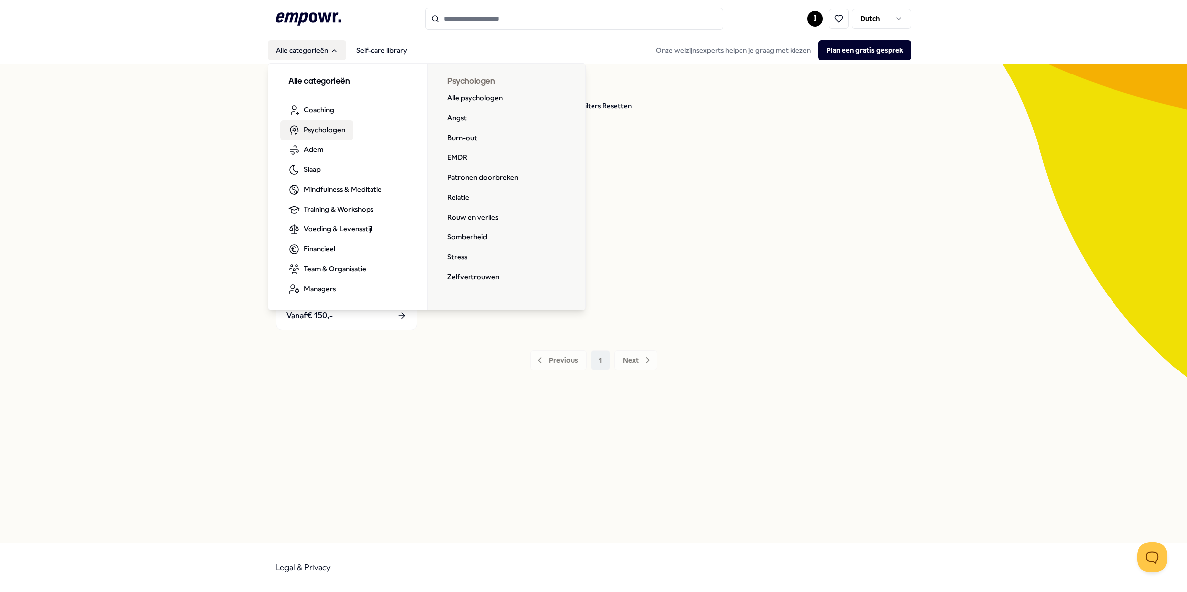
click at [326, 125] on span "Psychologen" at bounding box center [324, 129] width 41 height 11
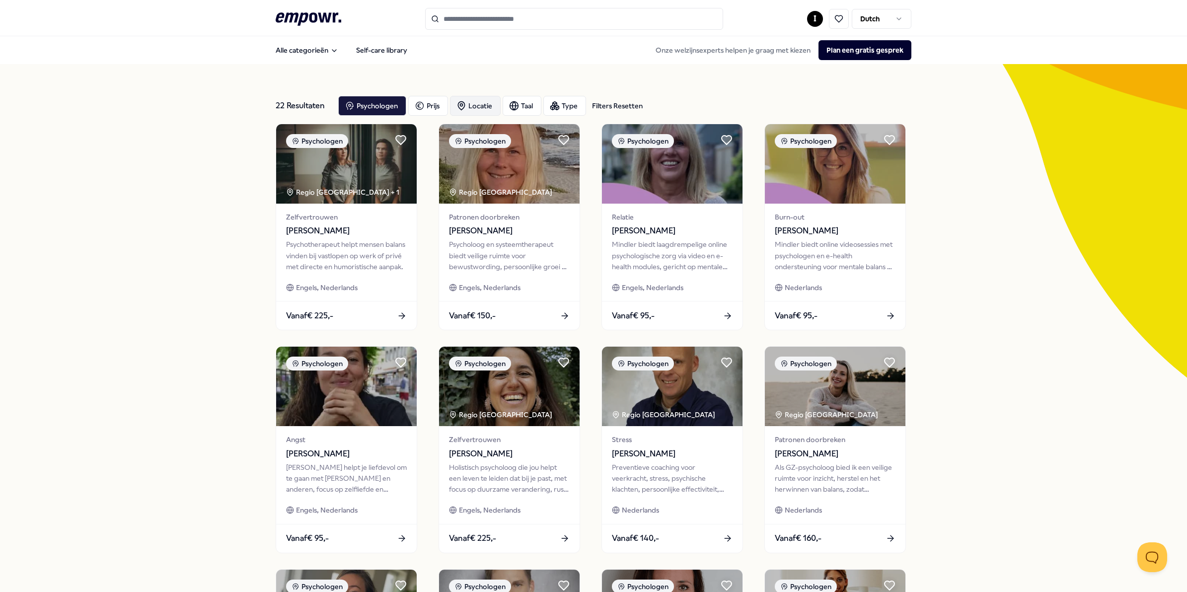
click at [469, 107] on div "Locatie" at bounding box center [475, 106] width 51 height 20
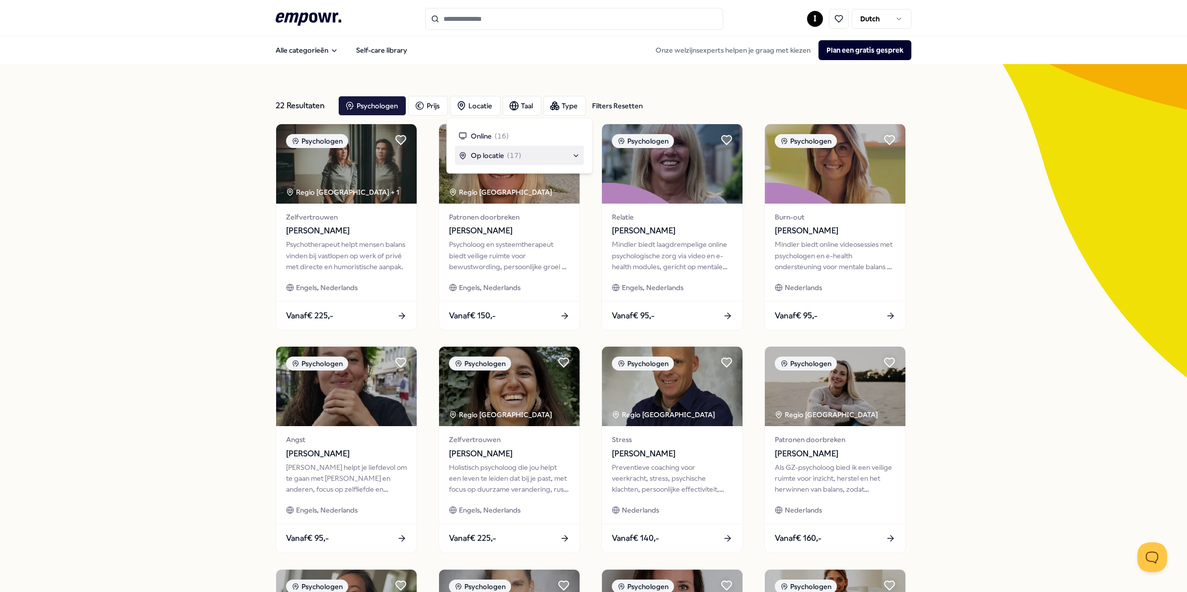
click at [480, 154] on span "Op locatie" at bounding box center [487, 155] width 33 height 11
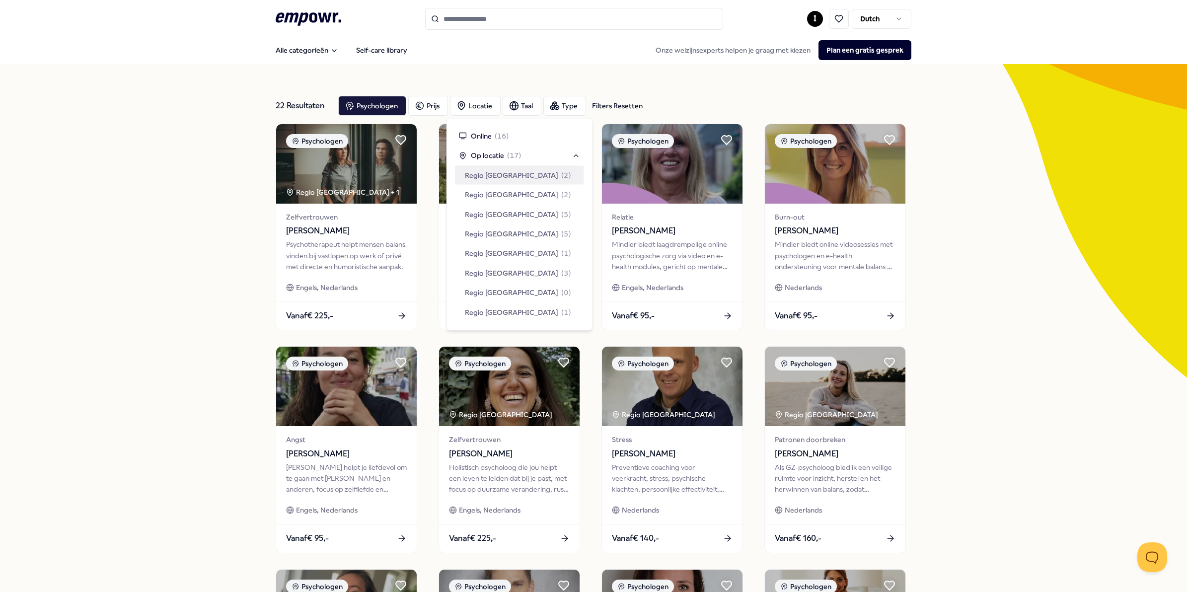
click at [488, 172] on span "Regio [GEOGRAPHIC_DATA]" at bounding box center [511, 174] width 93 height 11
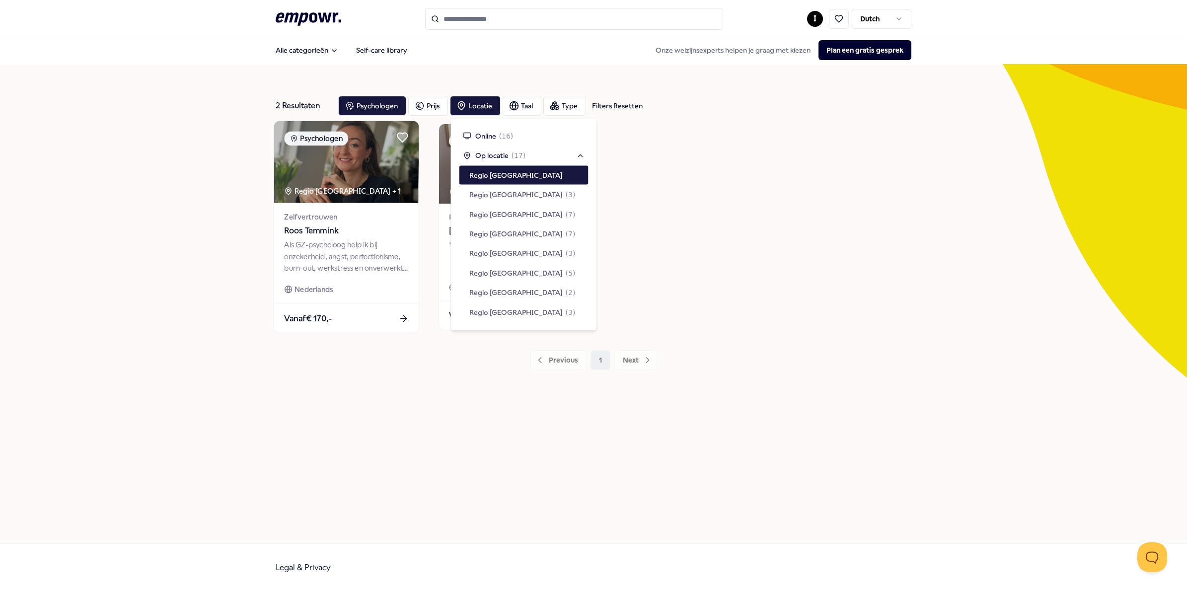
click at [359, 161] on img at bounding box center [346, 162] width 145 height 82
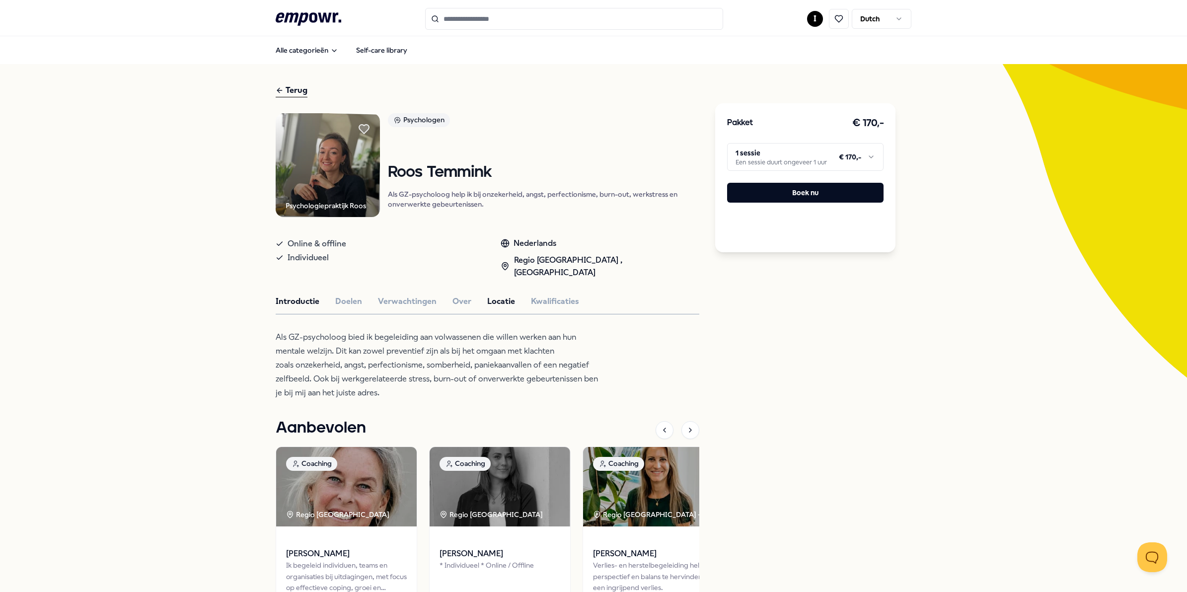
click at [495, 295] on button "Locatie" at bounding box center [501, 301] width 28 height 13
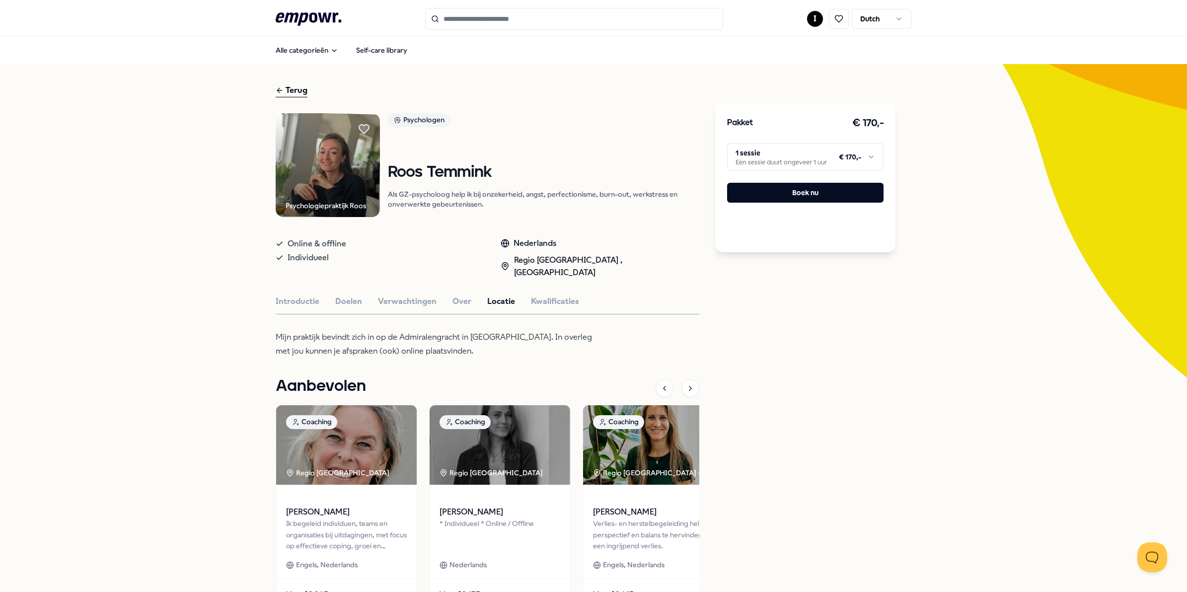
click at [774, 312] on div "Pakket € 170,- 1 sessie Een sessie duurt ongeveer 1 uur € 170,- Boek nu" at bounding box center [805, 353] width 180 height 538
click at [801, 149] on html ".empowr-logo_svg__cls-1{fill:#03032f} I Dutch Alle categorieën Self-care librar…" at bounding box center [593, 296] width 1187 height 592
click at [768, 192] on button "Boek nu" at bounding box center [805, 193] width 157 height 20
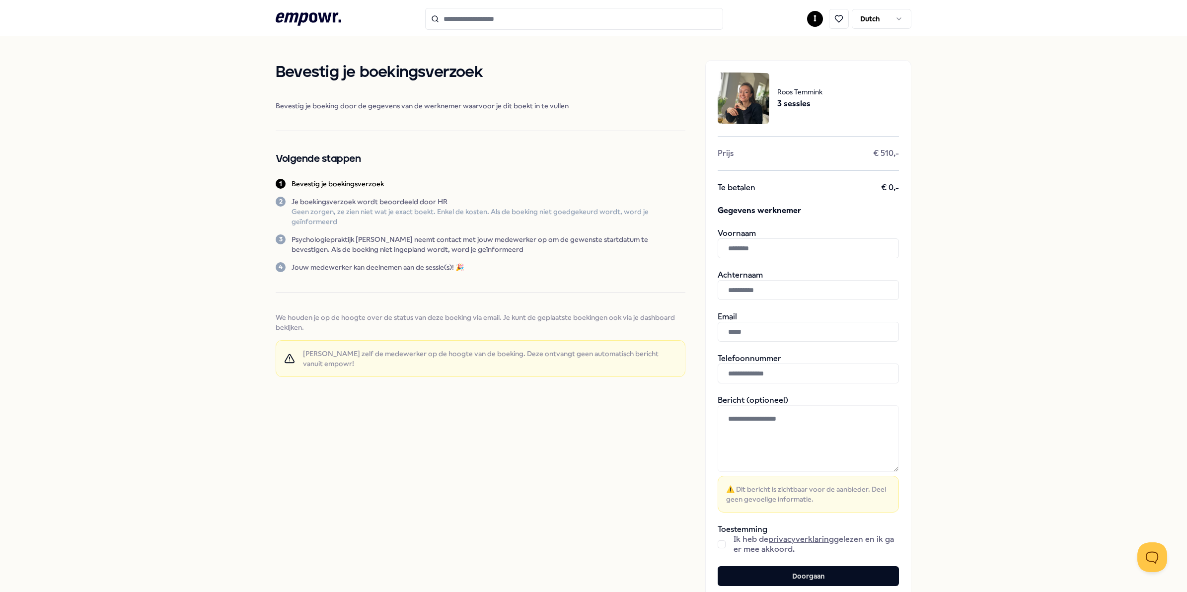
click at [738, 251] on input "text" at bounding box center [808, 248] width 181 height 20
type input "******"
click at [772, 288] on input "text" at bounding box center [808, 290] width 181 height 20
type input "********"
click at [770, 335] on input "text" at bounding box center [808, 332] width 181 height 20
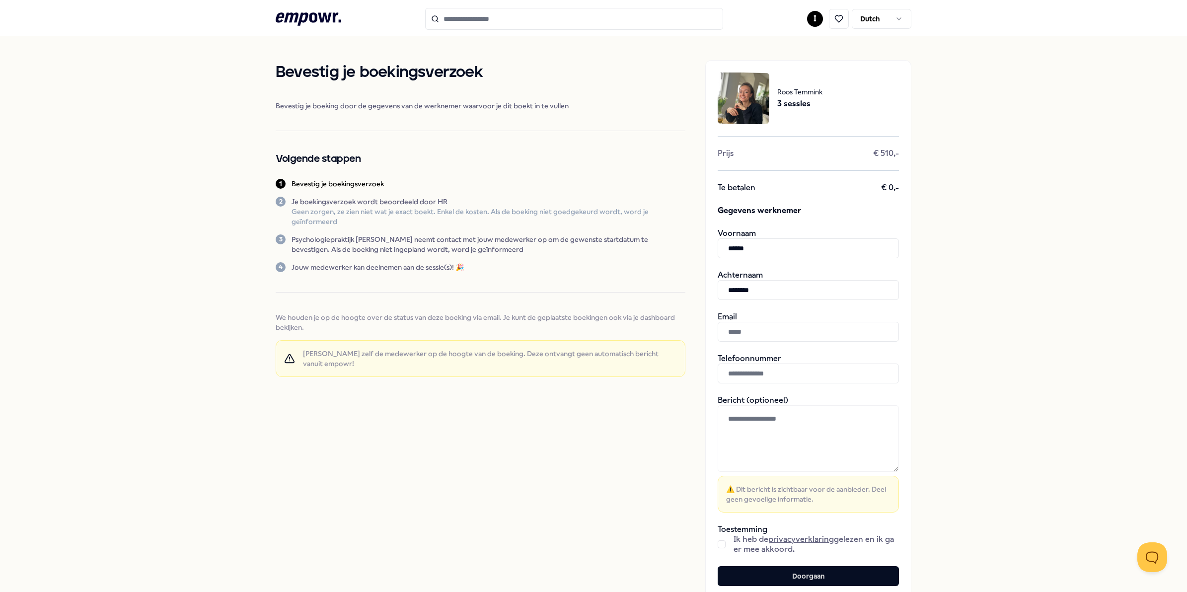
paste input "**********"
type input "**********"
click at [750, 372] on input "text" at bounding box center [808, 374] width 181 height 20
click at [751, 368] on input "text" at bounding box center [808, 374] width 181 height 20
paste input "**********"
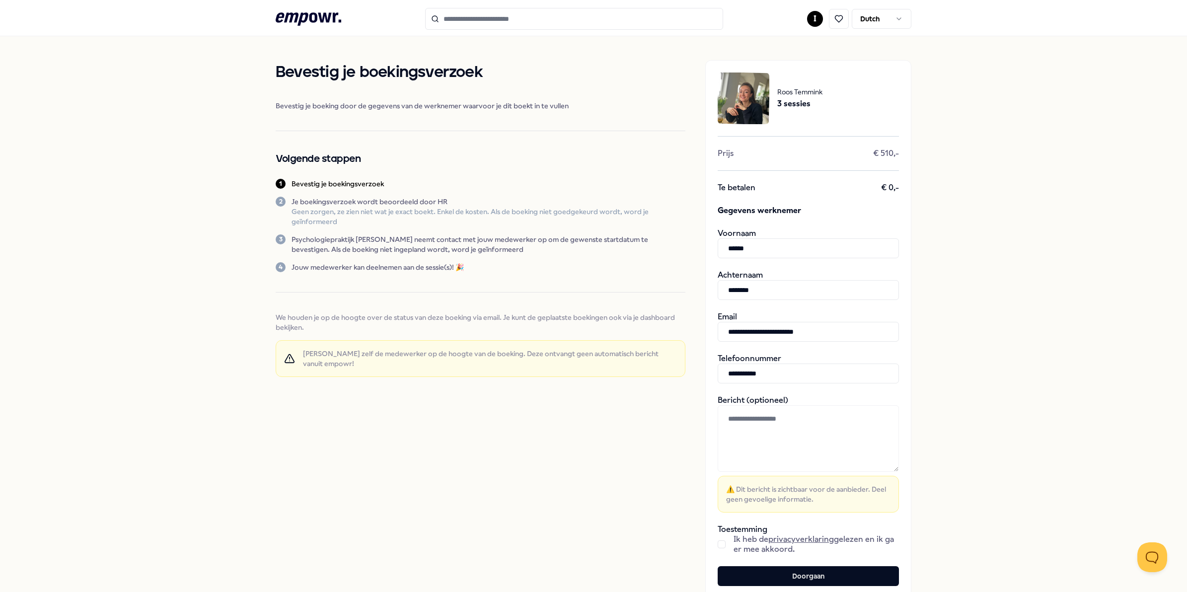
click at [736, 374] on input "**********" at bounding box center [808, 374] width 181 height 20
type input "**********"
click at [781, 430] on textarea at bounding box center [808, 438] width 181 height 67
type textarea "**********"
click at [755, 543] on span "Ik heb de privacyverklaring gelezen en ik ga er mee akkoord." at bounding box center [816, 545] width 165 height 20
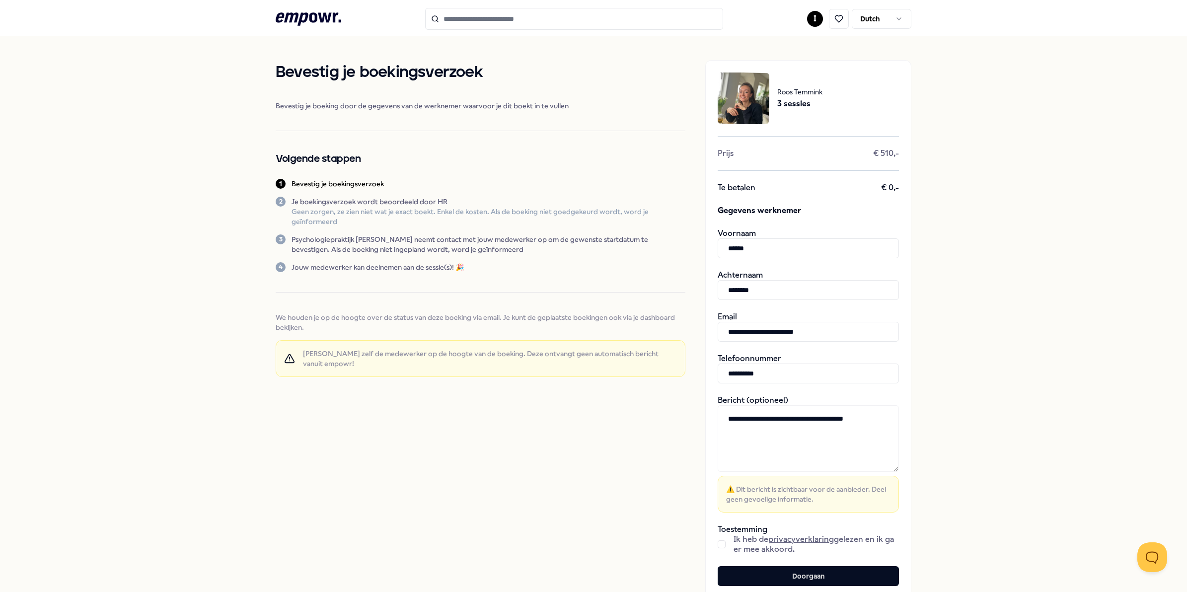
click at [718, 545] on button "button" at bounding box center [722, 545] width 8 height 8
click at [758, 572] on button "Doorgaan" at bounding box center [808, 576] width 181 height 20
